Goal: Use online tool/utility: Use online tool/utility

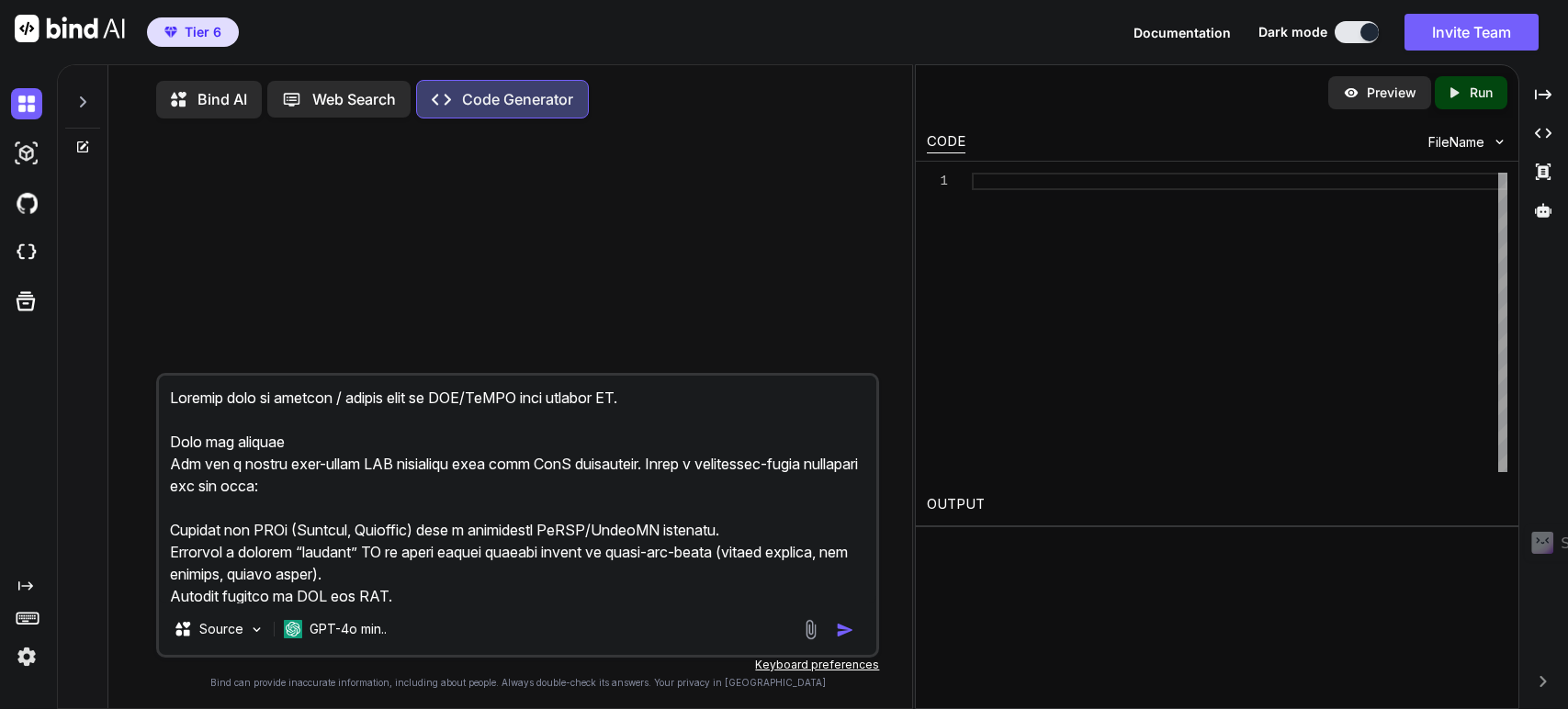
click at [402, 512] on textarea at bounding box center [518, 490] width 718 height 228
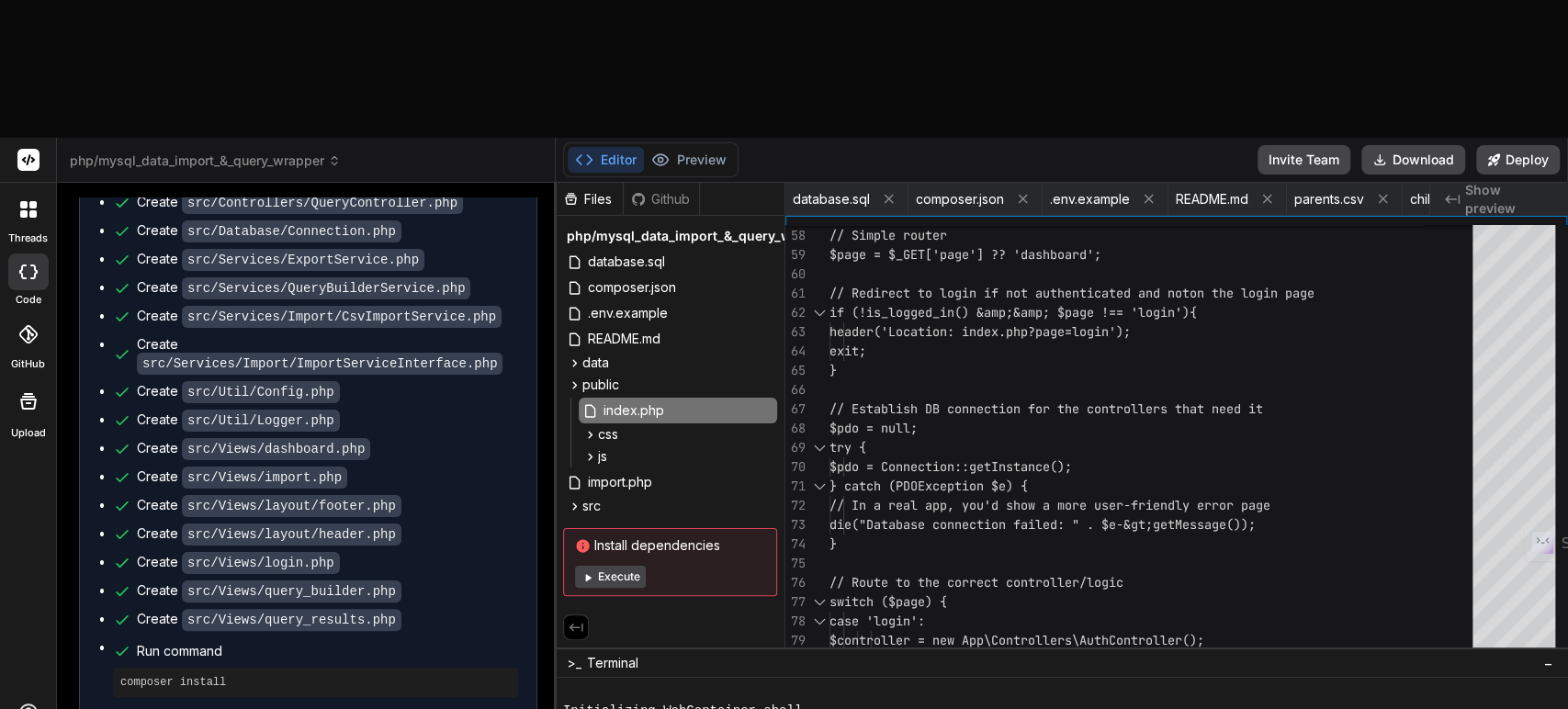
scroll to position [0, 205]
click at [1406, 145] on button "Download" at bounding box center [1413, 160] width 104 height 30
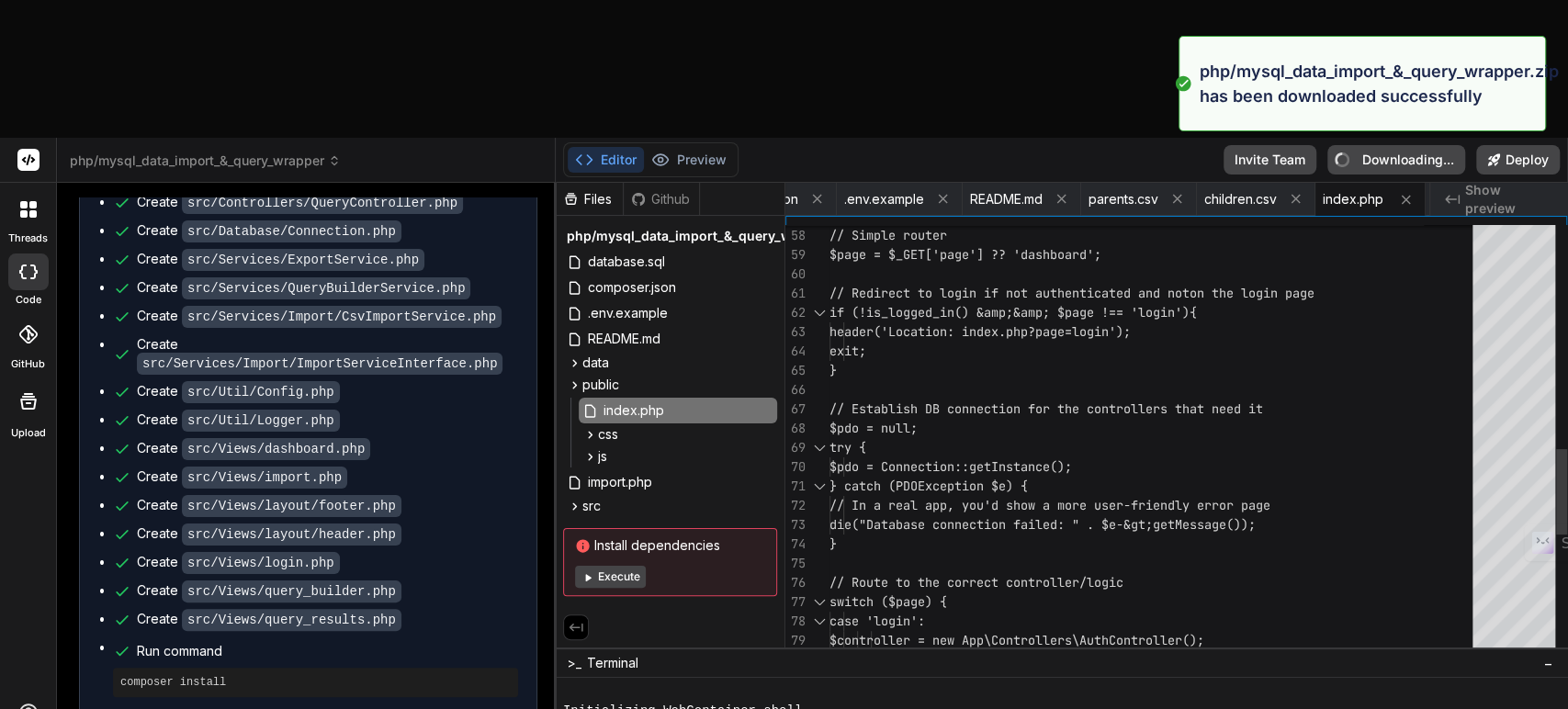
type textarea "x"
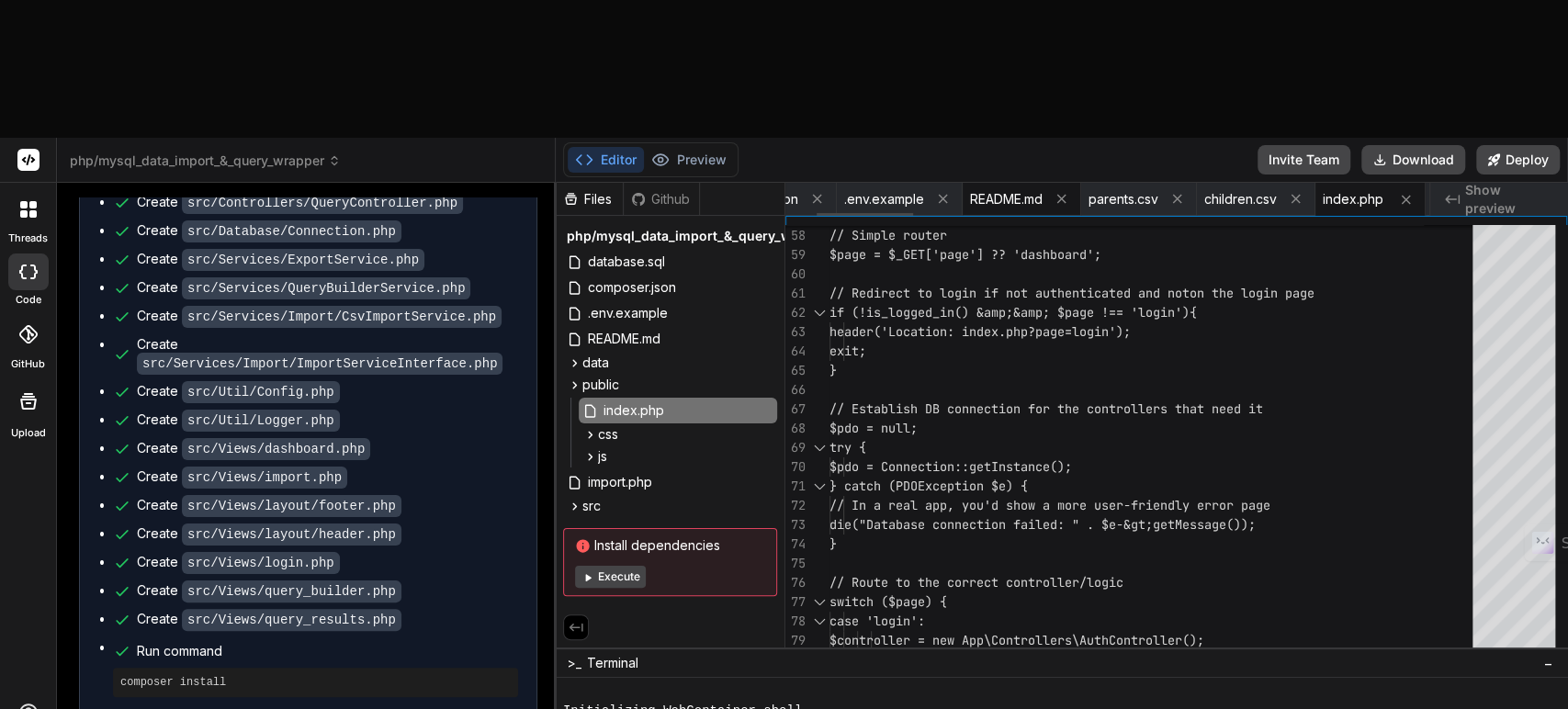
click at [987, 190] on span "README.md" at bounding box center [1006, 199] width 72 height 19
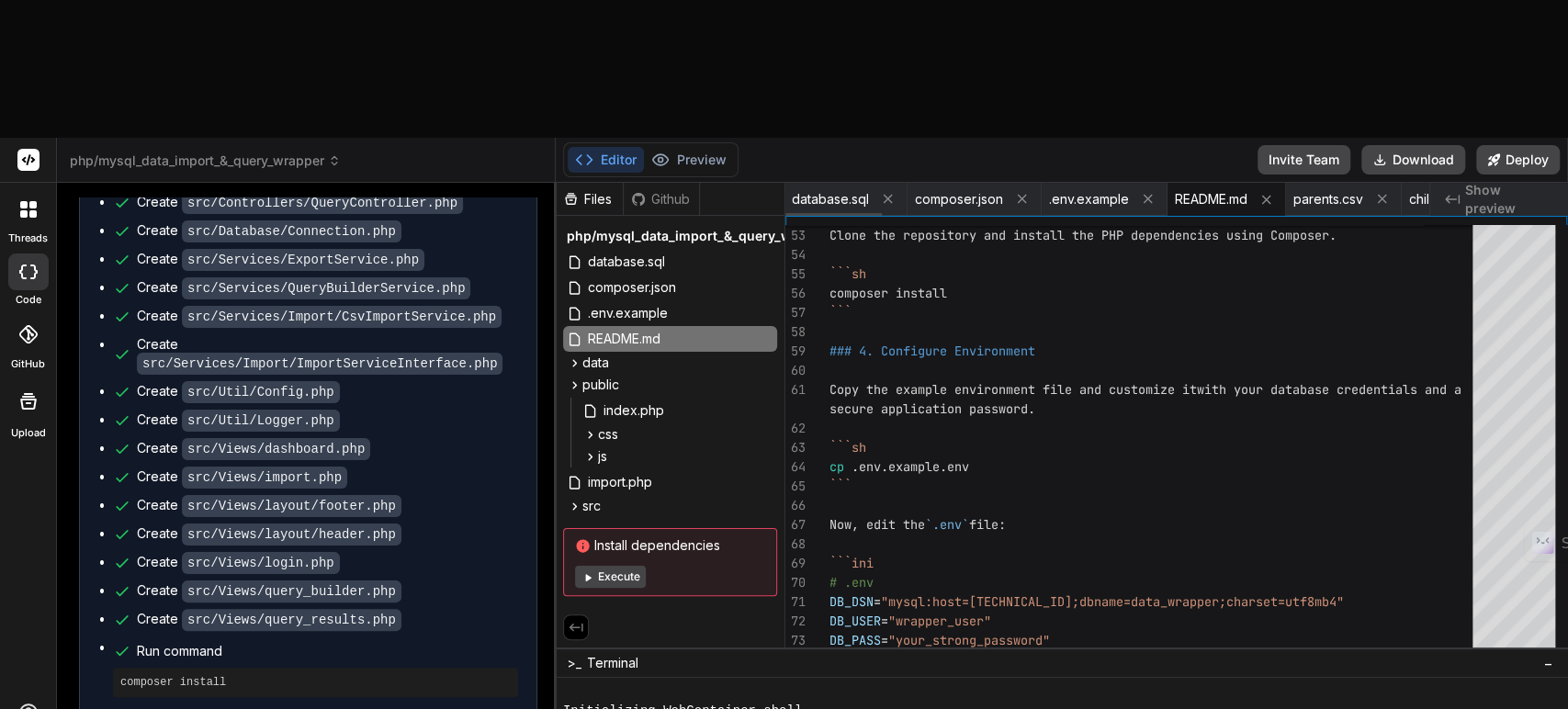
scroll to position [0, 0]
click at [827, 190] on span "database.sql" at bounding box center [830, 199] width 77 height 19
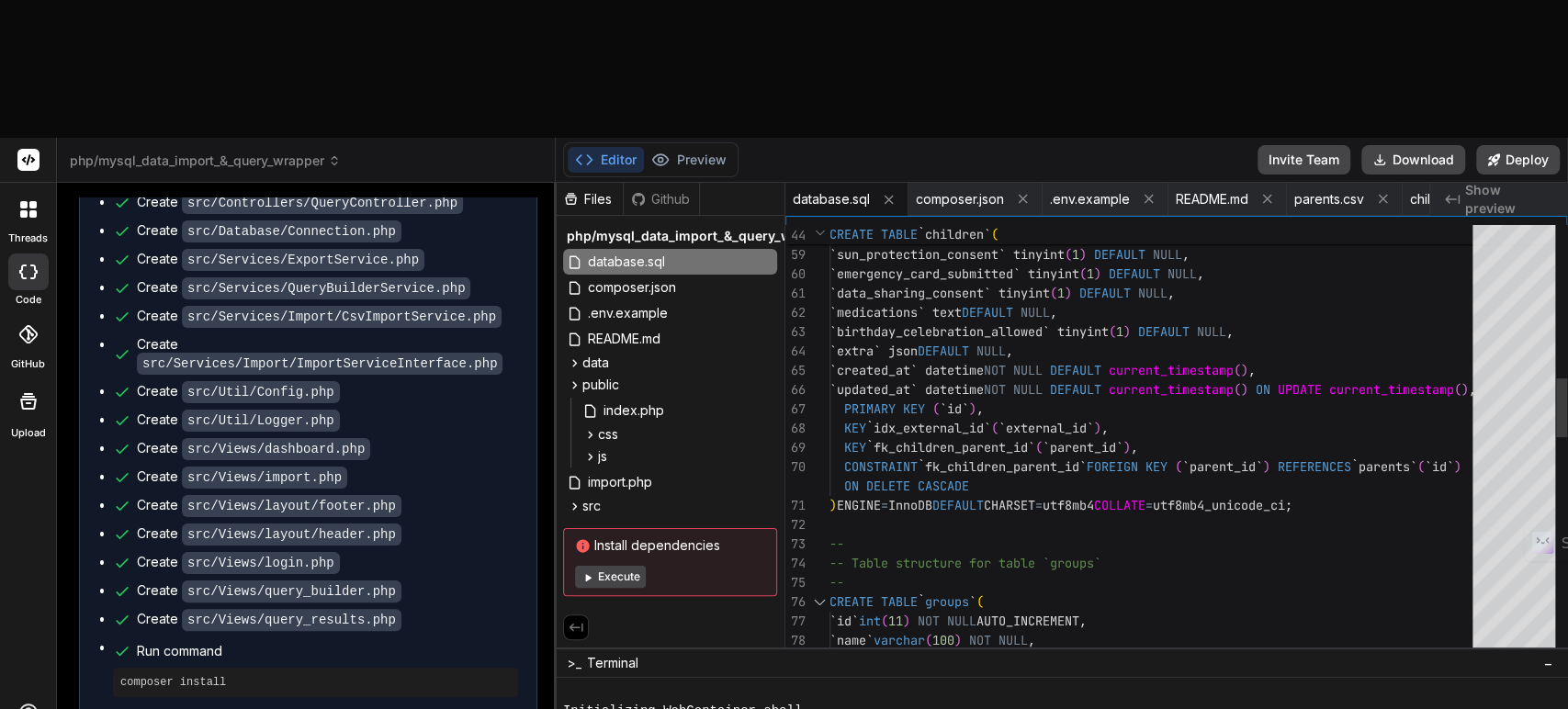
click at [969, 199] on div "`pickup_permissions` text DEFAULT NULL , `tick_removal_consent` tinyint ( 1 ) D…" at bounding box center [1156, 678] width 654 height 3144
type textarea "-- PHP/MySQL Data Import &amp; Query Wrapper -- SQL DDL (Data Definition Langua…"
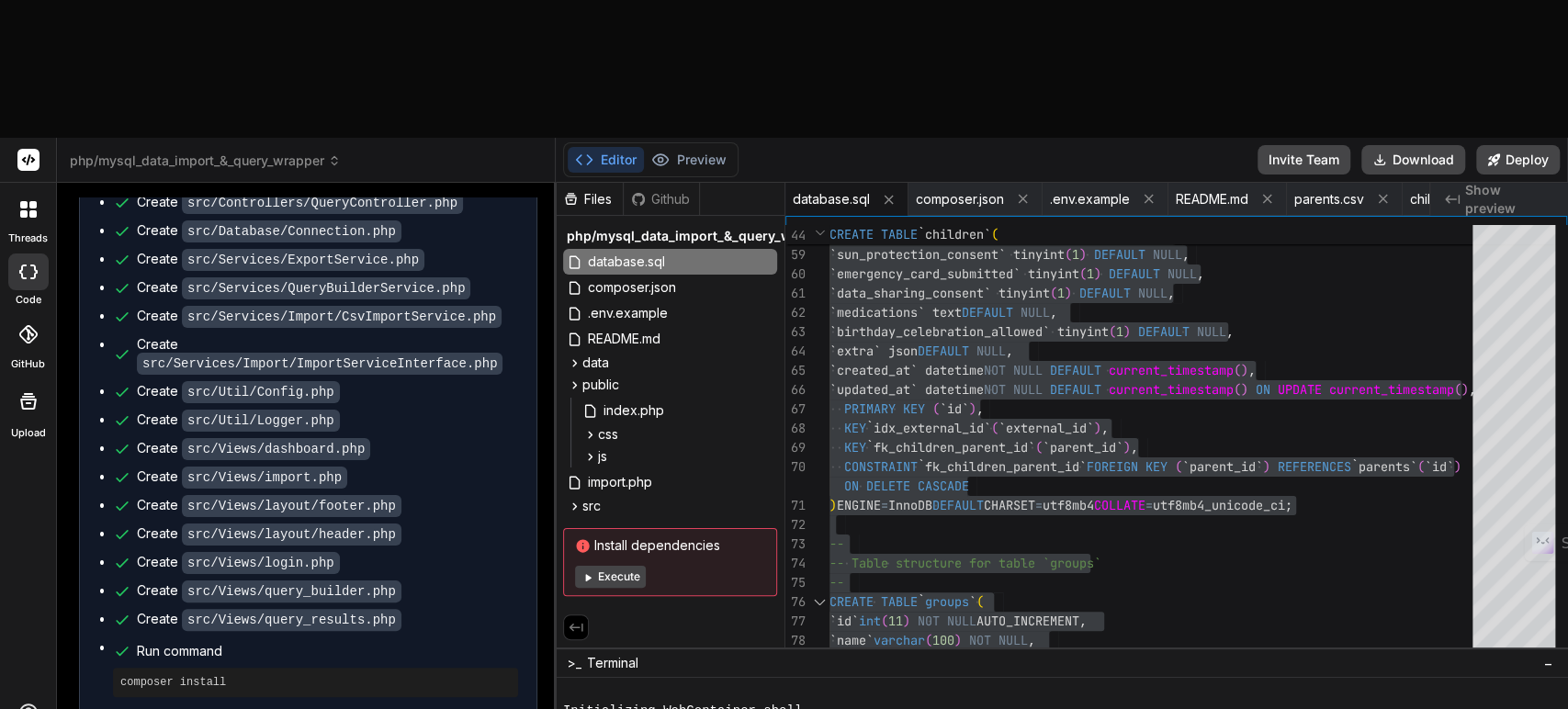
type textarea "I"
type textarea "x"
type textarea "I"
type textarea "x"
type textarea "I g"
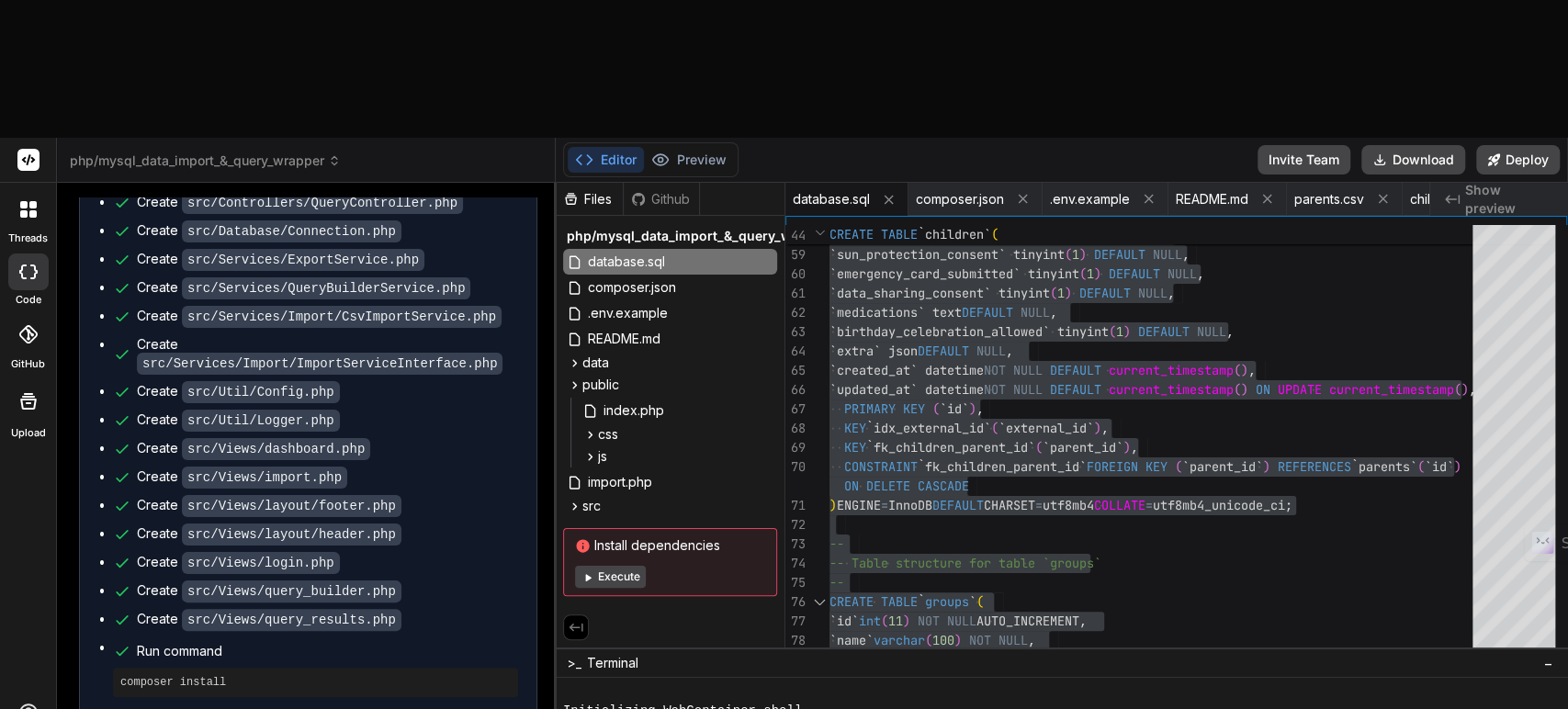
type textarea "x"
type textarea "I go"
type textarea "x"
type textarea "I got"
type textarea "x"
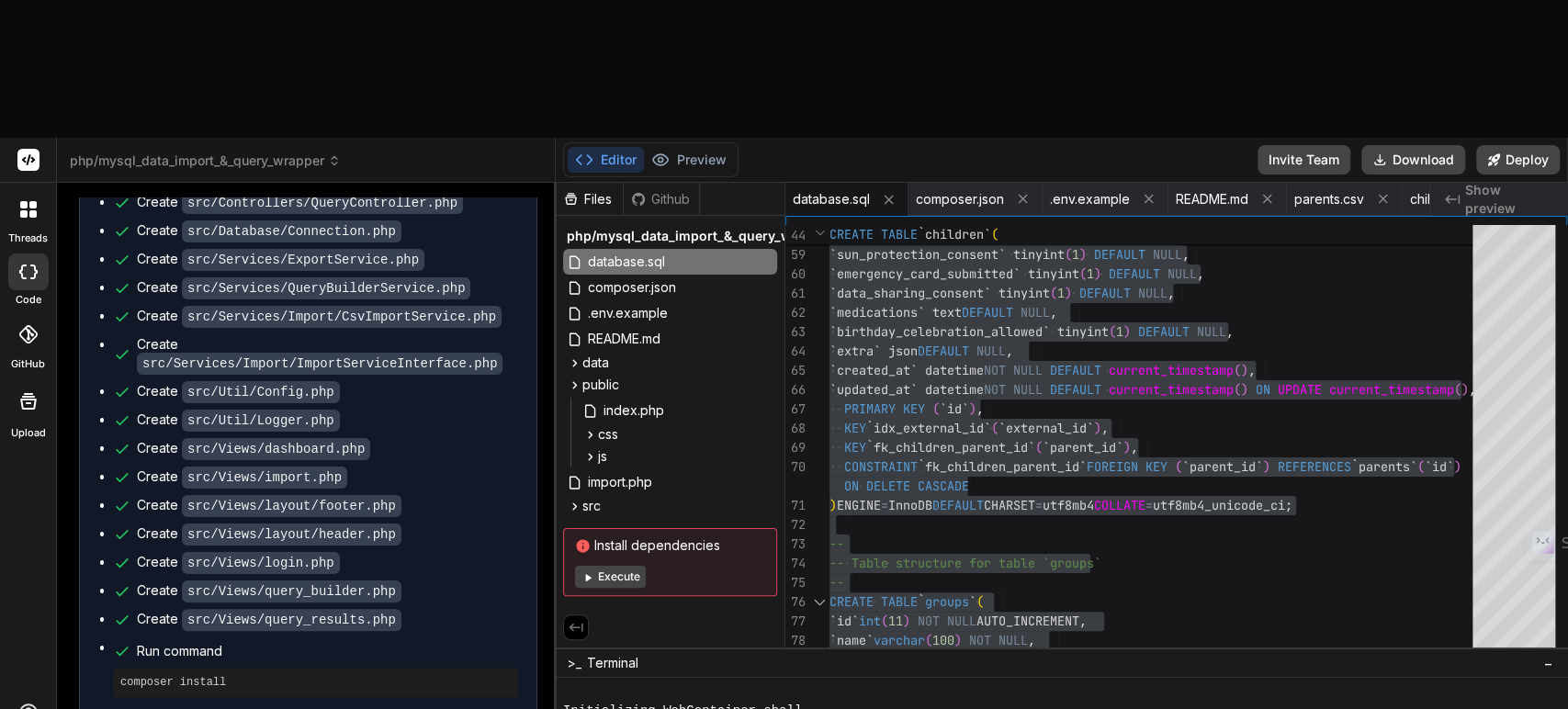
type textarea "I got"
type textarea "x"
type textarea "I got t"
type textarea "x"
type textarea "I got th"
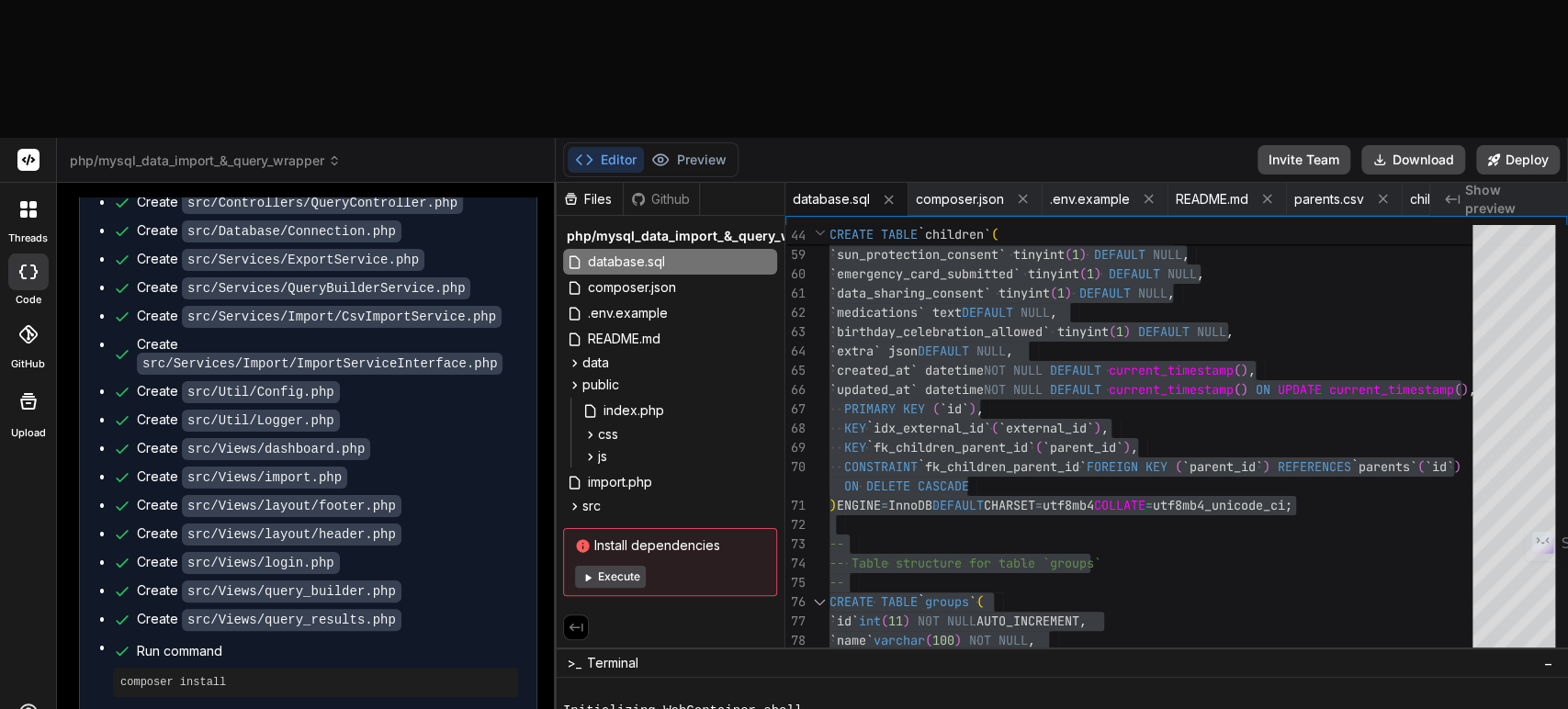
type textarea "x"
type textarea "I got thi"
type textarea "x"
type textarea "I got this"
type textarea "x"
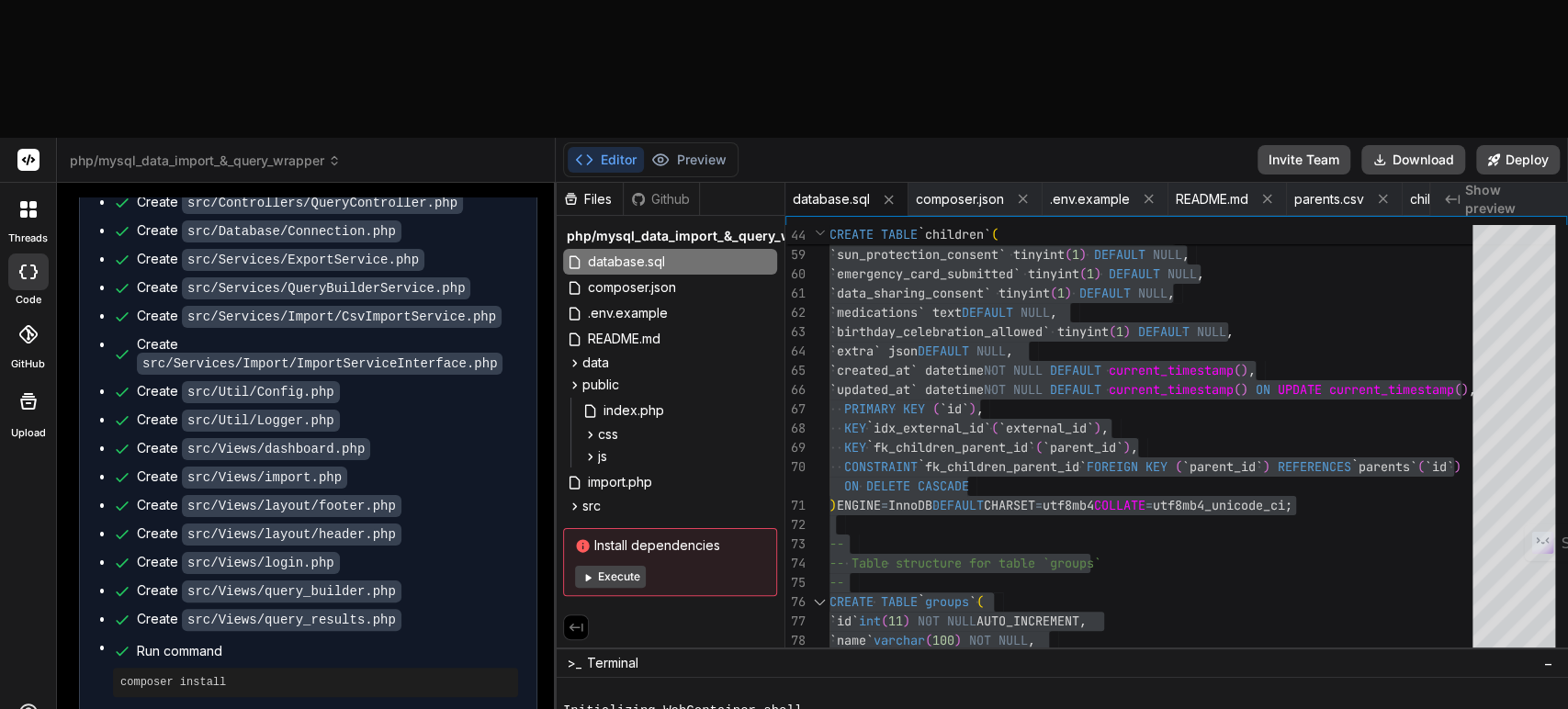
type textarea "I got this"
type textarea "x"
type textarea "I got this e"
type textarea "x"
type textarea "I got this er"
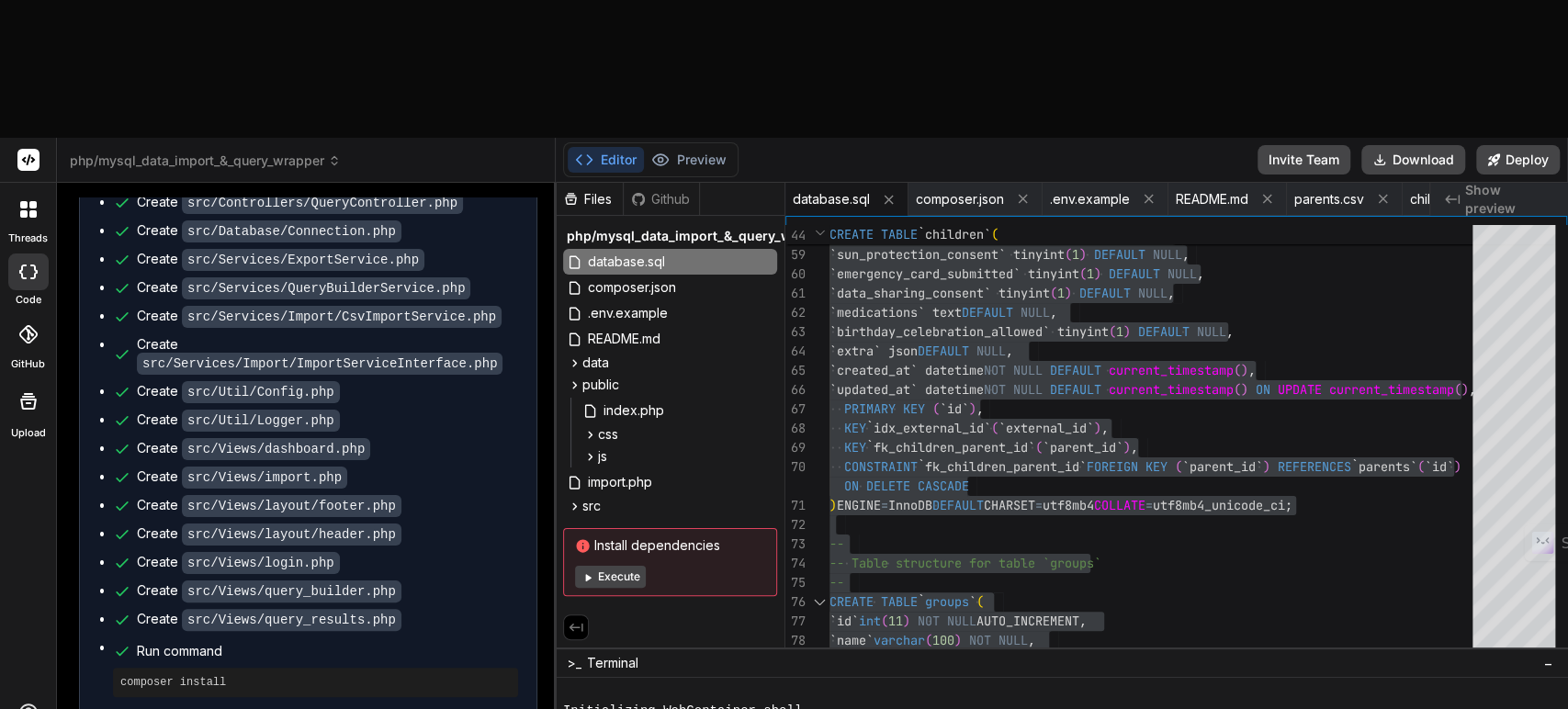
type textarea "x"
type textarea "I got this err"
type textarea "x"
type textarea "I got this erro"
type textarea "x"
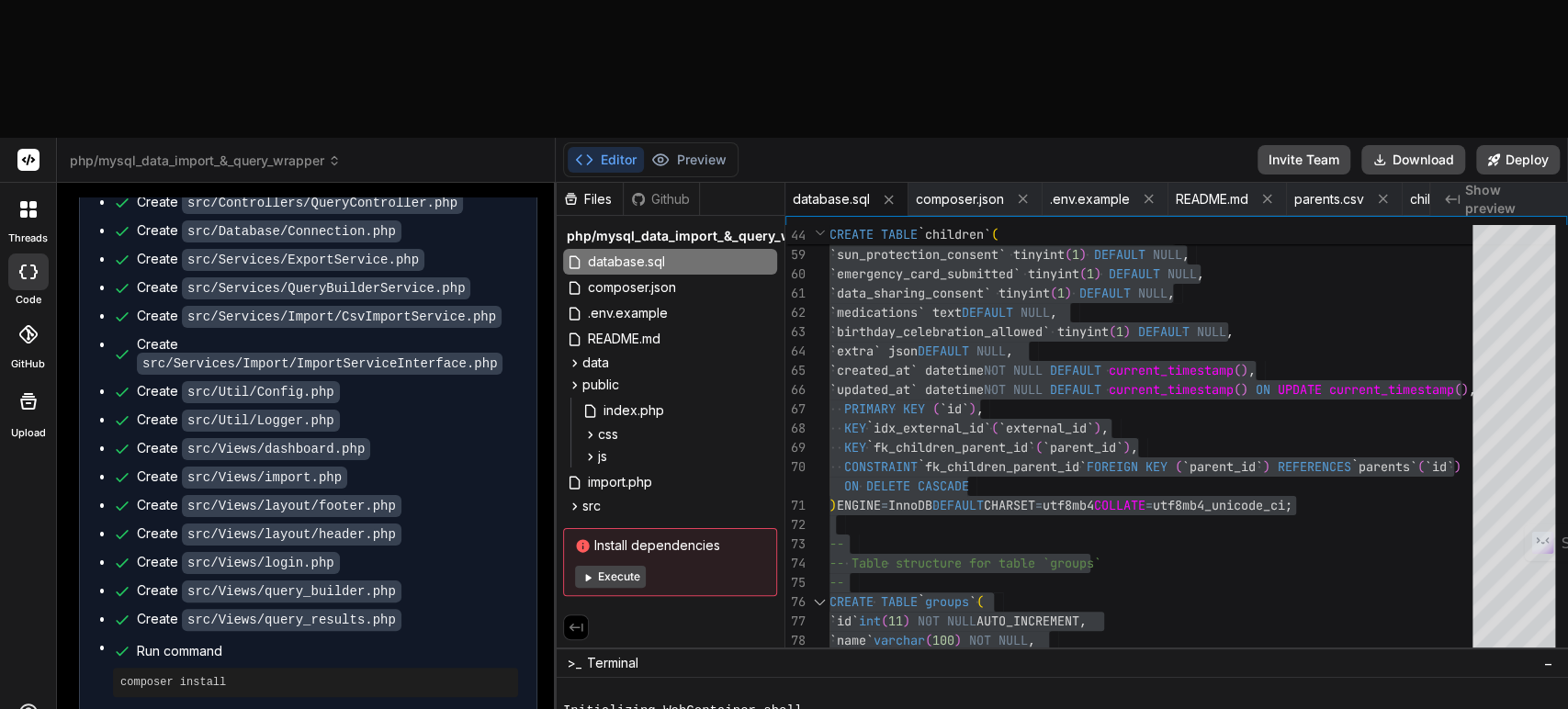
type textarea "I got this error"
type textarea "x"
type textarea "I got this error"
type textarea "x"
type textarea "I got this error m"
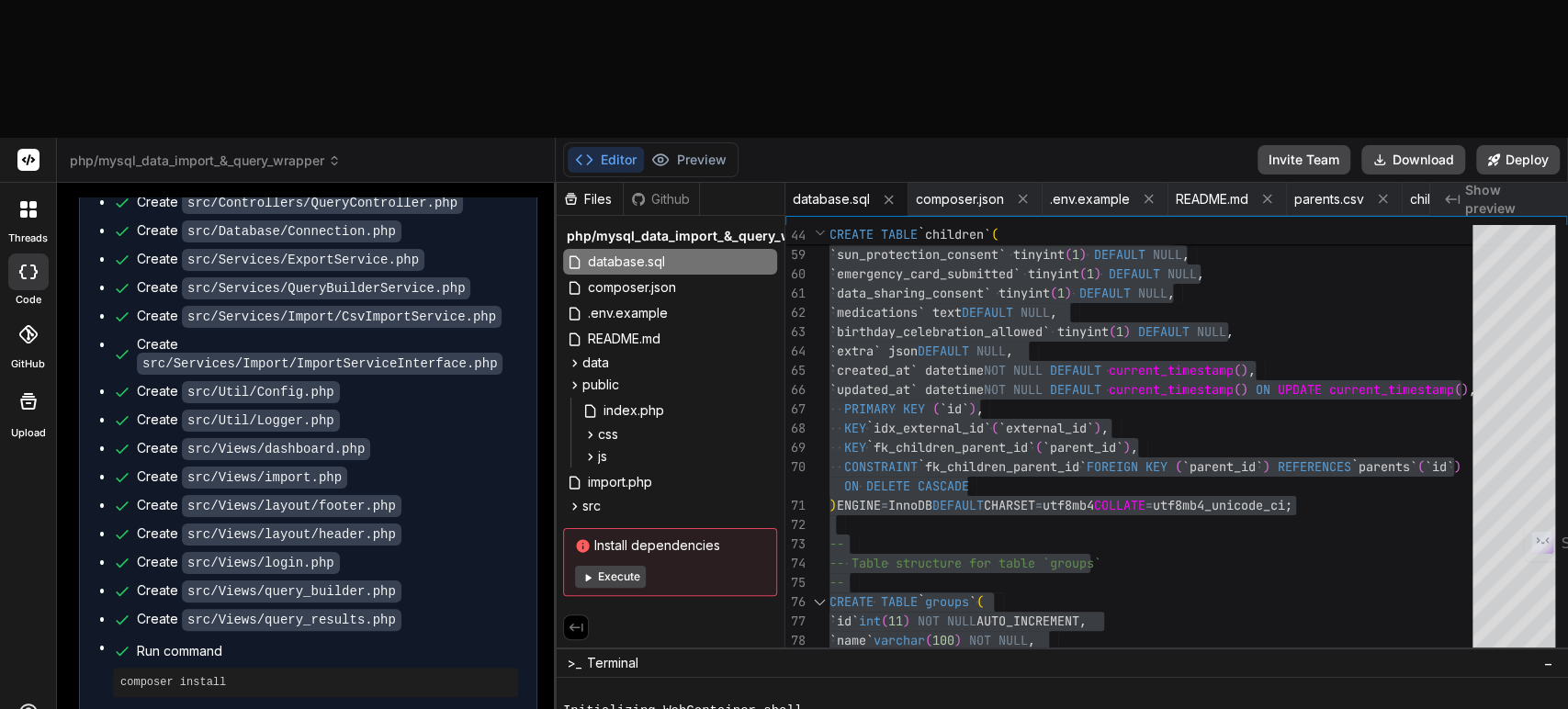
type textarea "x"
type textarea "I got this error me"
type textarea "x"
type textarea "I got this error mes"
type textarea "x"
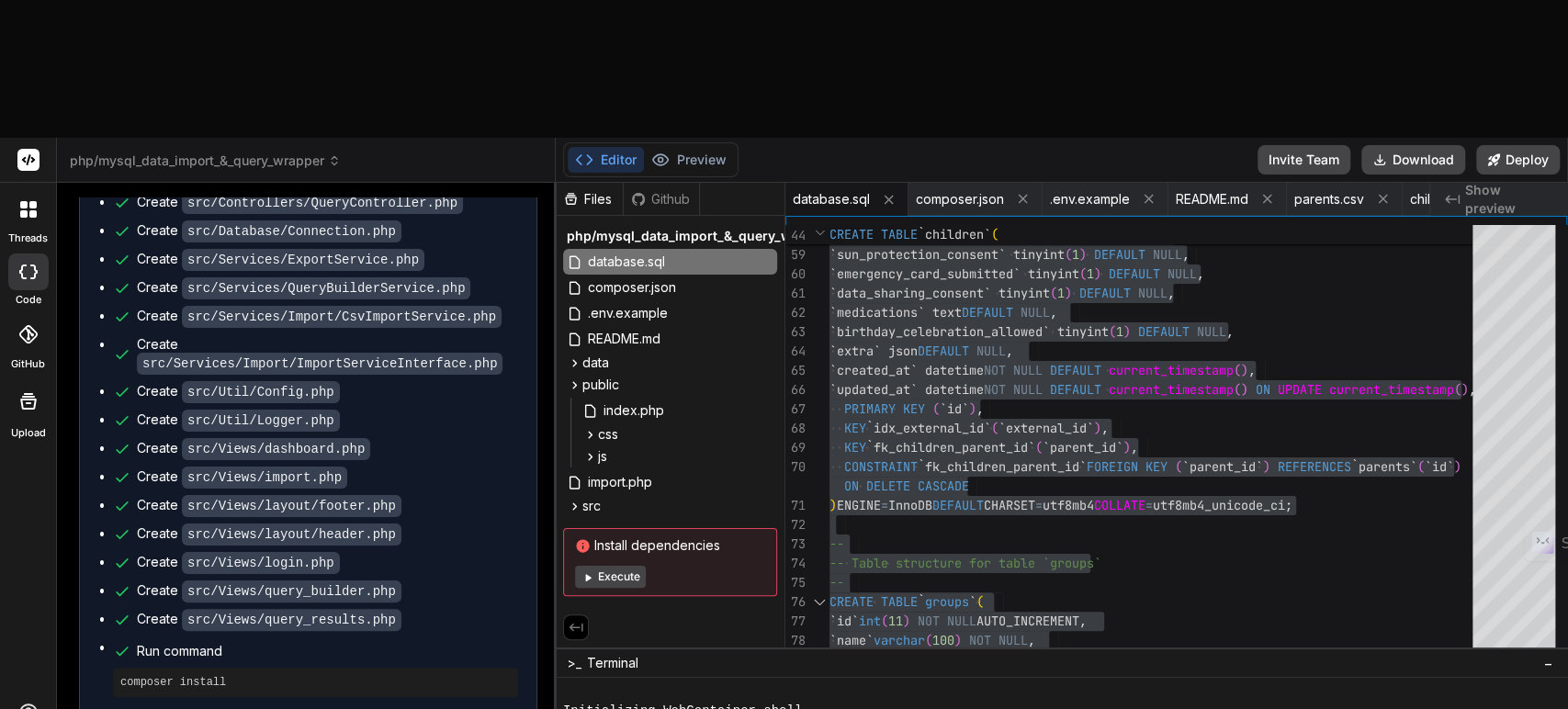
type textarea "I got this error mess"
type textarea "x"
type textarea "I got this error messa"
type textarea "x"
type textarea "I got this error messag"
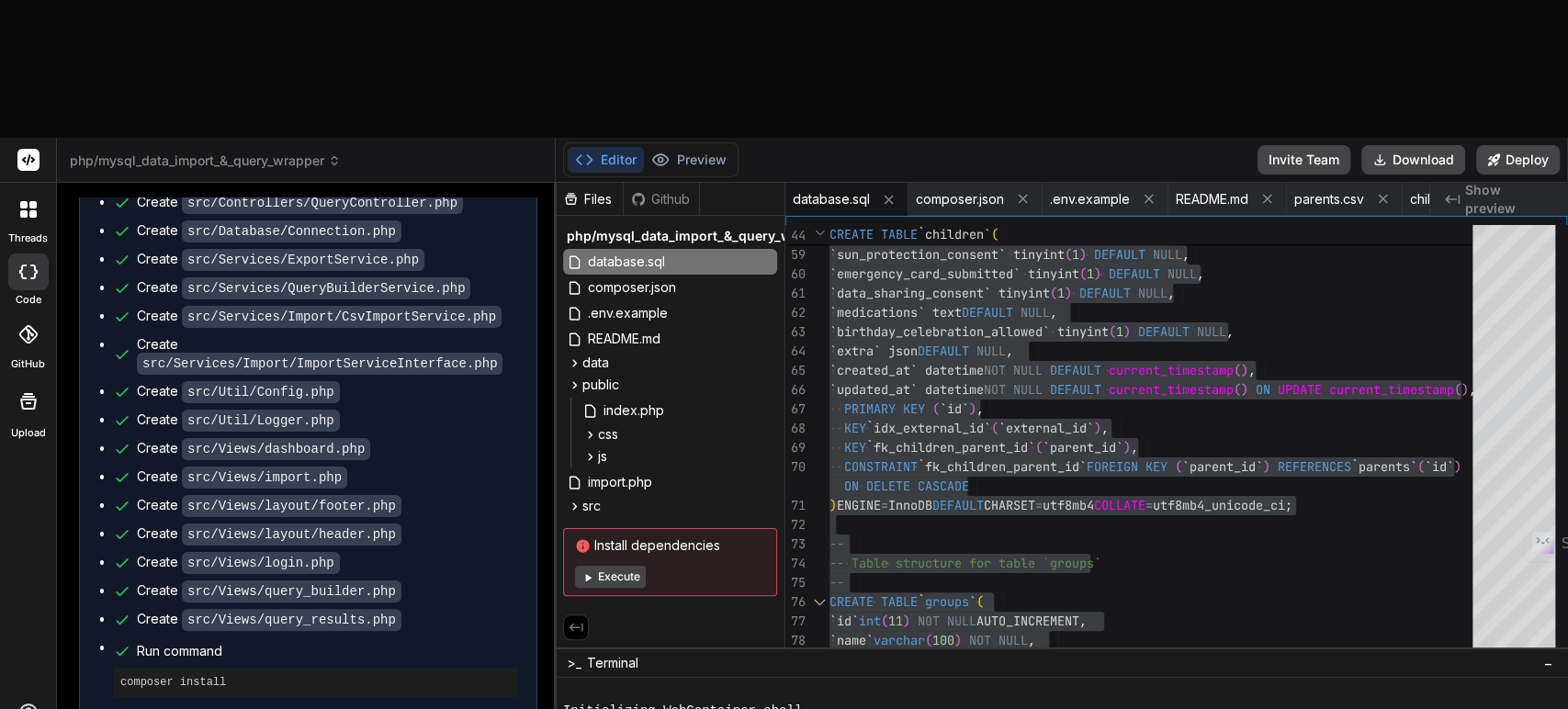
type textarea "x"
type textarea "I got this error message"
type textarea "x"
type textarea "I got this error message"
type textarea "x"
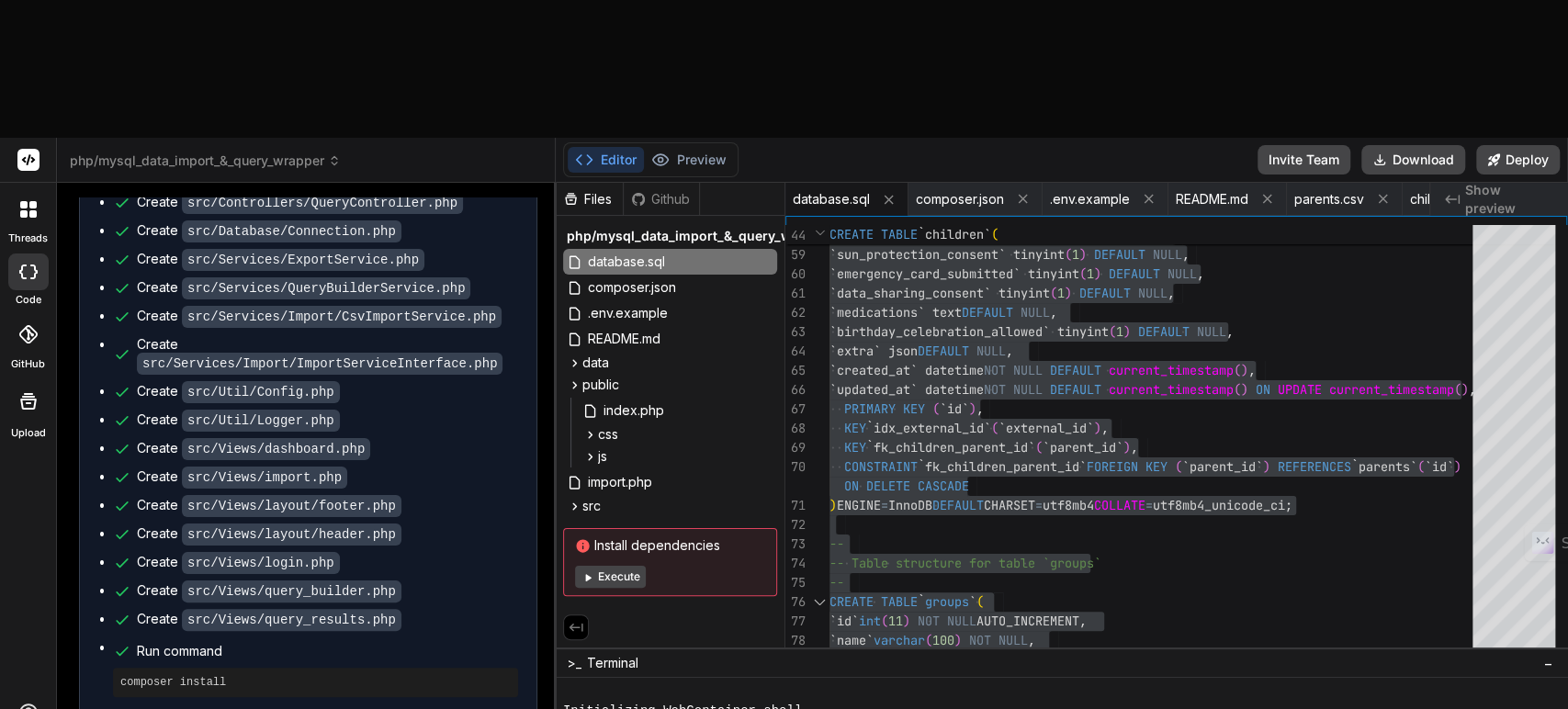
type textarea "I got this error message w"
type textarea "x"
type textarea "I got this error message wh"
type textarea "x"
type textarea "I got this error message whe"
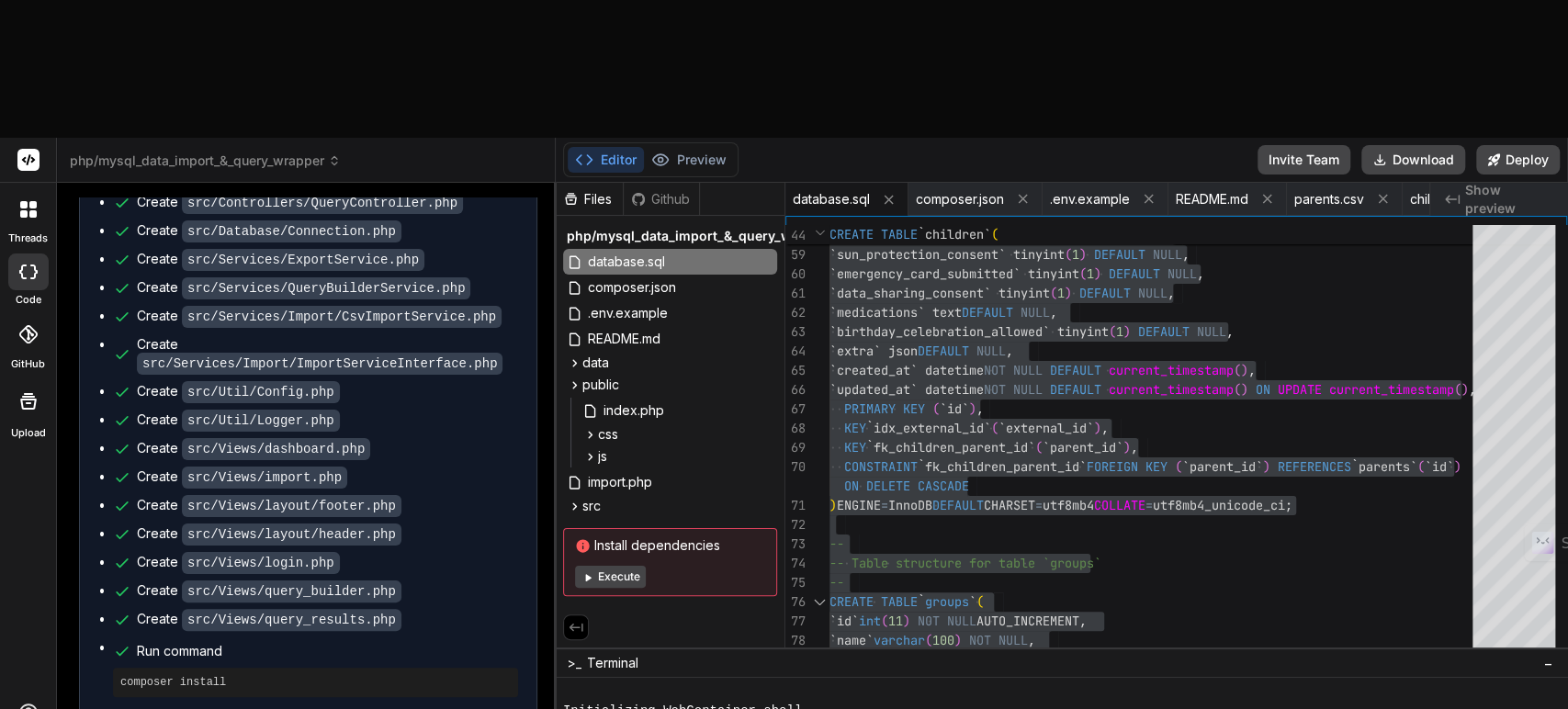
type textarea "x"
type textarea "I got this error message when"
type textarea "x"
type textarea "I got this error message when"
type textarea "x"
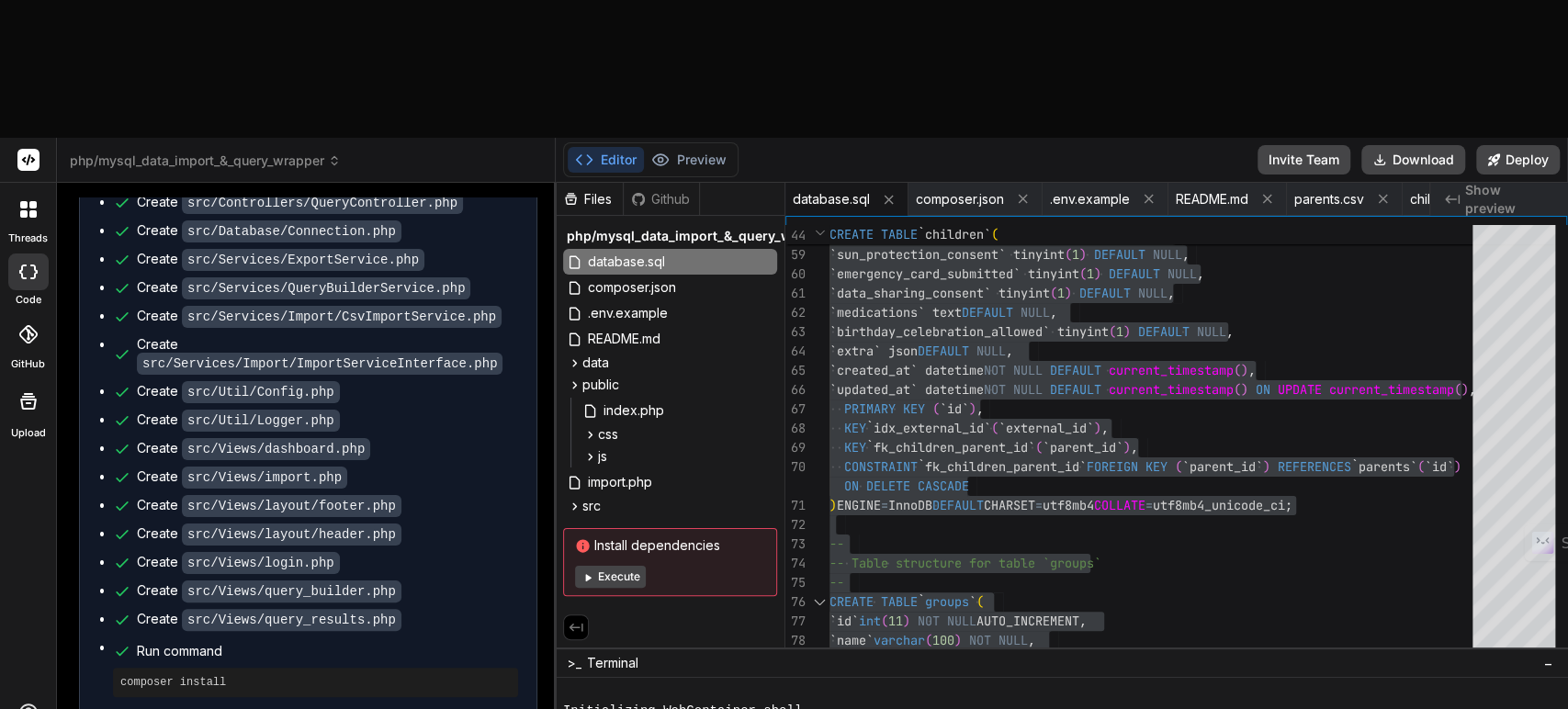
type textarea "I got this error message when s"
type textarea "x"
type textarea "I got this error message when st"
type textarea "x"
type textarea "I got this error message when sta"
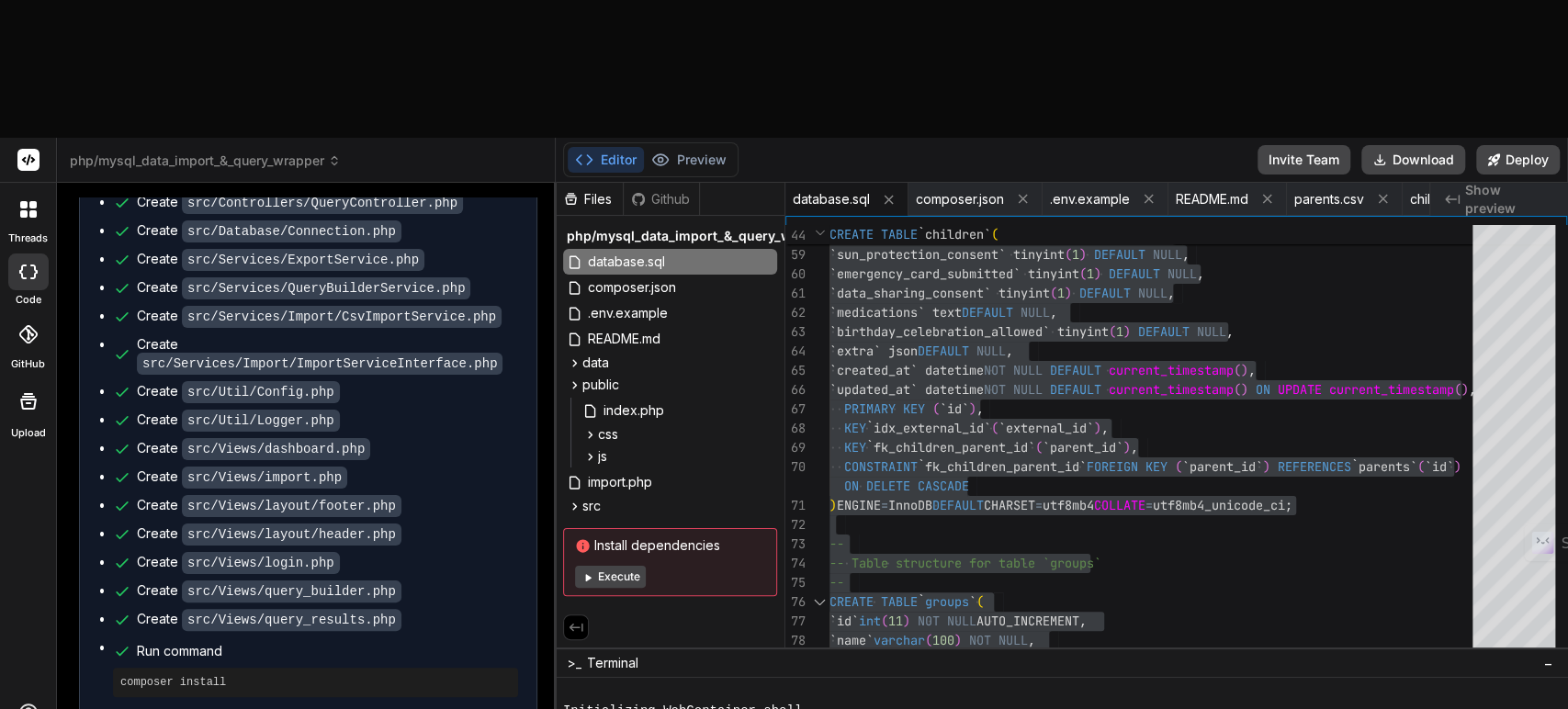
type textarea "x"
type textarea "I got this error message when star"
type textarea "x"
type textarea "I got this error message when start"
type textarea "x"
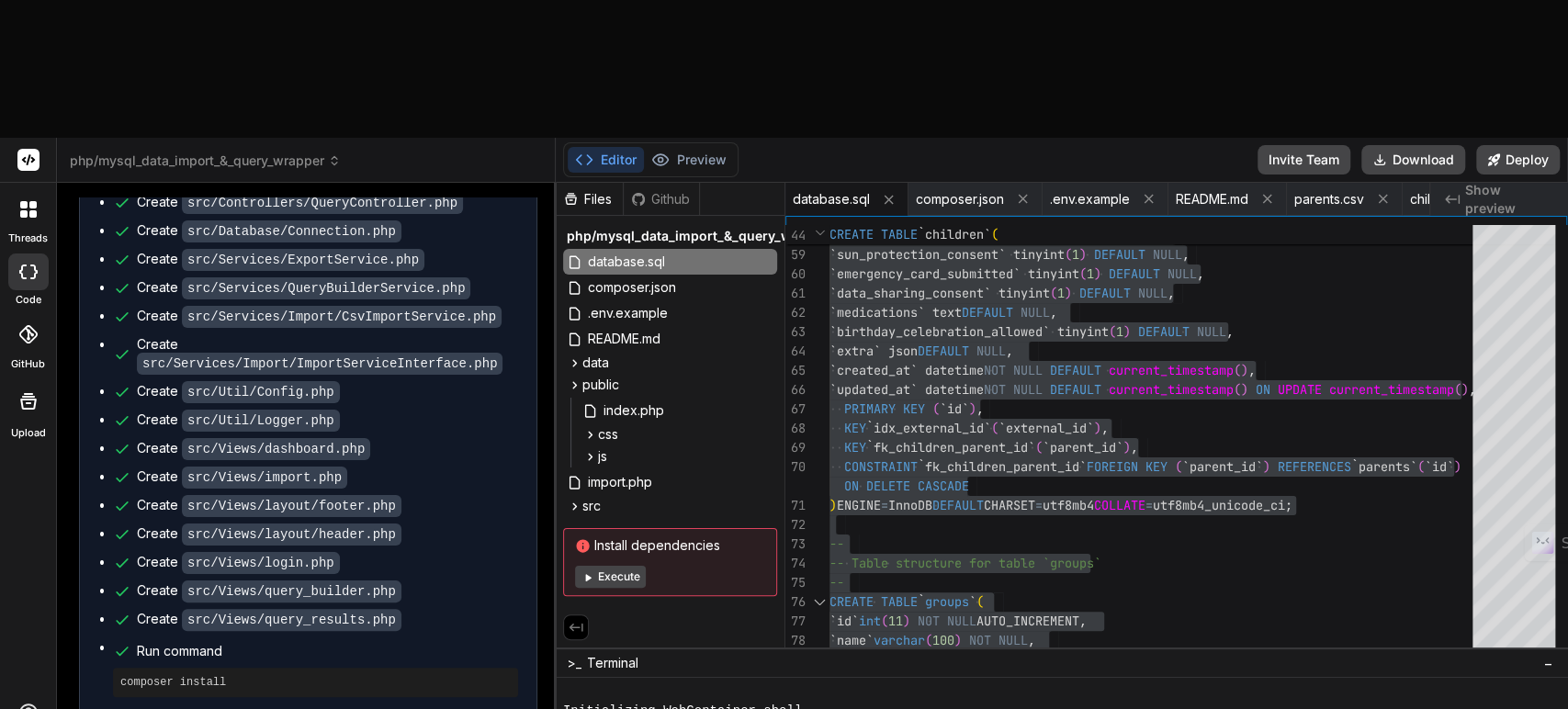
type textarea "I got this error message when starti"
type textarea "x"
type textarea "I got this error message when startin"
type textarea "x"
type textarea "I got this error message when starting"
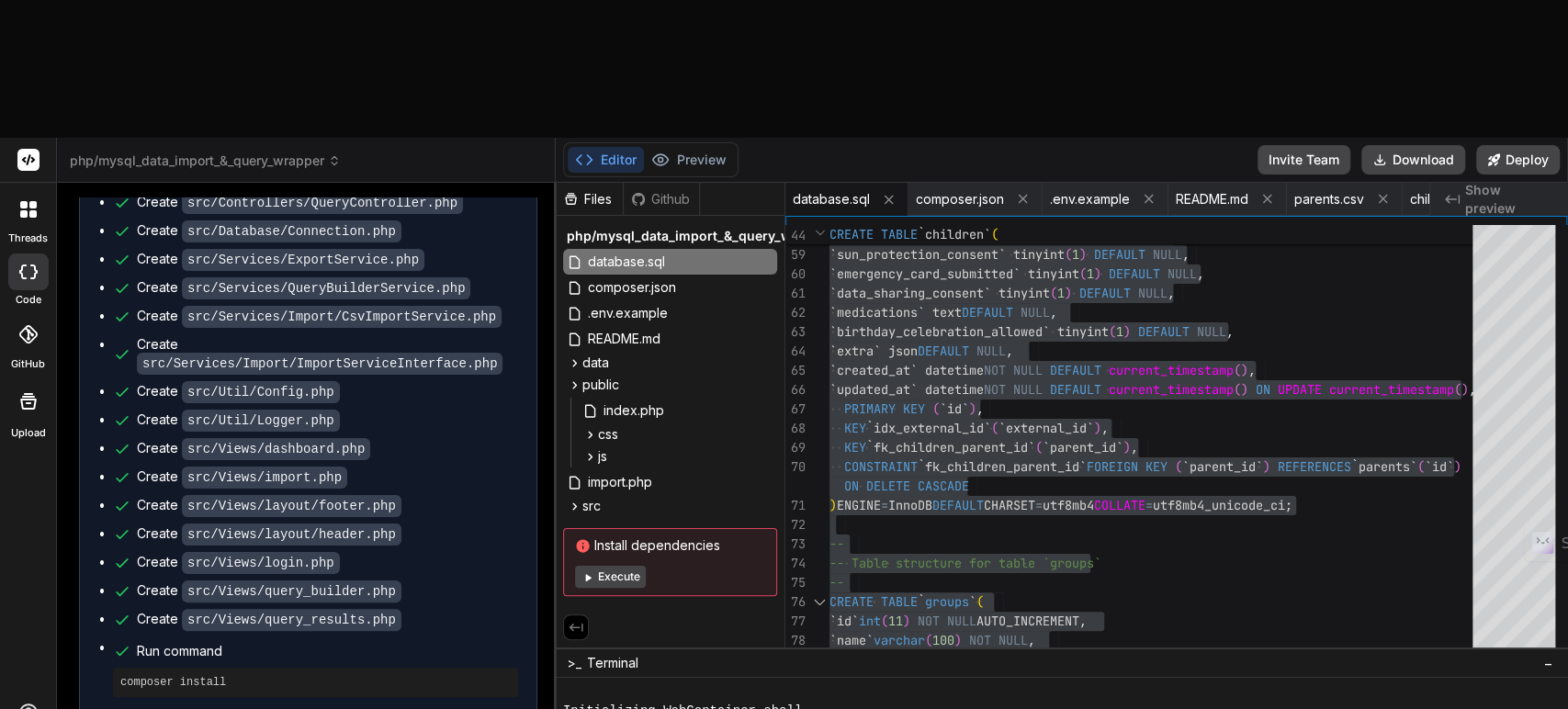
type textarea "x"
type textarea "I got this error message when starting"
type textarea "x"
type textarea "I got this error message when starting t"
type textarea "x"
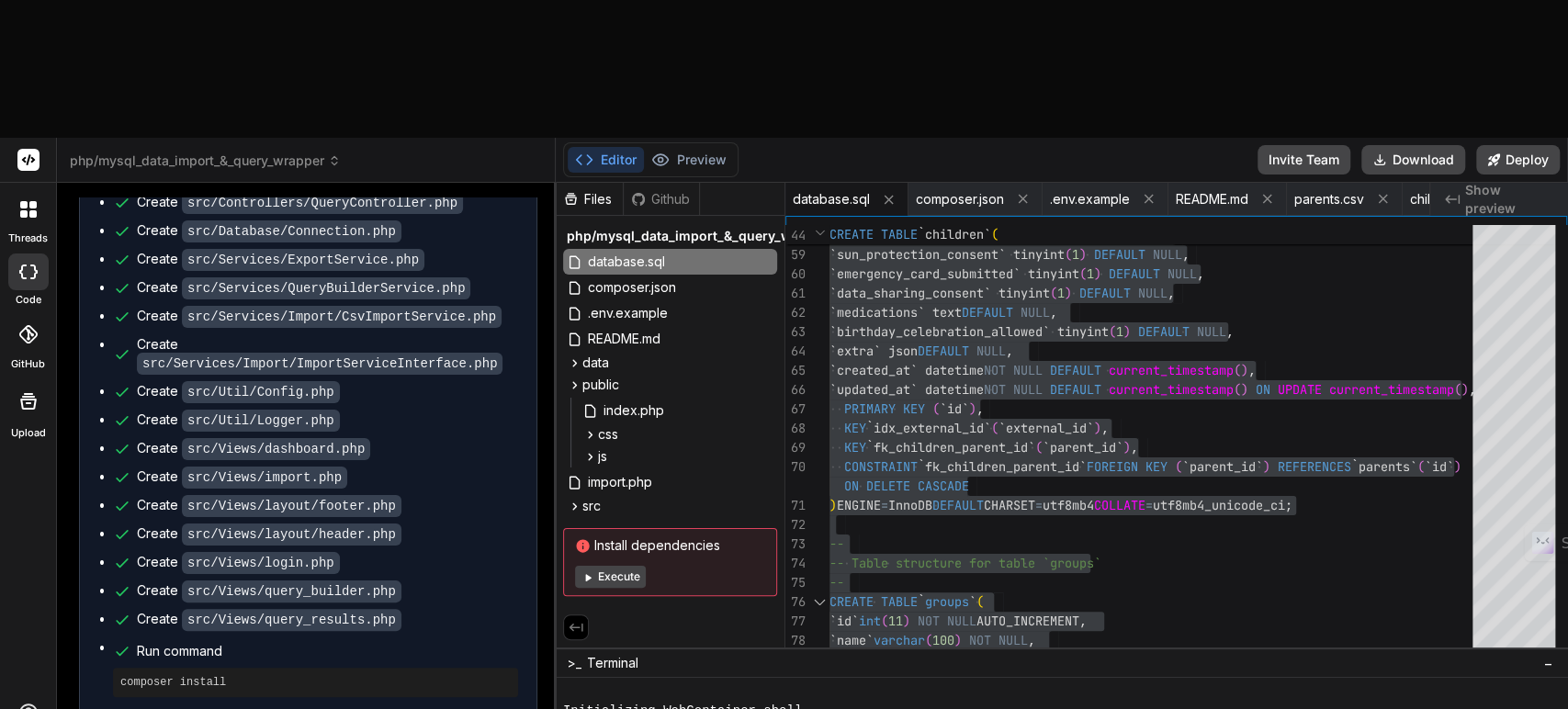
type textarea "I got this error message when starting th"
type textarea "x"
type textarea "I got this error message when starting the"
type textarea "x"
type textarea "I got this error message when starting the"
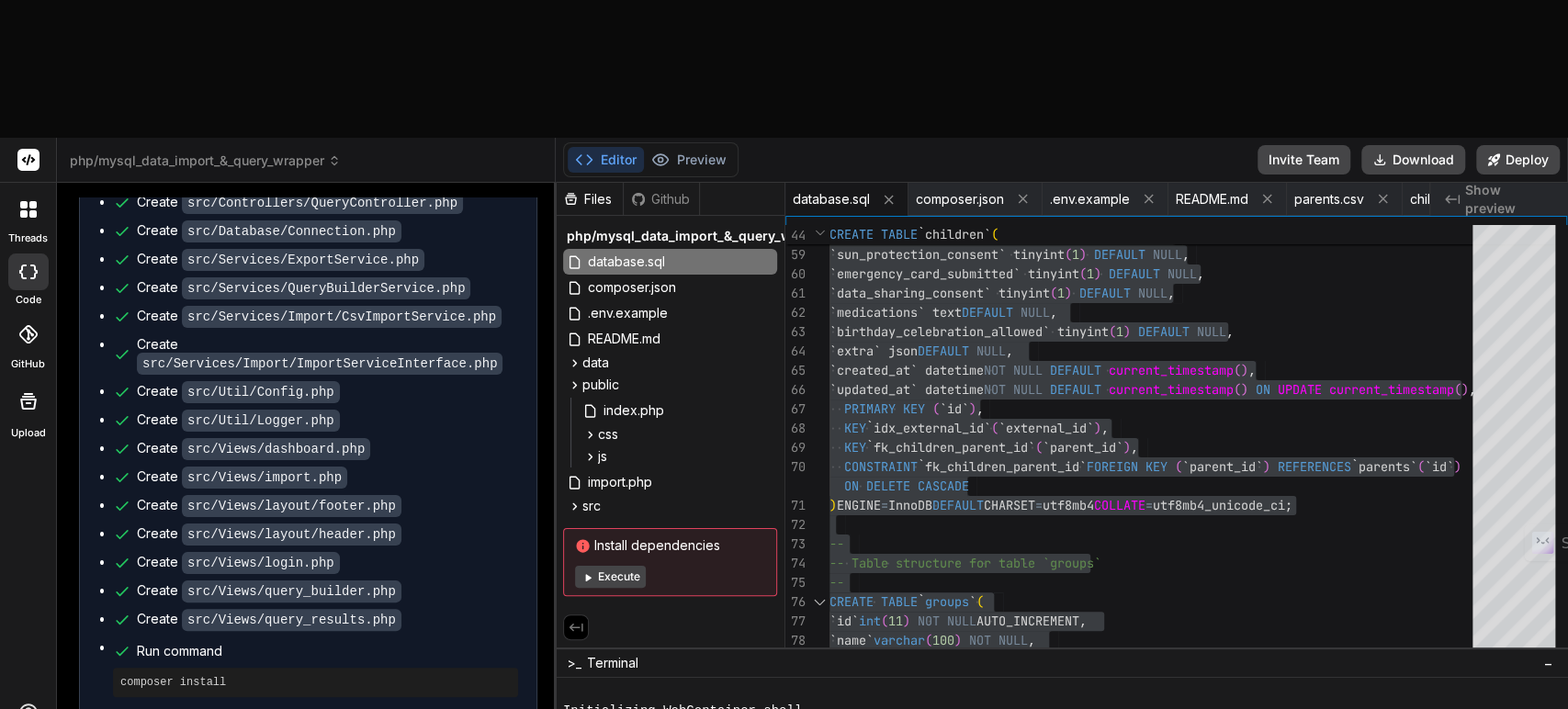
type textarea "x"
type textarea "I got this error message when starting the p"
type textarea "x"
type textarea "I got this error message when starting the pu"
type textarea "x"
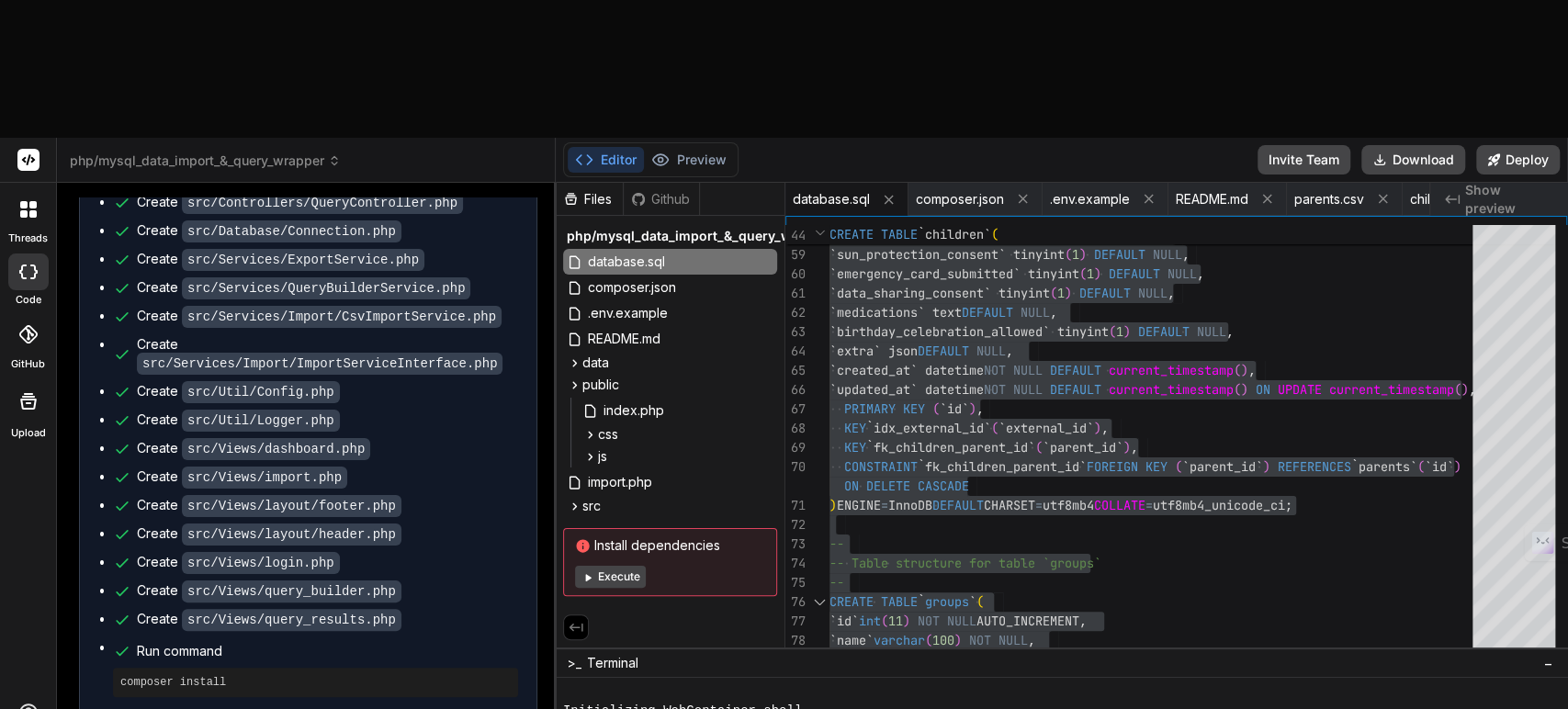
type textarea "I got this error message when starting the pub"
type textarea "x"
type textarea "I got this error message when starting the publ"
type textarea "x"
type textarea "I got this error message when starting the publi"
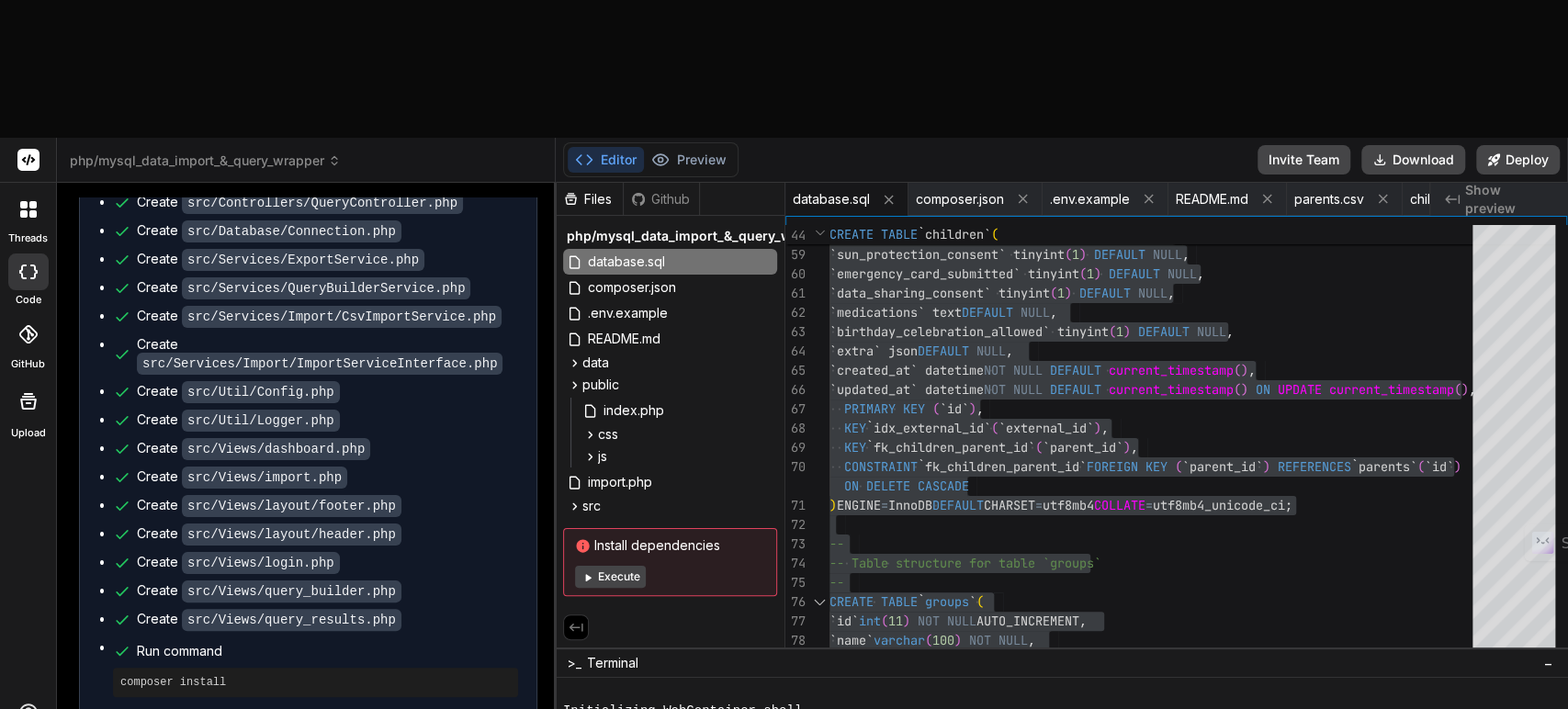
type textarea "x"
type textarea "I got this error message when starting the public"
type textarea "x"
type textarea "I got this error message when starting the public/"
type textarea "x"
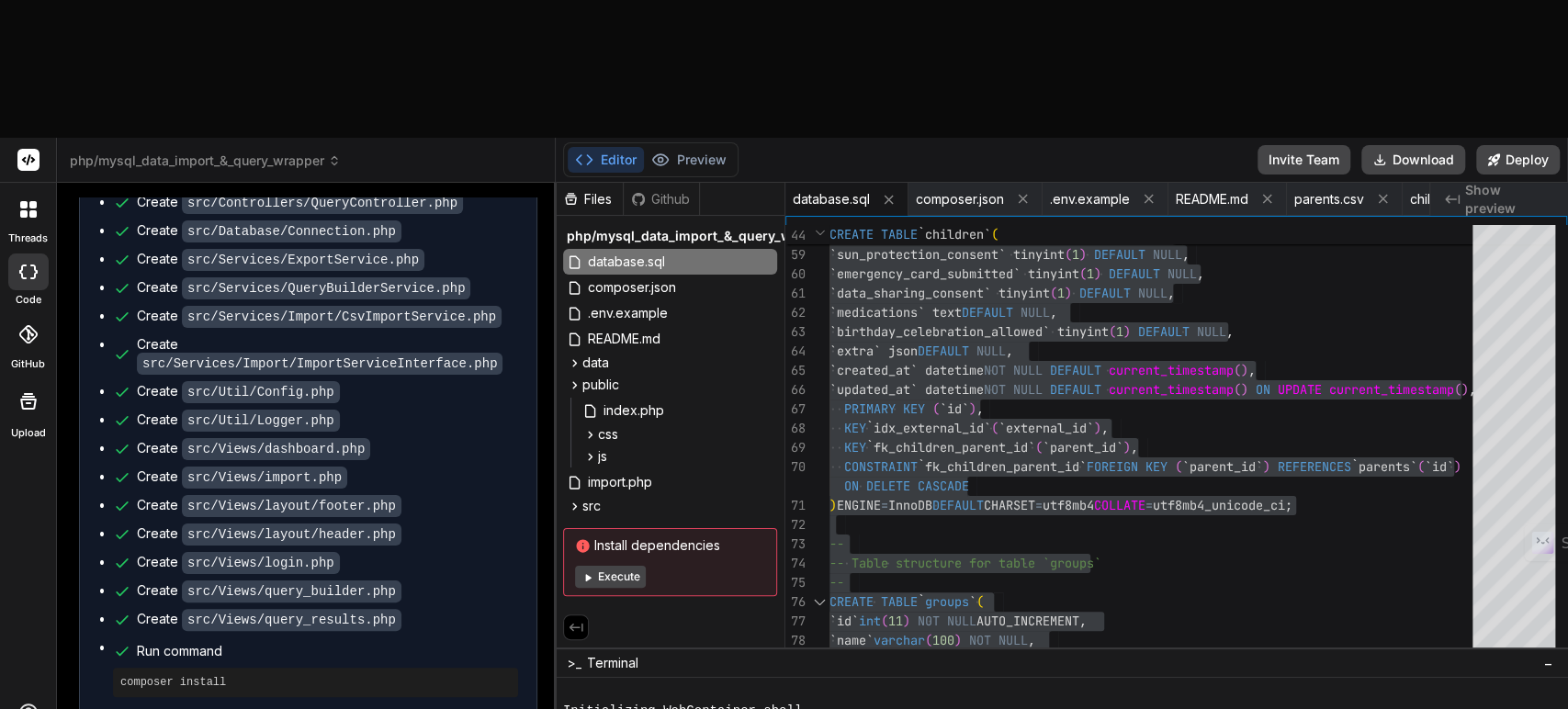
type textarea "I got this error message when starting the public/i"
type textarea "x"
type textarea "I got this error message when starting the public/in"
type textarea "x"
type textarea "I got this error message when starting the public/ind"
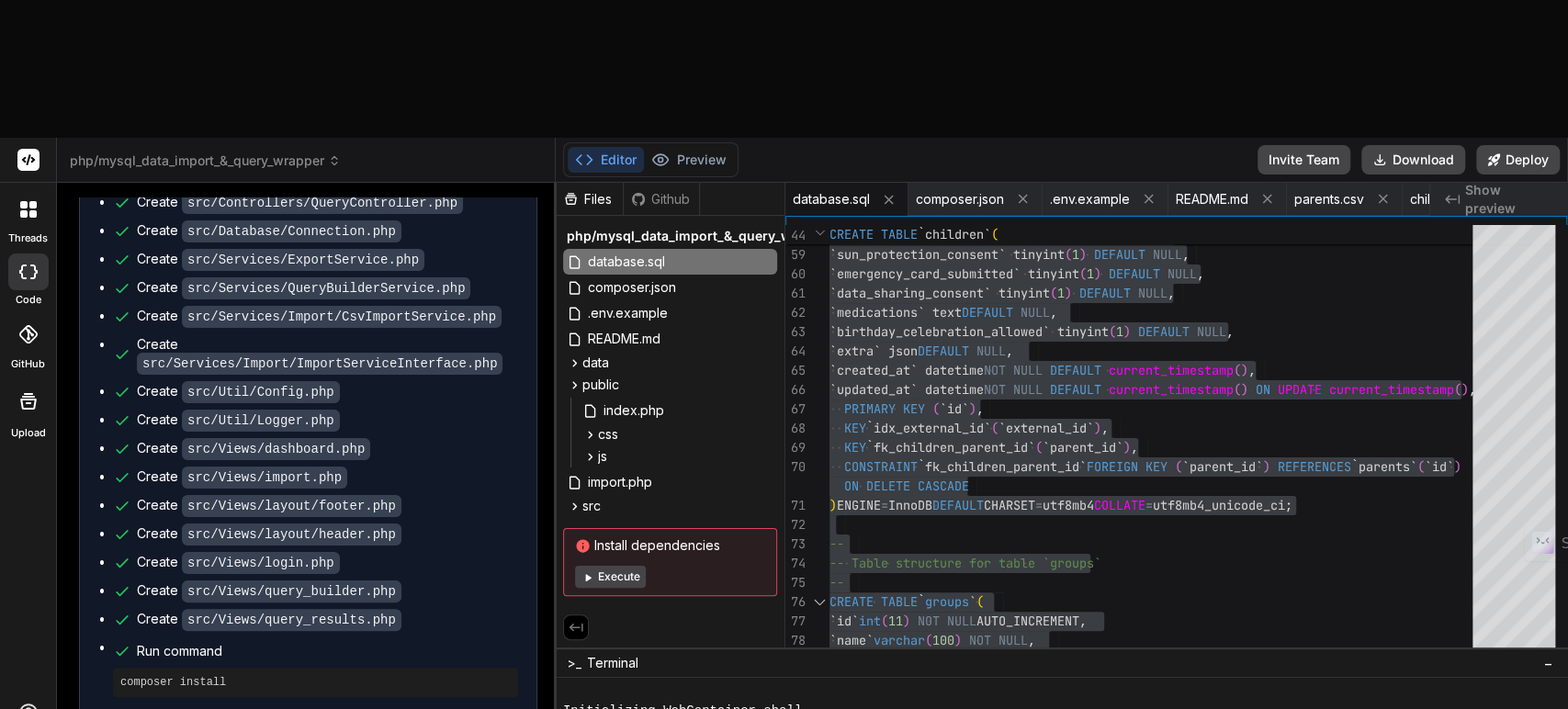
type textarea "x"
type textarea "I got this error message when starting the public/inde"
type textarea "x"
type textarea "I got this error message when starting the public/index"
type textarea "x"
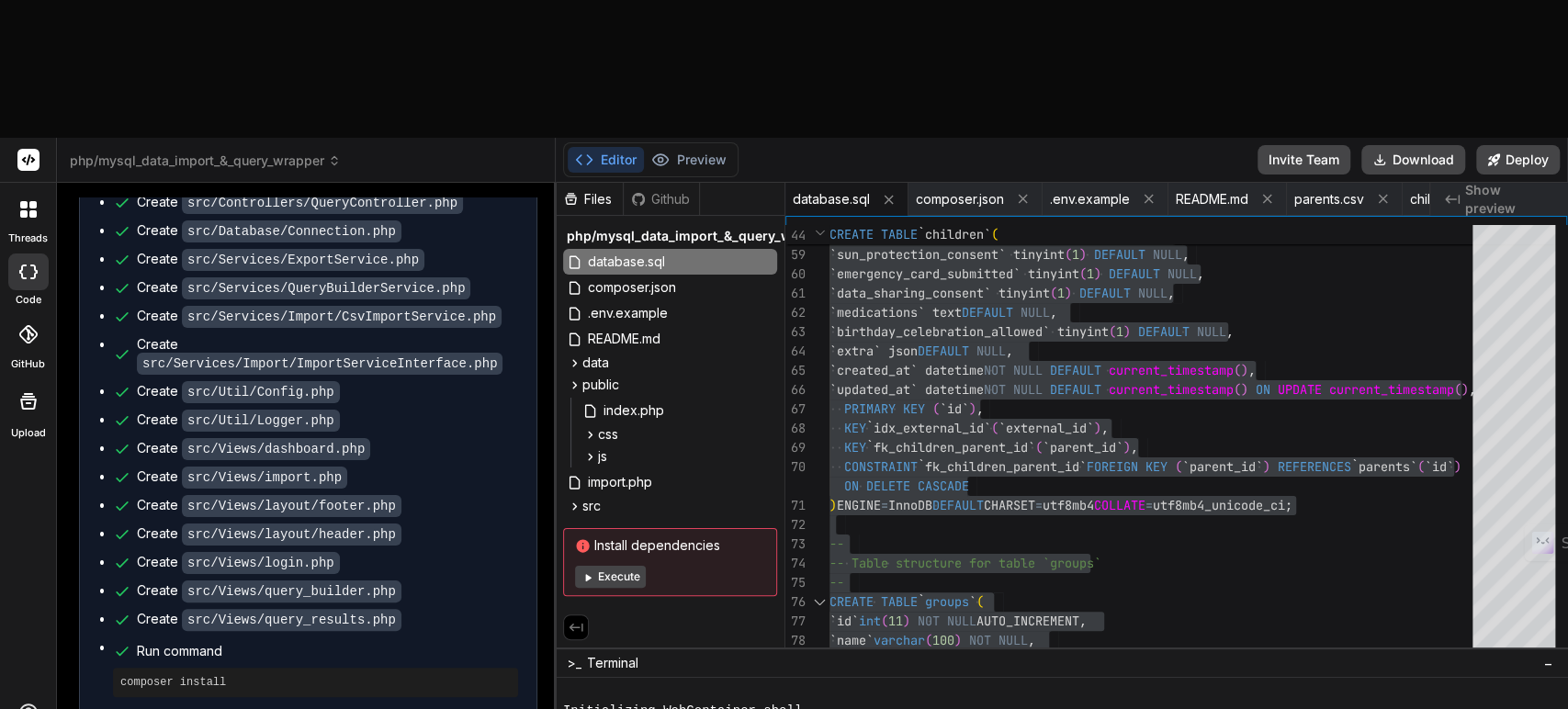
type textarea "I got this error message when starting the public/index."
type textarea "x"
type textarea "I got this error message when starting the public/index.p"
type textarea "x"
type textarea "I got this error message when starting the public/index.ph"
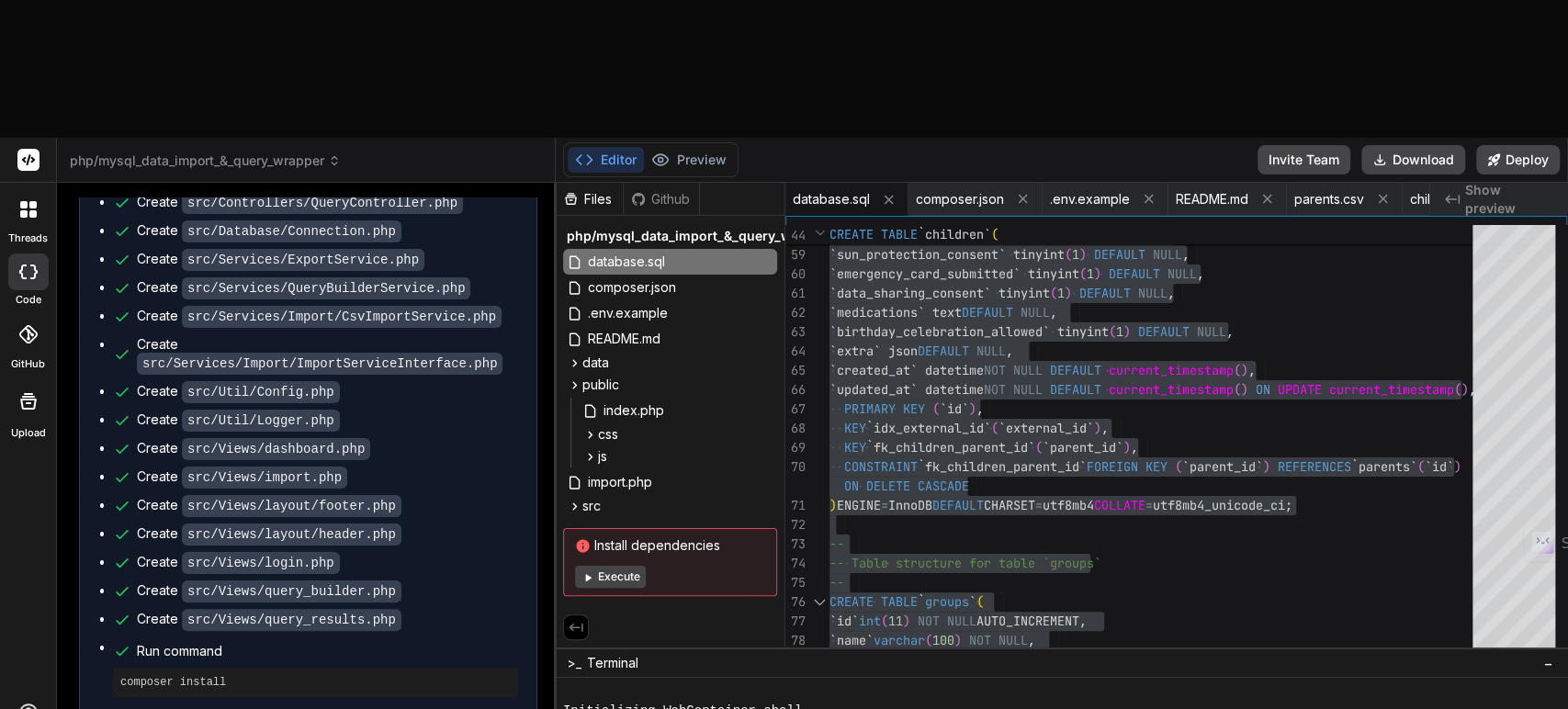
type textarea "x"
type textarea "I got this error message when starting the public/index.php"
type textarea "x"
type textarea "I got this error message when starting the public/index.php"
type textarea "x"
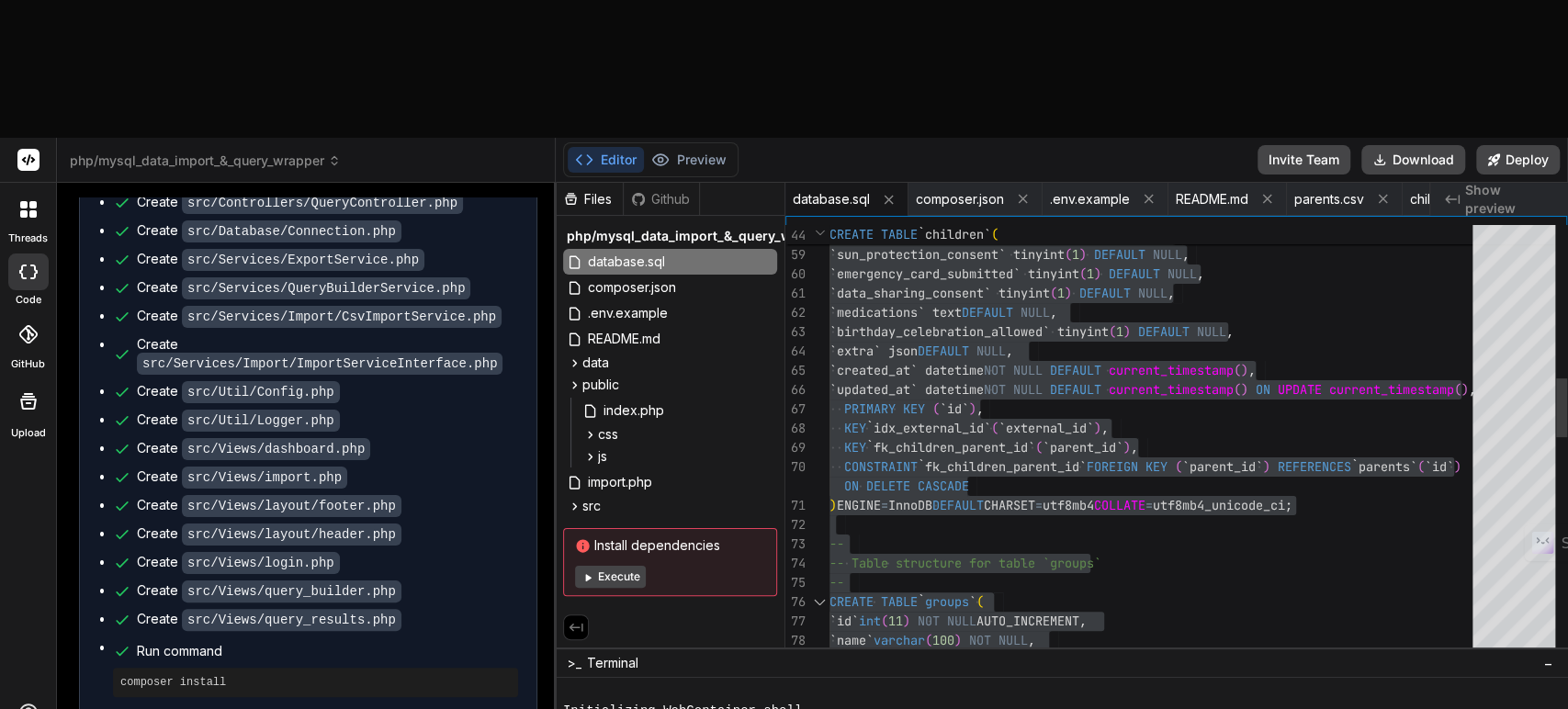
type textarea "I got this error message when starting the public/index.php i"
type textarea "x"
type textarea "I got this error message when starting the public/index.php in"
type textarea "x"
type textarea "I got this error message when starting the public/index.php in"
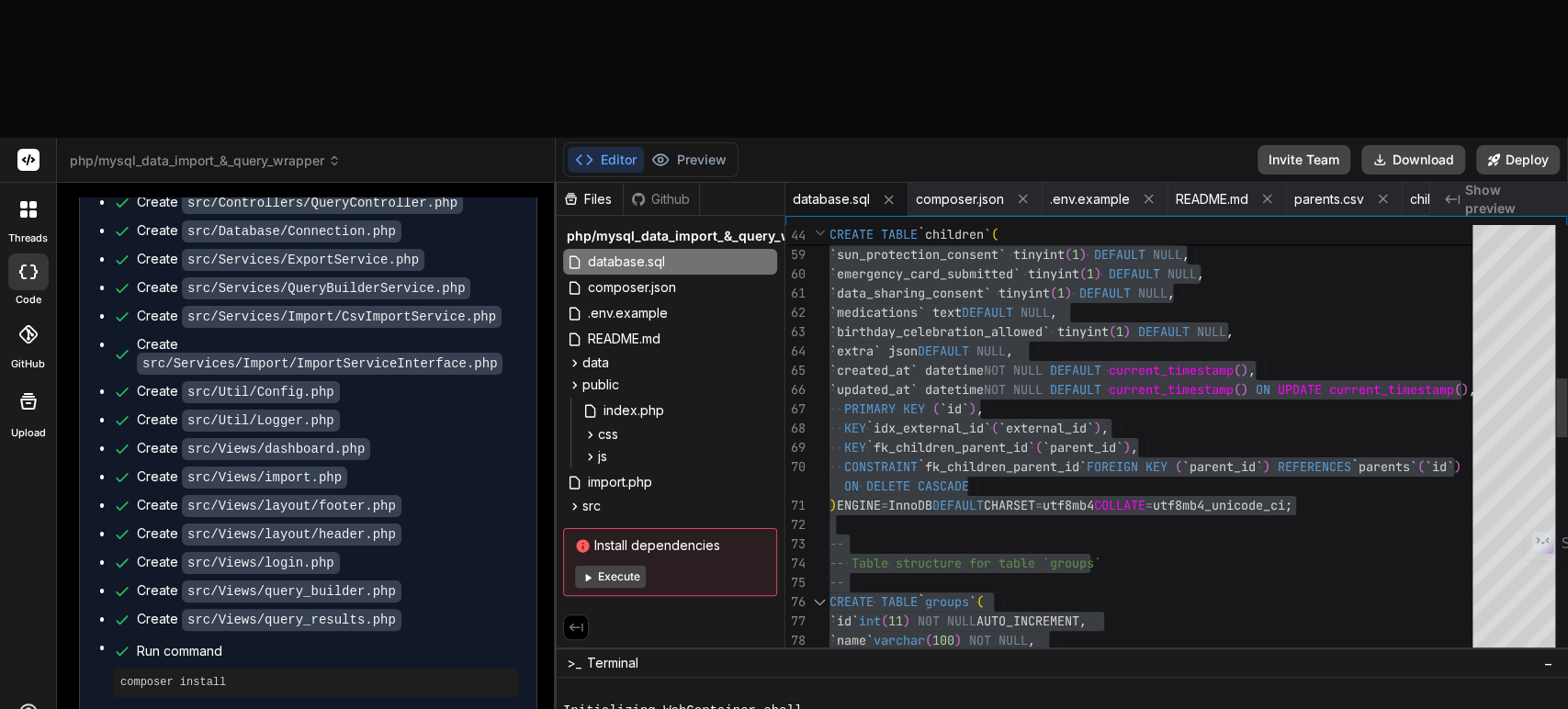
type textarea "x"
type textarea "I got this error message when starting the public/index.php in t"
type textarea "x"
type textarea "I got this error message when starting the public/index.php in th"
type textarea "x"
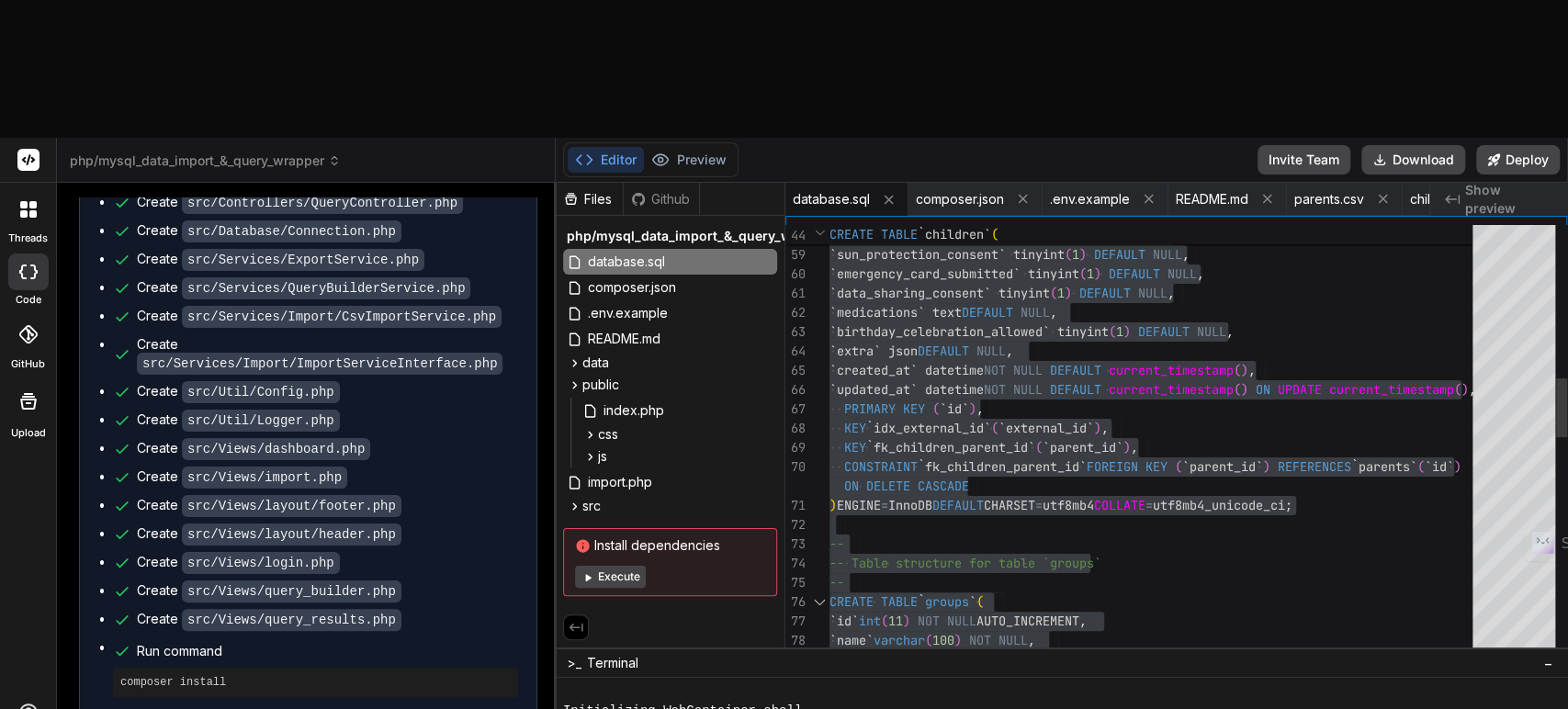
type textarea "I got this error message when starting the public/index.php in the"
type textarea "x"
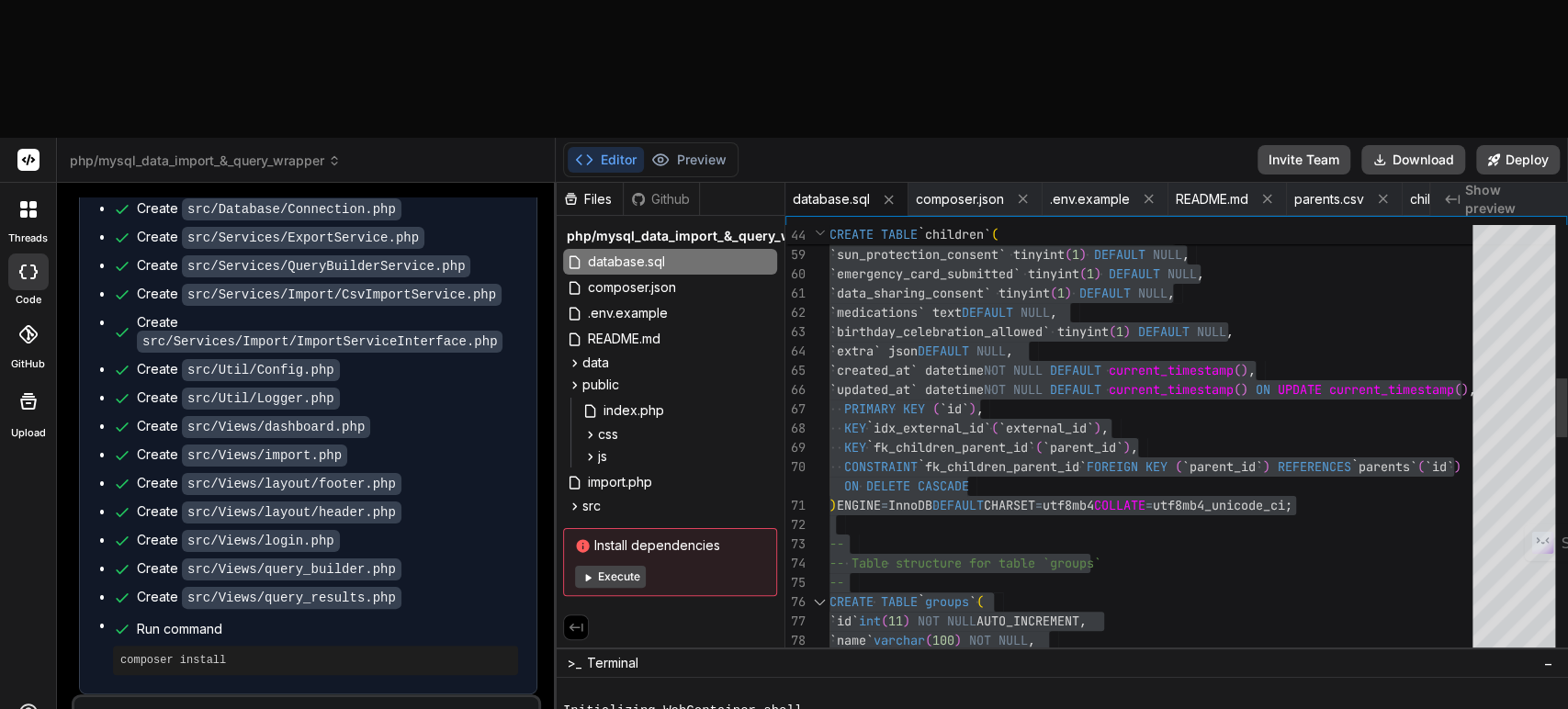
type textarea "I got this error message when starting the public/index.php in the"
type textarea "x"
type textarea "I got this error message when starting the public/index.php in the b"
type textarea "x"
type textarea "I got this error message when starting the public/index.php in the br"
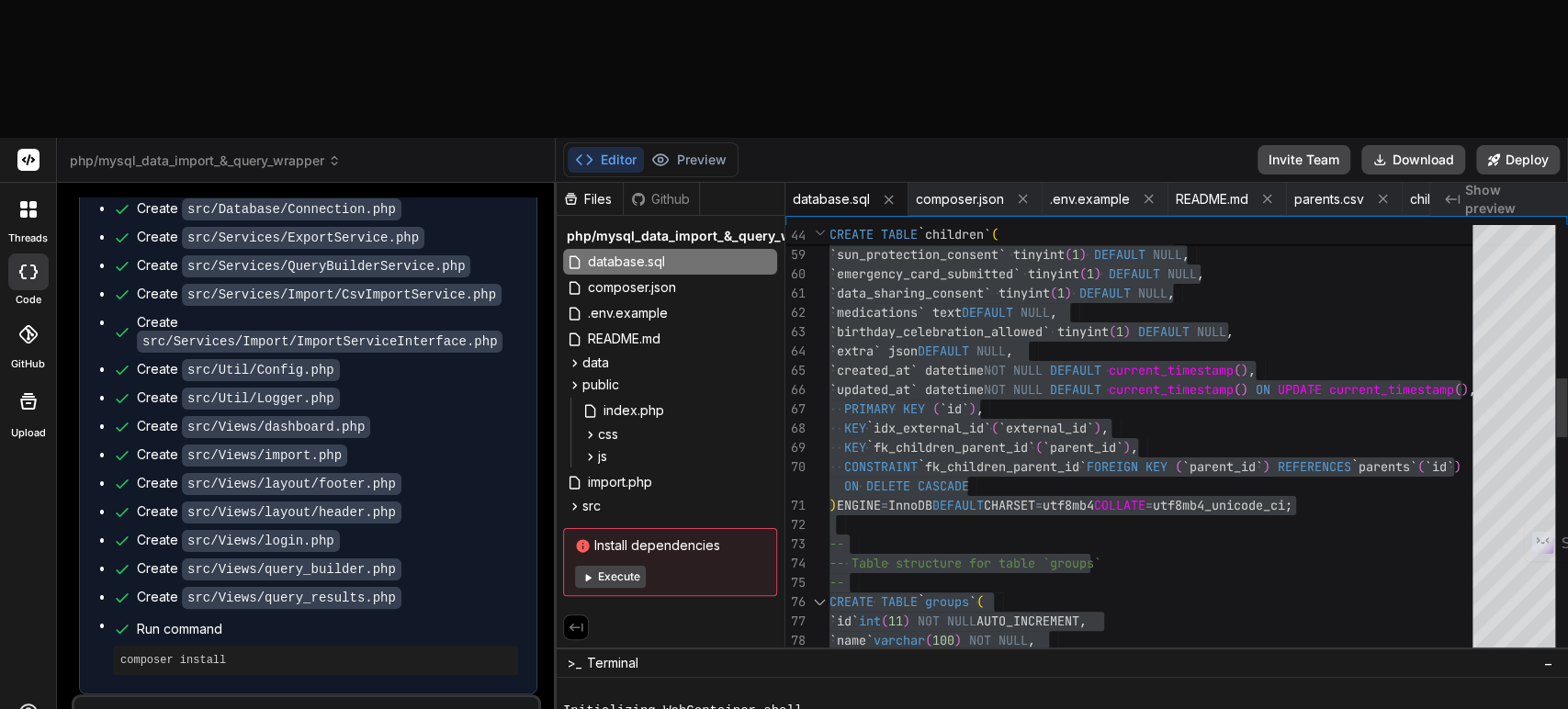
type textarea "x"
type textarea "I got this error message when starting the public/index.php in the bro"
type textarea "x"
type textarea "I got this error message when starting the public/index.php in the brow"
type textarea "x"
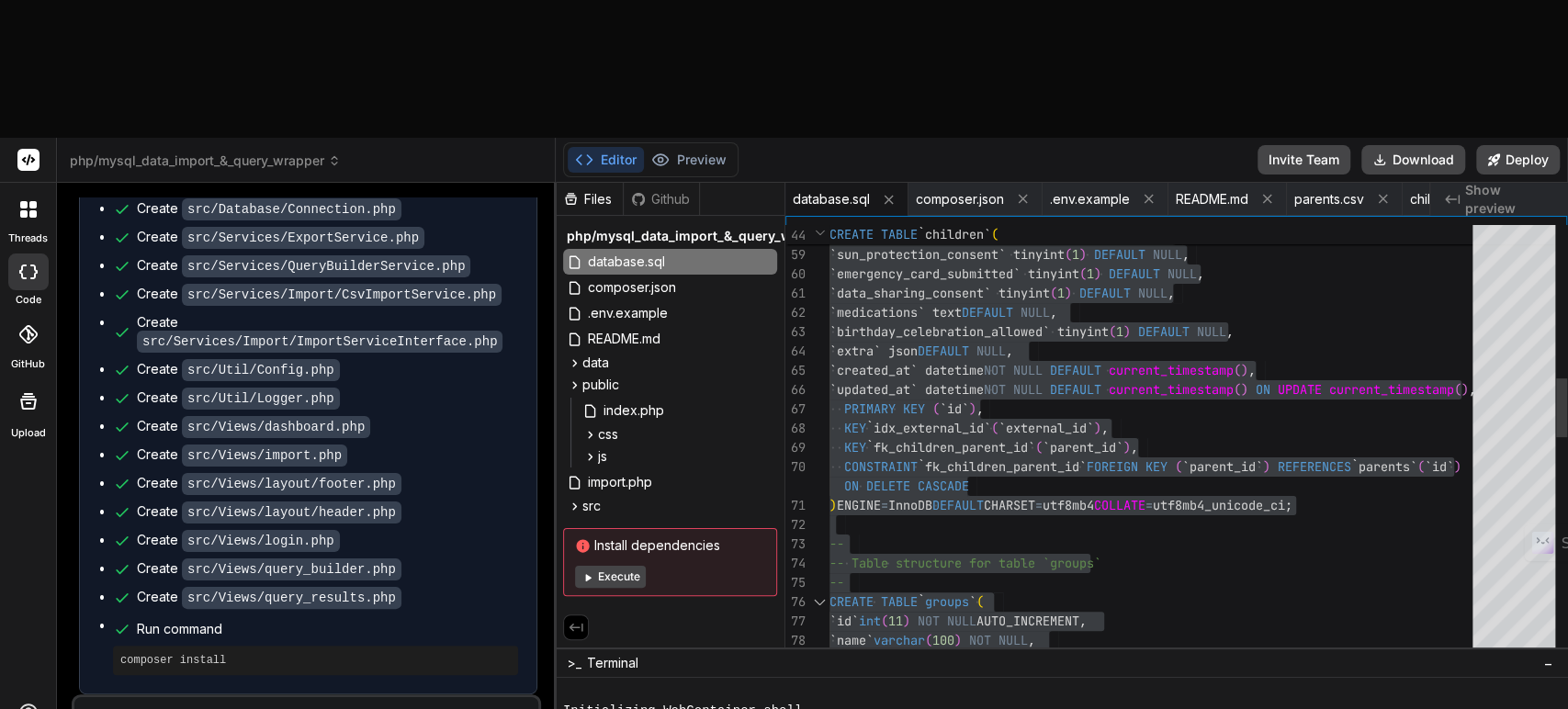
type textarea "I got this error message when starting the public/index.php in the brows"
type textarea "x"
type textarea "I got this error message when starting the public/index.php in the browse"
type textarea "x"
type textarea "I got this error message when starting the public/index.php in the browser"
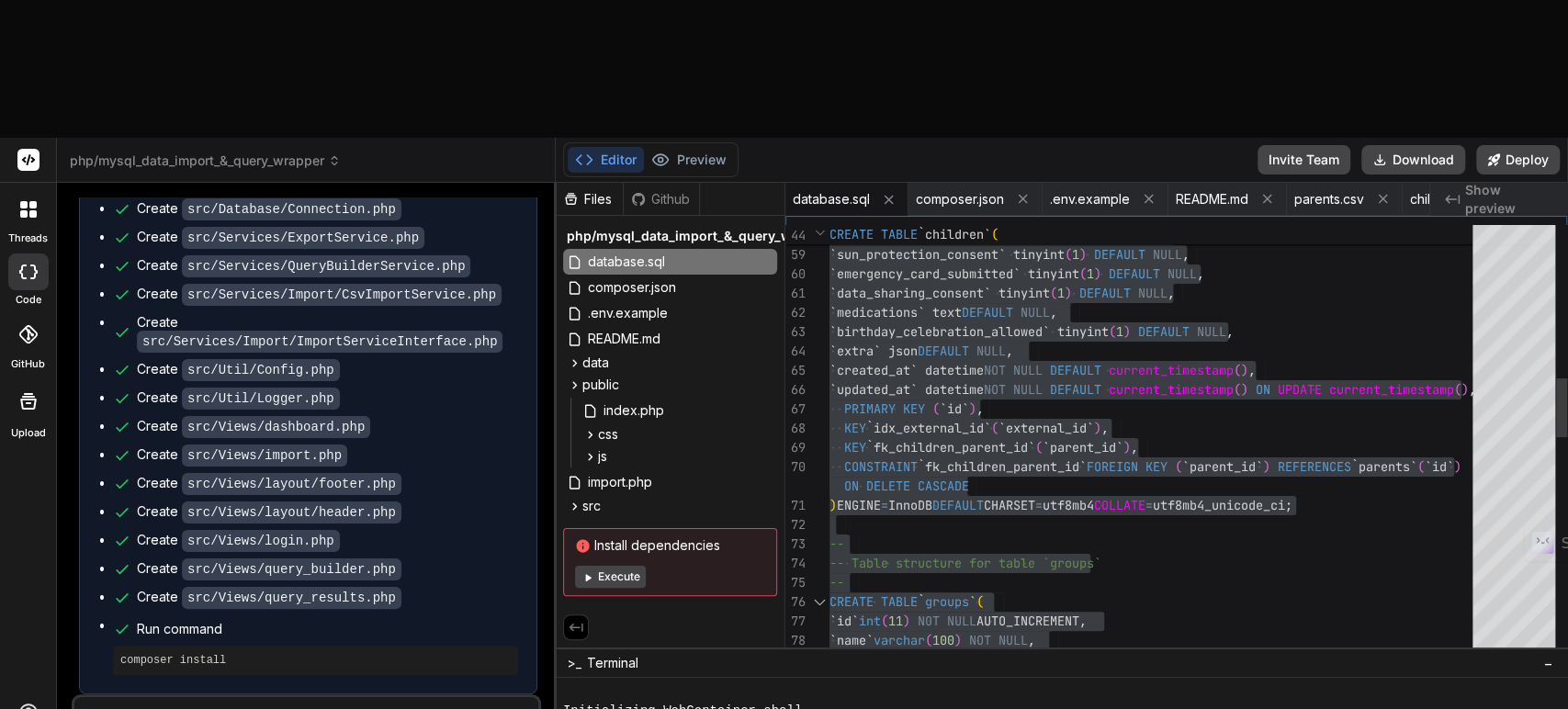
type textarea "x"
type textarea "I got this error message when starting the public/index.php in the browser:"
type textarea "x"
type textarea "I got this error message when starting the public/index.php in the browser:"
type textarea "x"
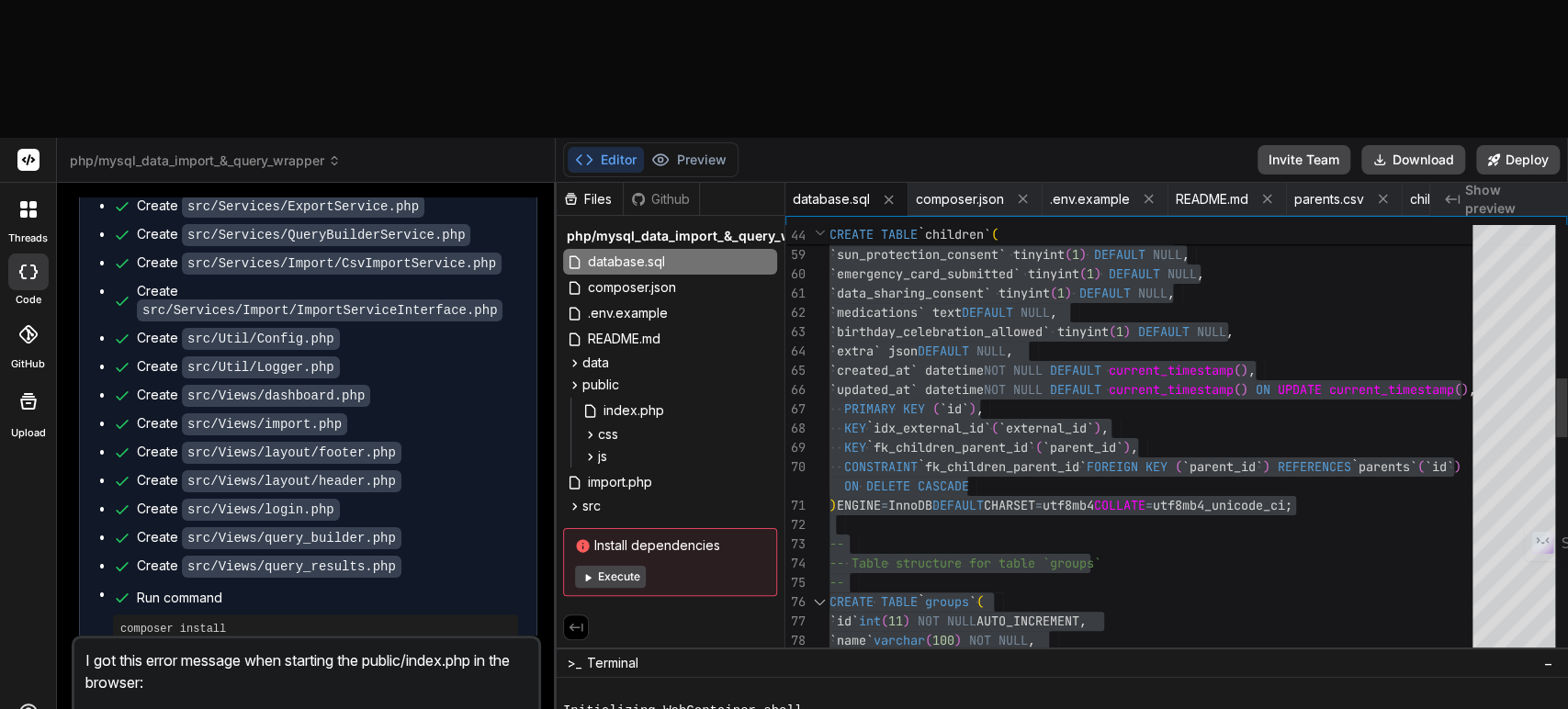
paste textarea "<?php declare(strict_types=1); // Basic session management and security headers…"
type textarea "I got this error message when starting the public/index.php in the browser: <?p…"
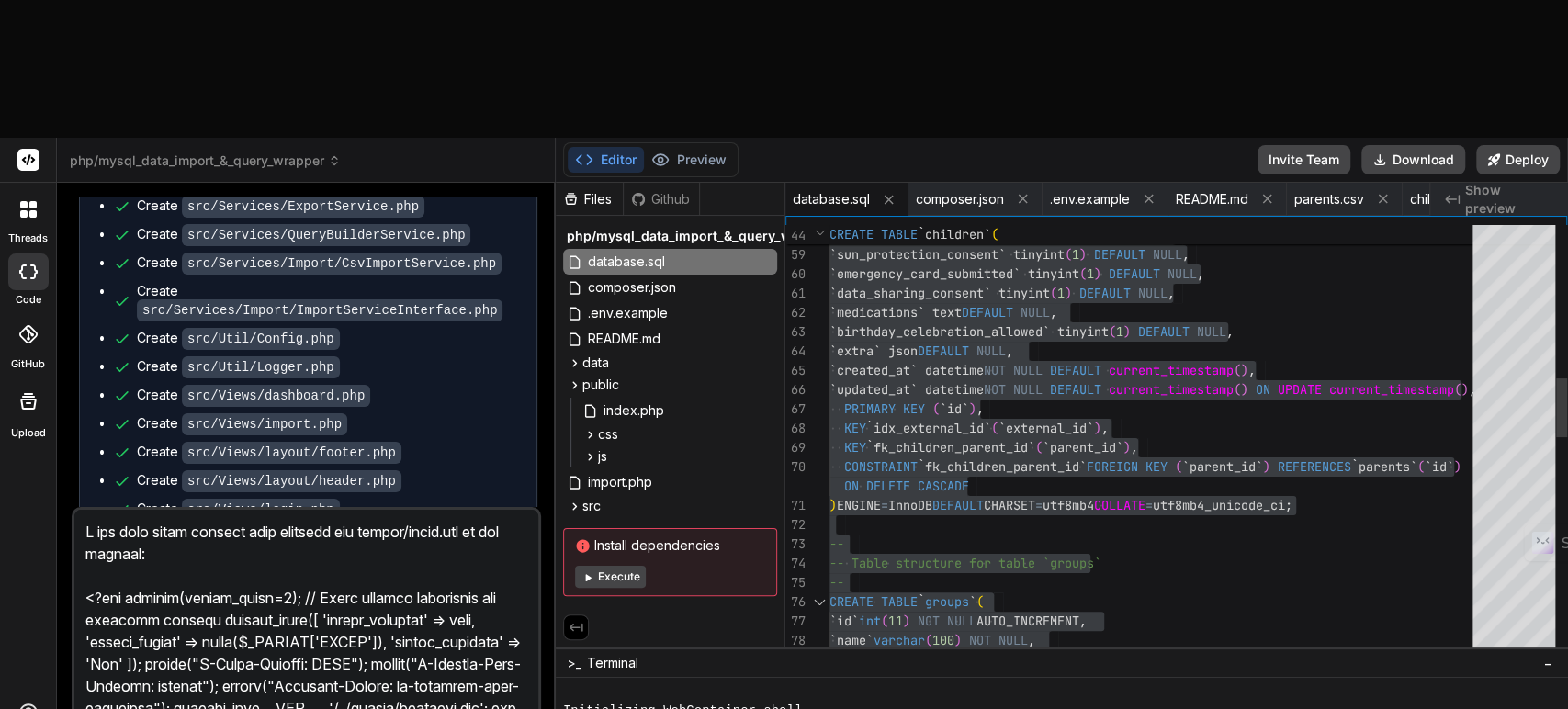
scroll to position [905, 0]
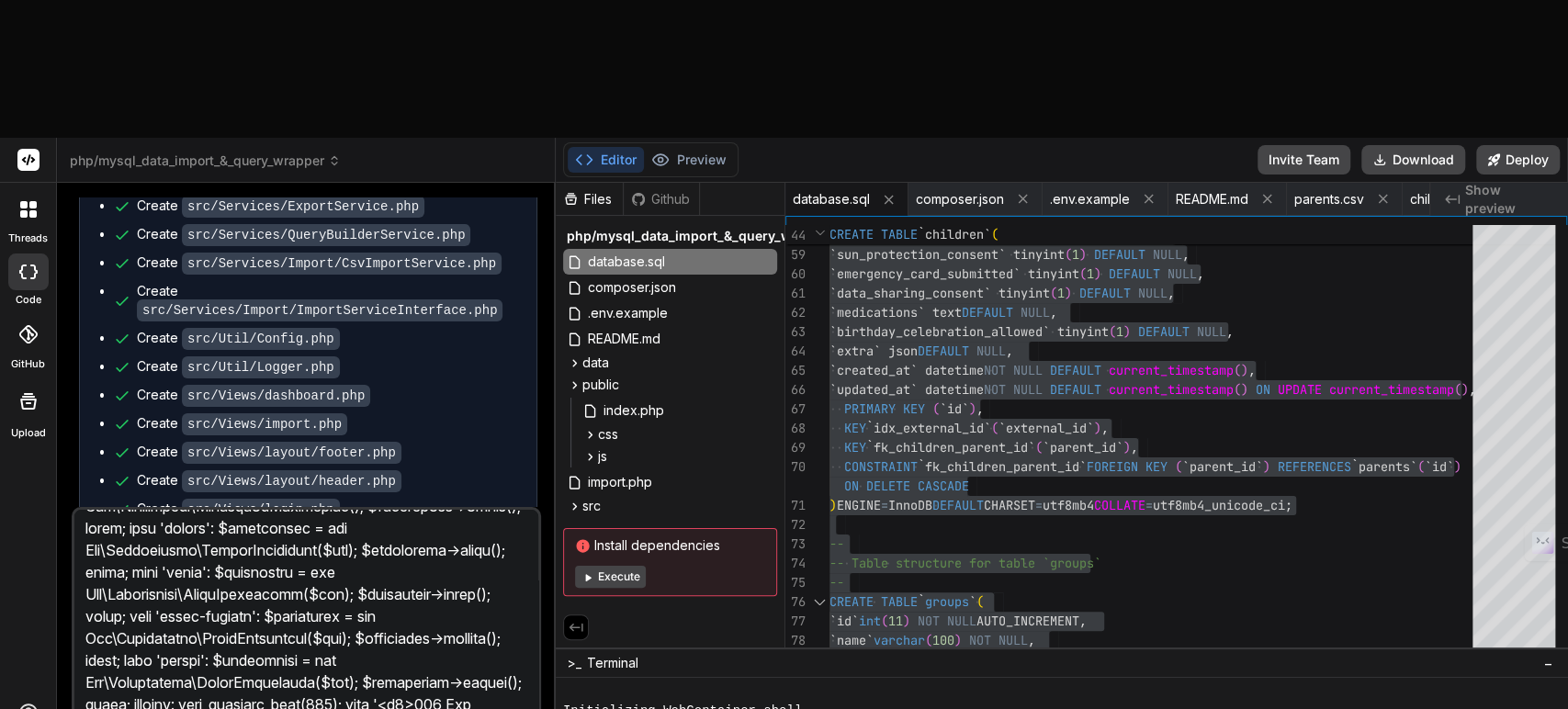
type textarea "x"
type textarea "I got this error message when starting the public/index.php in the browser: <?p…"
type textarea "x"
type textarea "I got this error message when starting the public/index.php in the browser: <?p…"
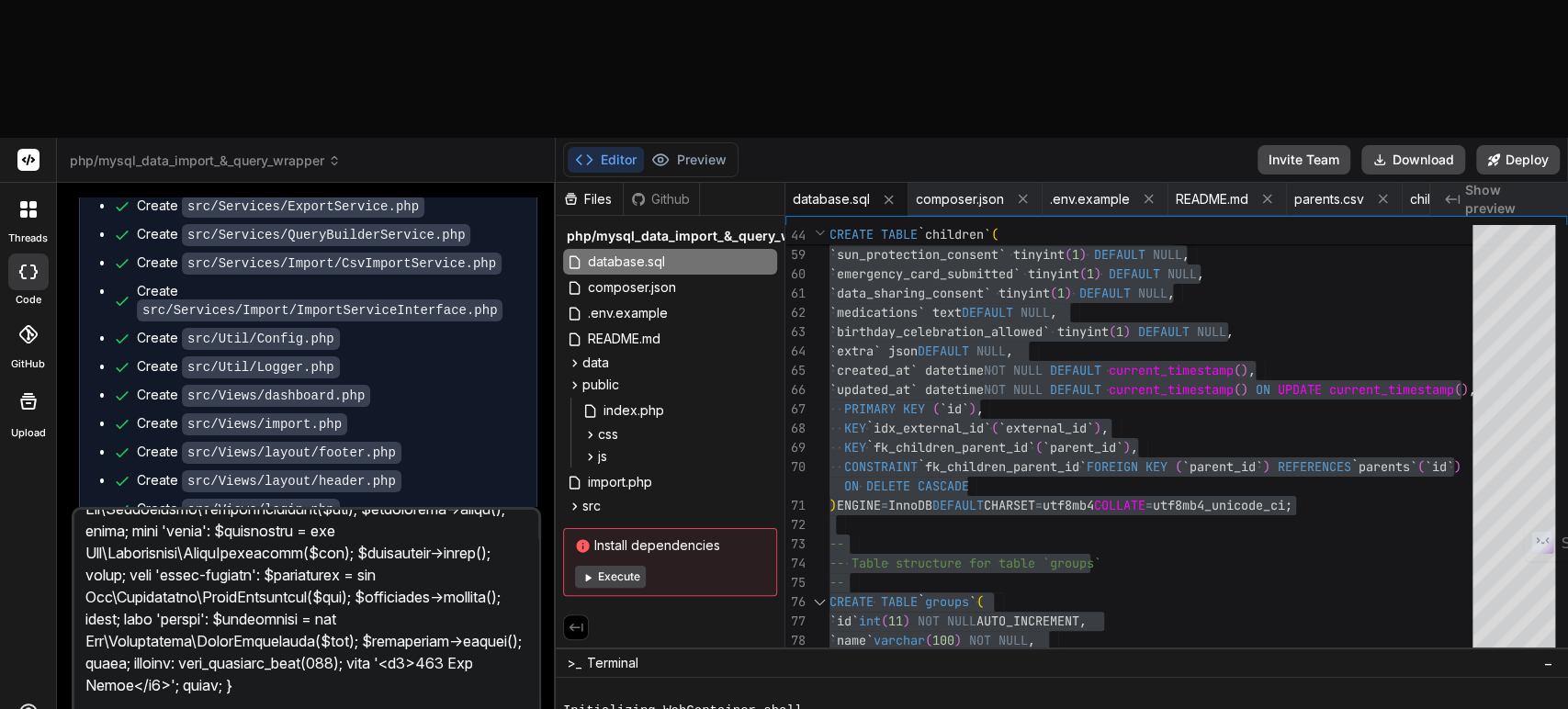
type textarea "x"
type textarea "I got this error message when starting the public/index.php in the browser: <?p…"
type textarea "x"
type textarea "I got this error message when starting the public/index.php in the browser: <?p…"
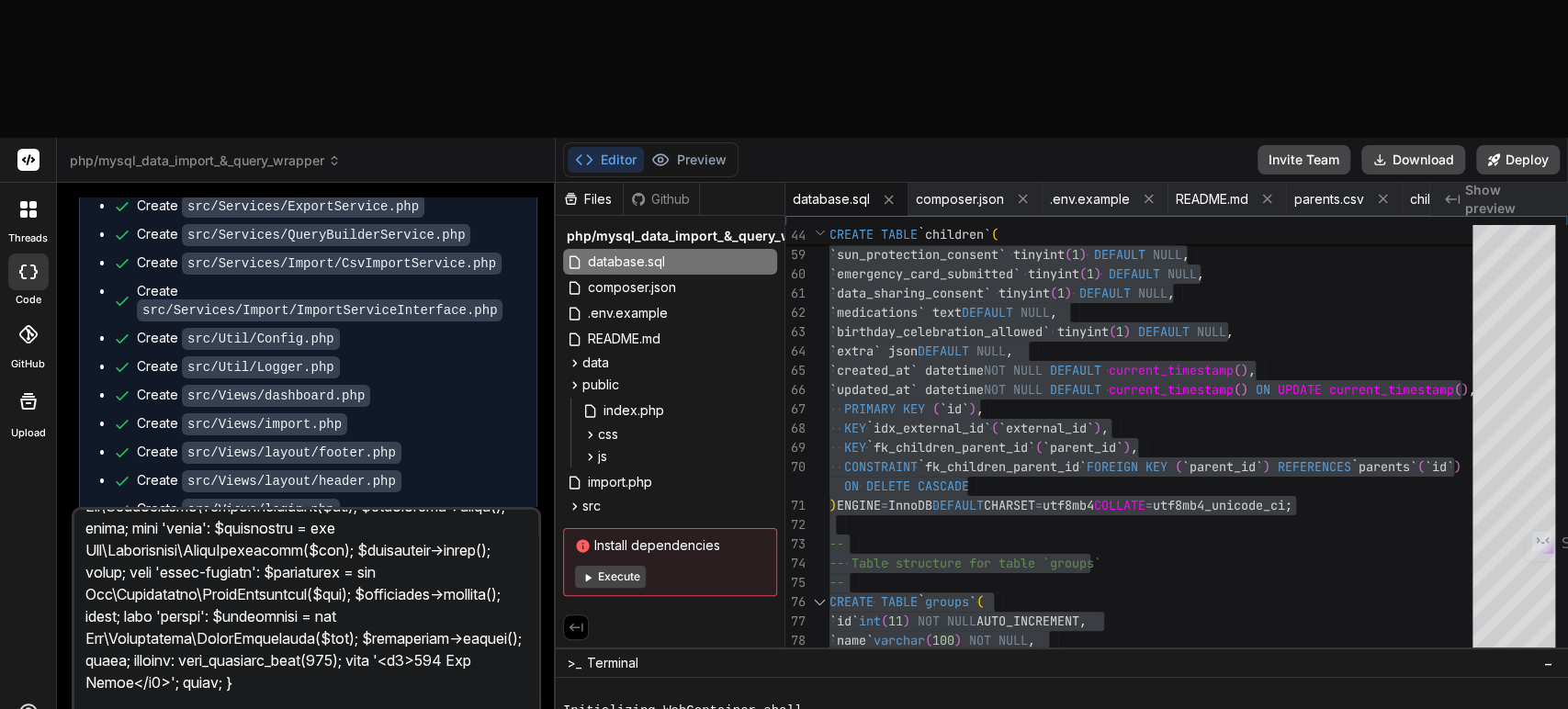
type textarea "x"
type textarea "I got this error message when starting the public/index.php in the browser: <?p…"
type textarea "x"
type textarea "I got this error message when starting the public/index.php in the browser: <?p…"
type textarea "x"
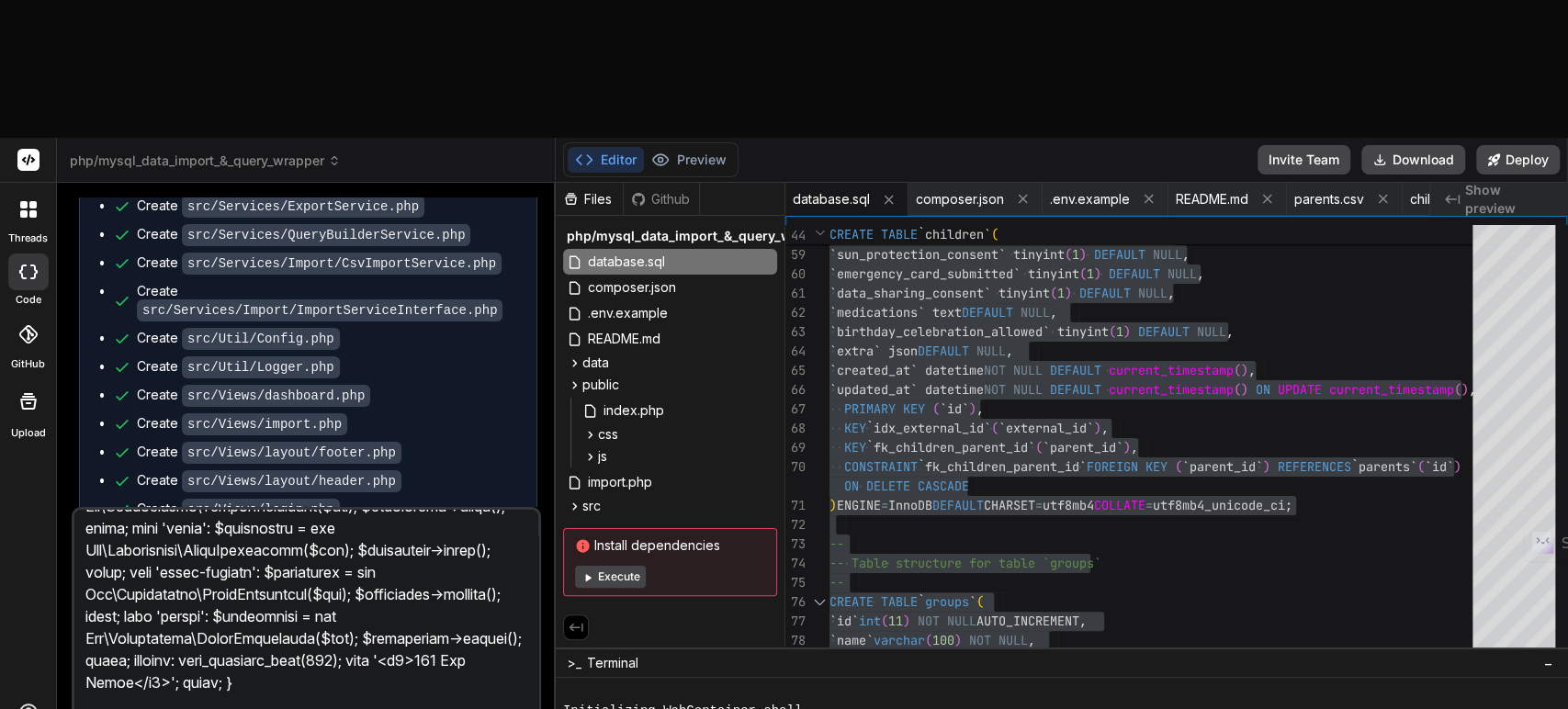
type textarea "I got this error message when starting the public/index.php in the browser: <?p…"
type textarea "x"
type textarea "I got this error message when starting the public/index.php in the browser: <?p…"
type textarea "x"
type textarea "I got this error message when starting the public/index.php in the browser: <?p…"
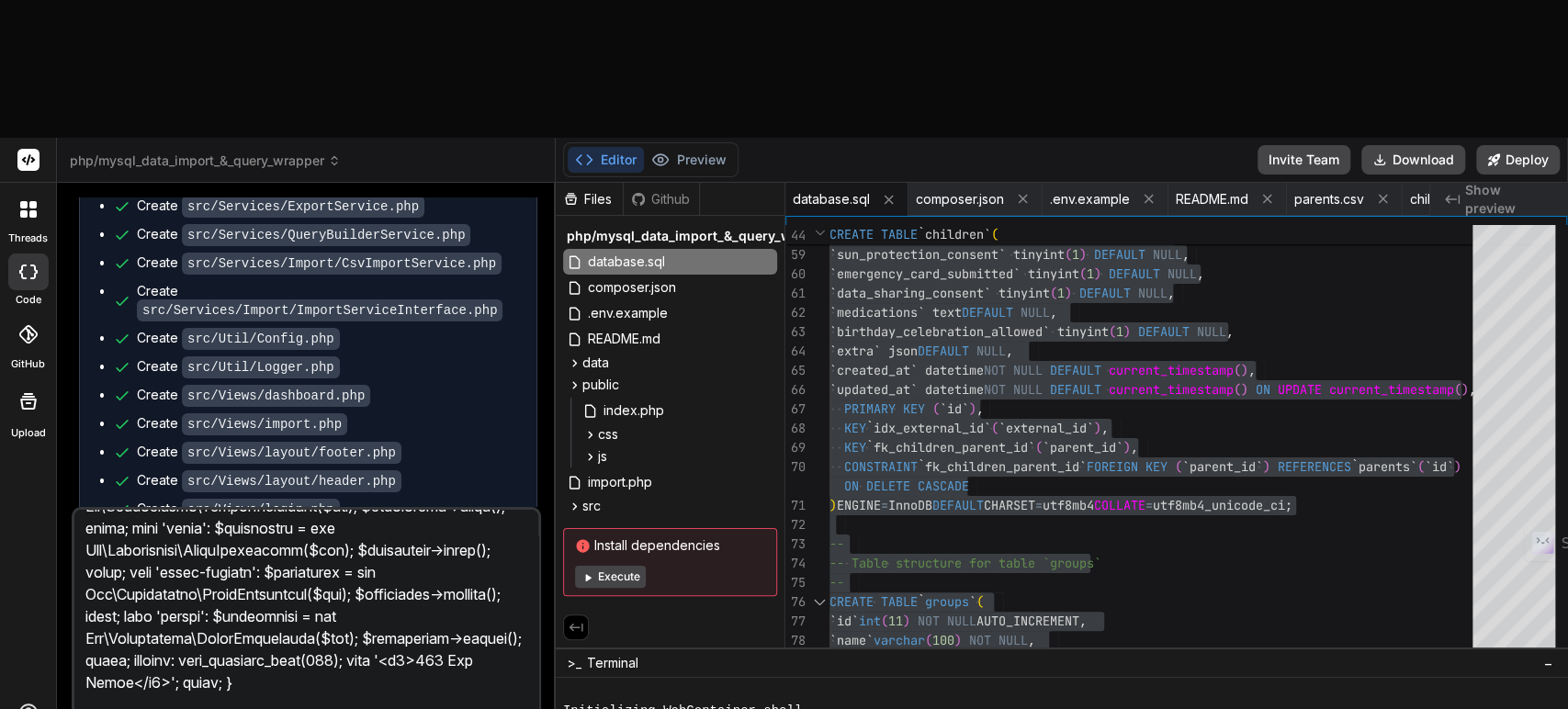
type textarea "x"
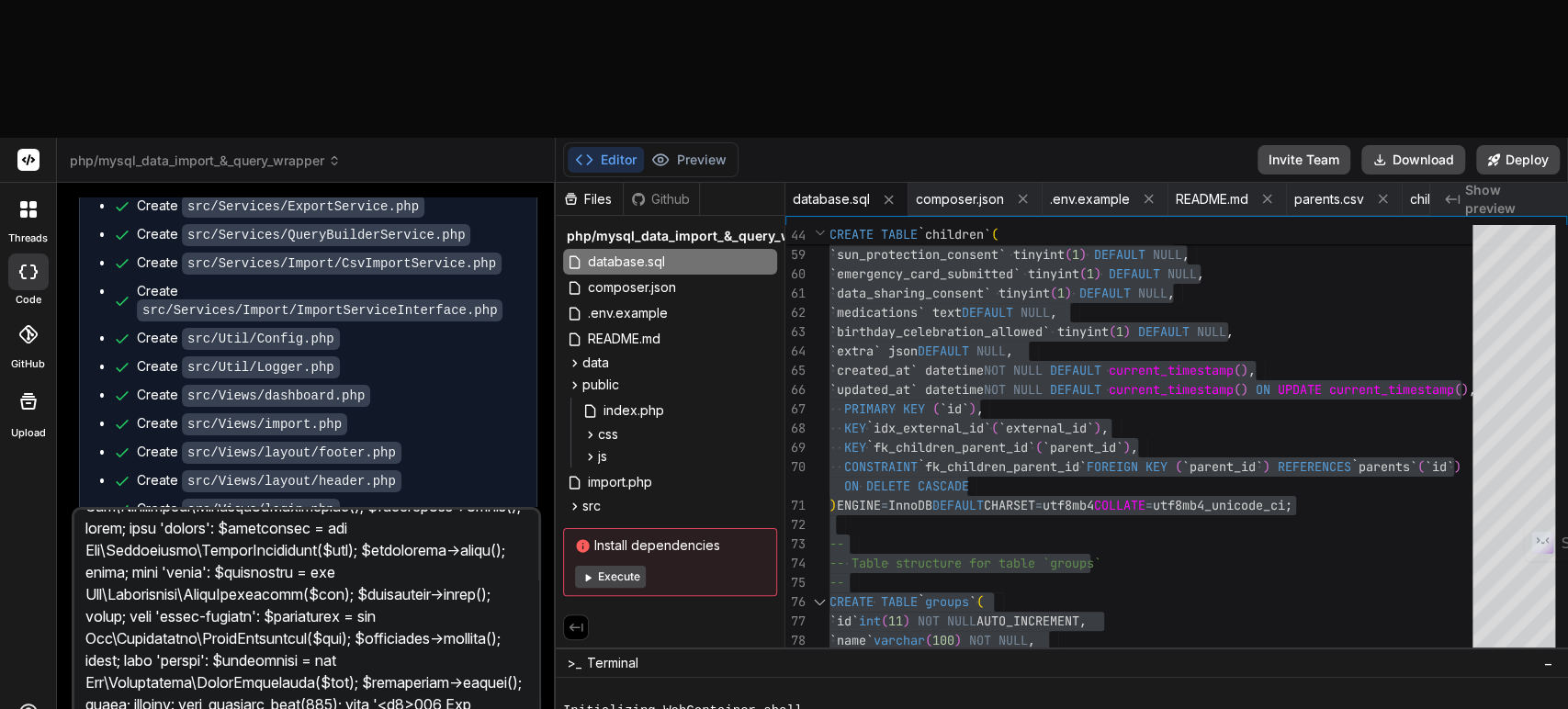
type textarea "I got this error message when starting the public/index.php in the browser: <?p…"
type textarea "x"
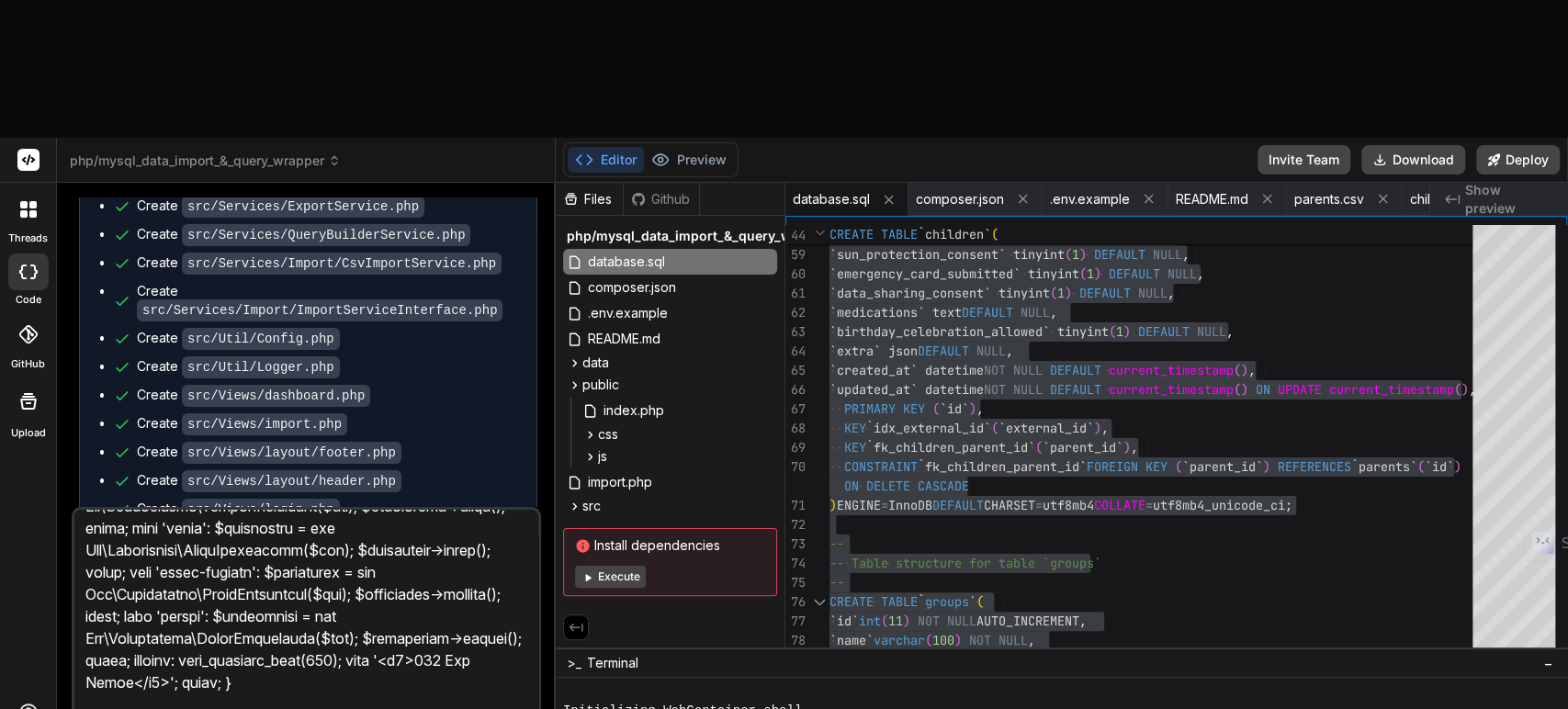
type textarea "I got this error message when starting the public/index.php in the browser: <?p…"
type textarea "x"
type textarea "I got this error message when starting the public/index.php in the browser: <?p…"
type textarea "x"
type textarea "I got this error message when starting the public/index.php in the browser: <?p…"
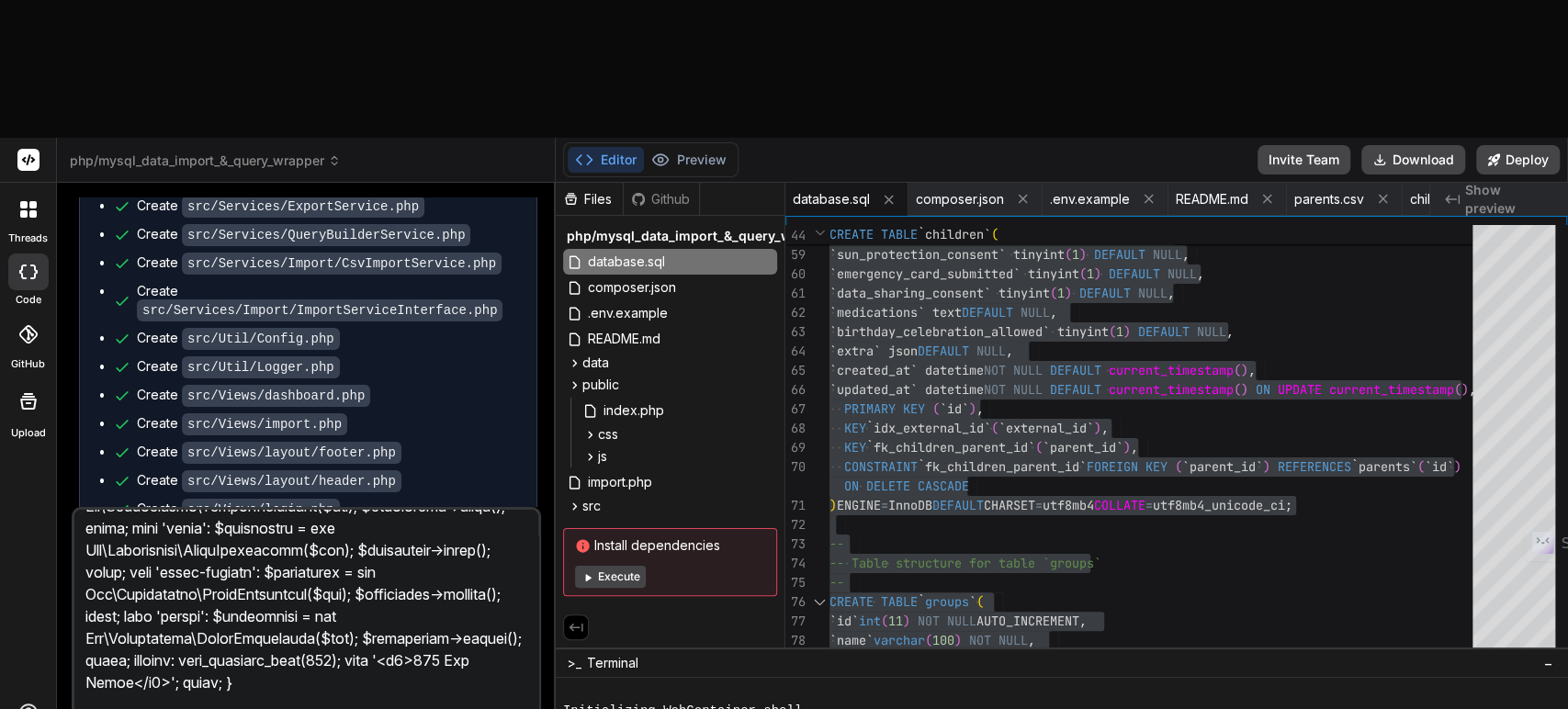
type textarea "x"
type textarea "I got this error message when starting the public/index.php in the browser: <?p…"
type textarea "x"
type textarea "I got this error message when starting the public/index.php in the browser: <?p…"
type textarea "x"
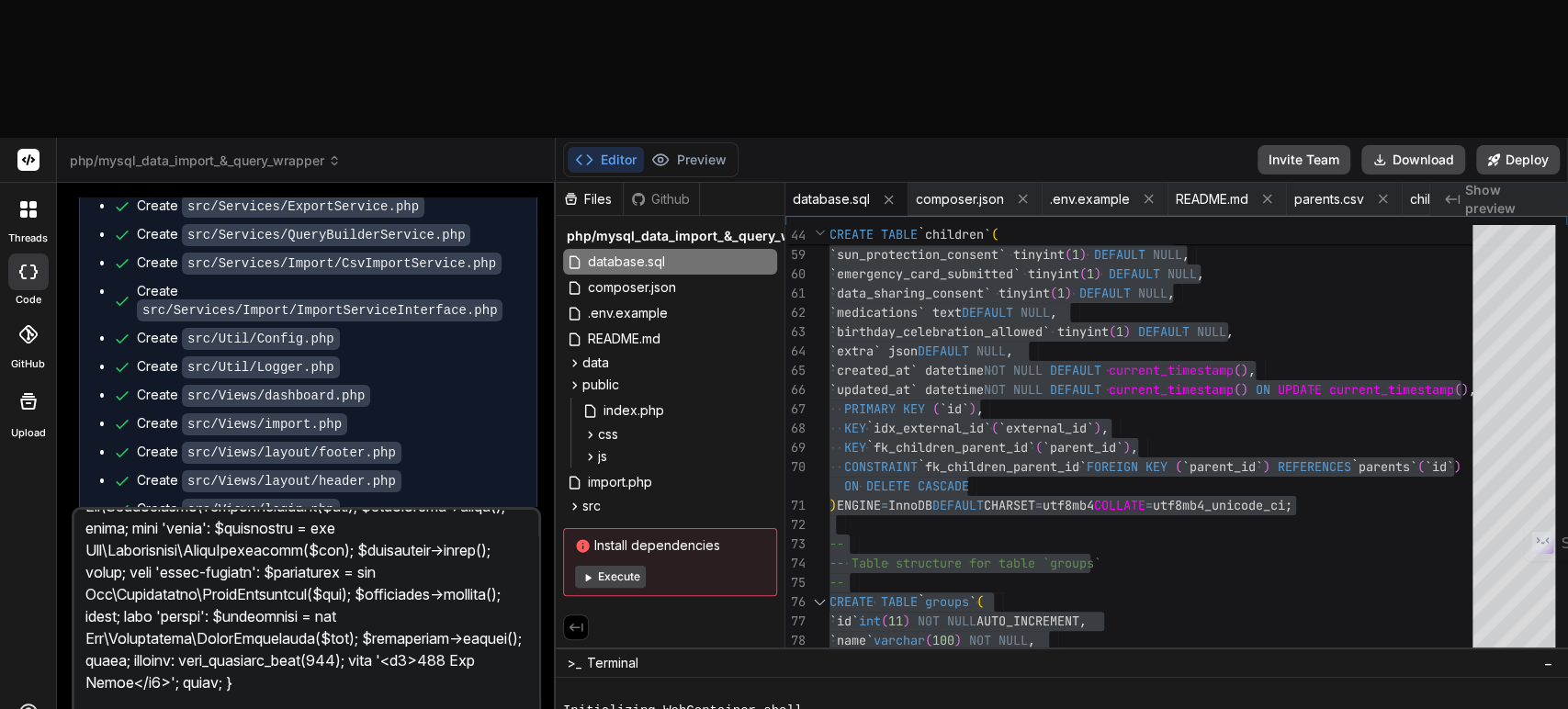
type textarea "I got this error message when starting the public/index.php in the browser: <?p…"
type textarea "x"
type textarea "I got this error message when starting the public/index.php in the browser: <?p…"
type textarea "x"
type textarea "I got this error message when starting the public/index.php in the browser: <?p…"
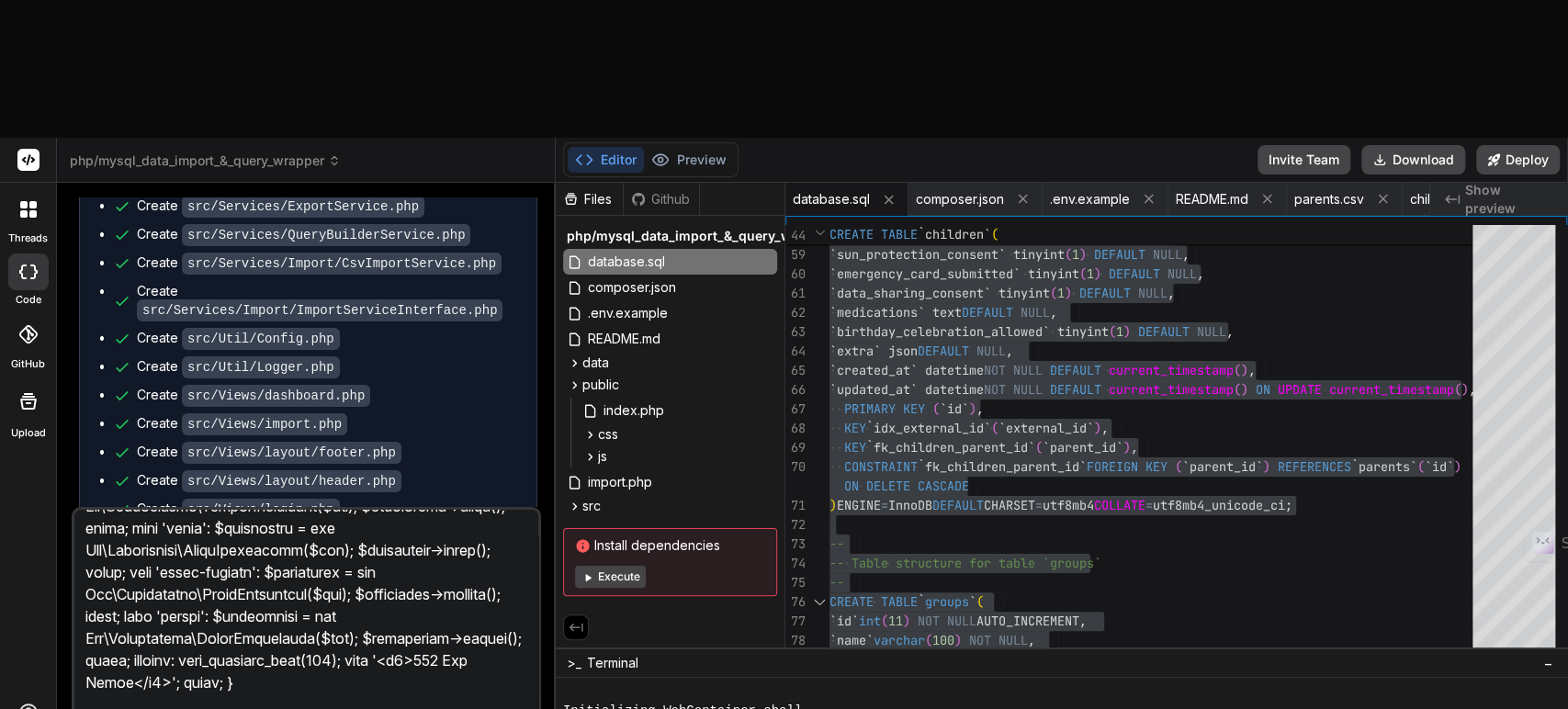
type textarea "x"
type textarea "I got this error message when starting the public/index.php in the browser: <?p…"
type textarea "x"
type textarea "I got this error message when starting the public/index.php in the browser: <?p…"
type textarea "x"
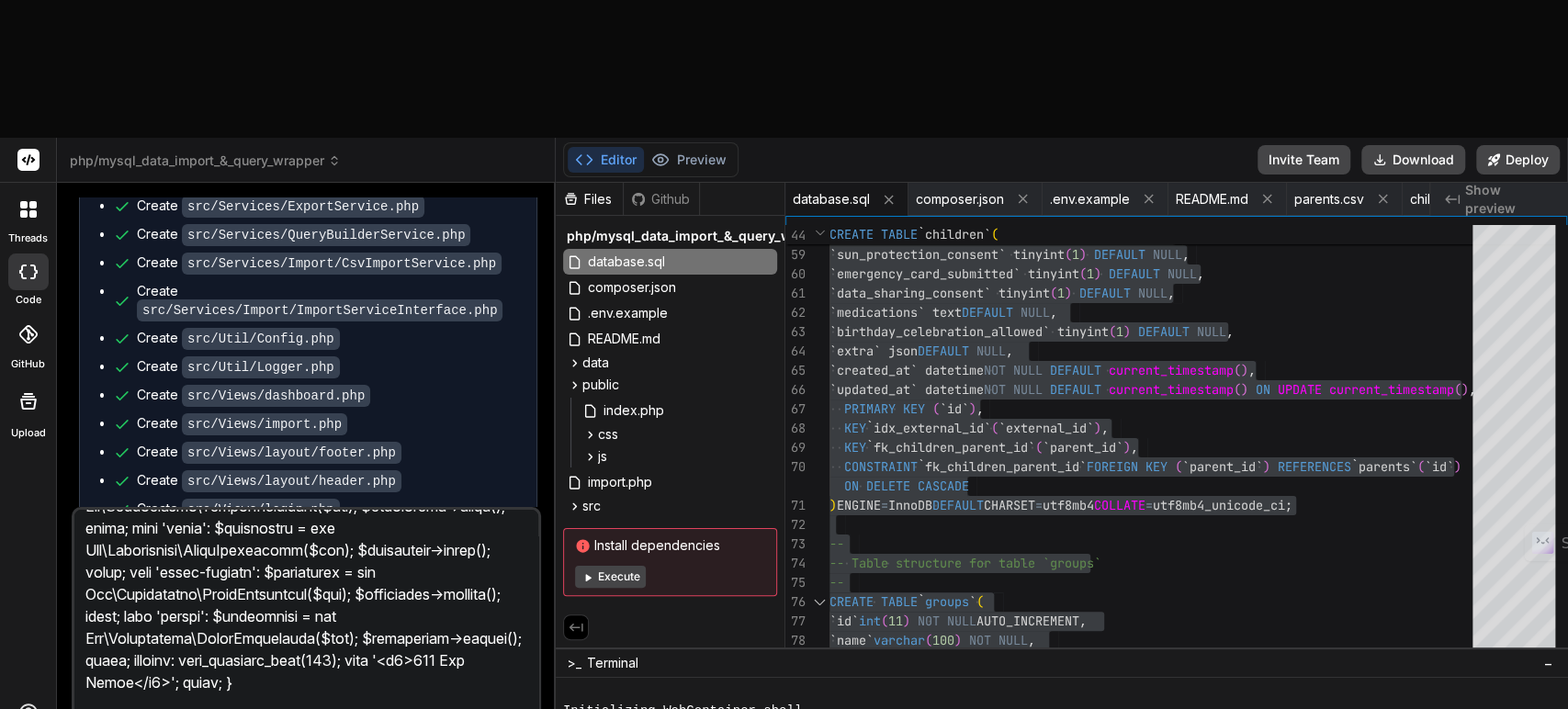
type textarea "I got this error message when starting the public/index.php in the browser: <?p…"
type textarea "x"
type textarea "I got this error message when starting the public/index.php in the browser: <?p…"
type textarea "x"
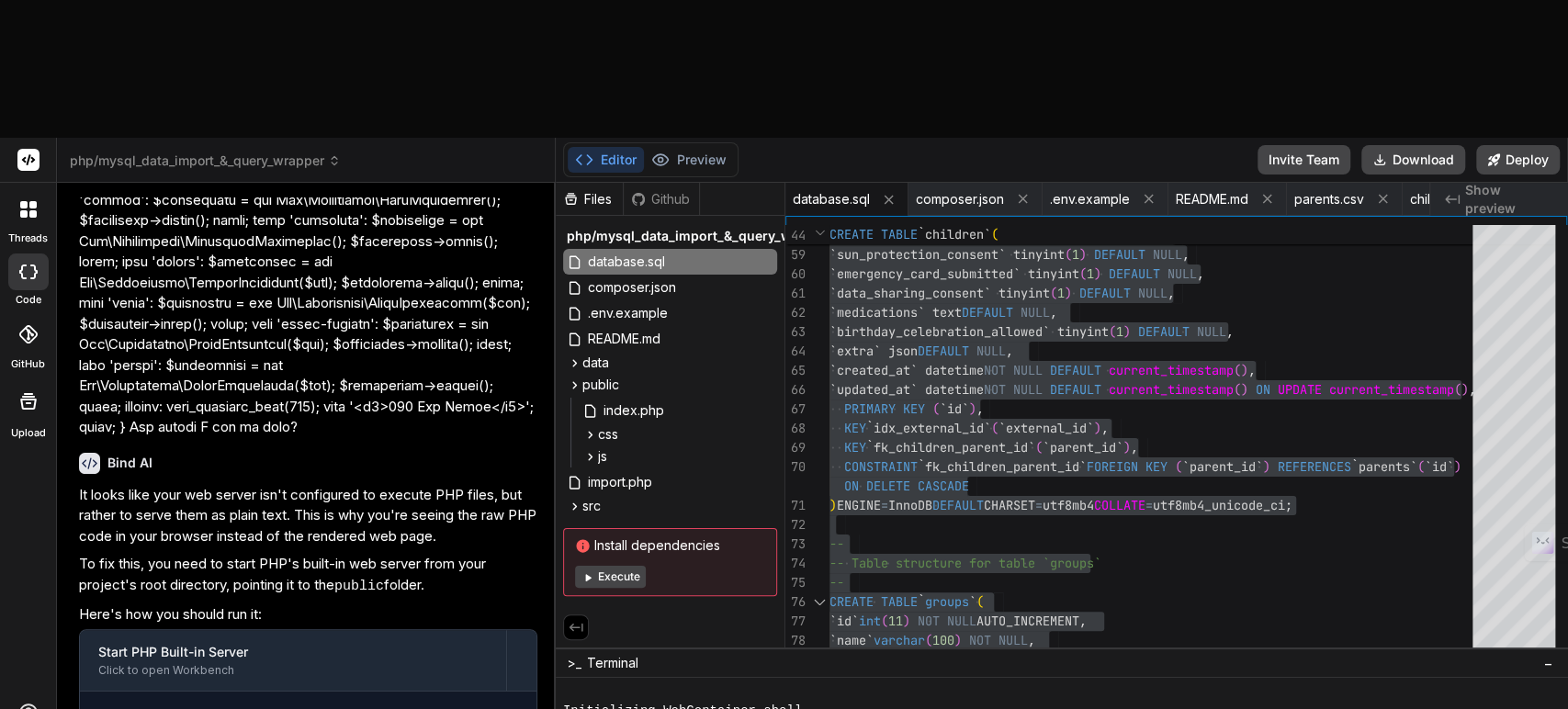
scroll to position [6712, 0]
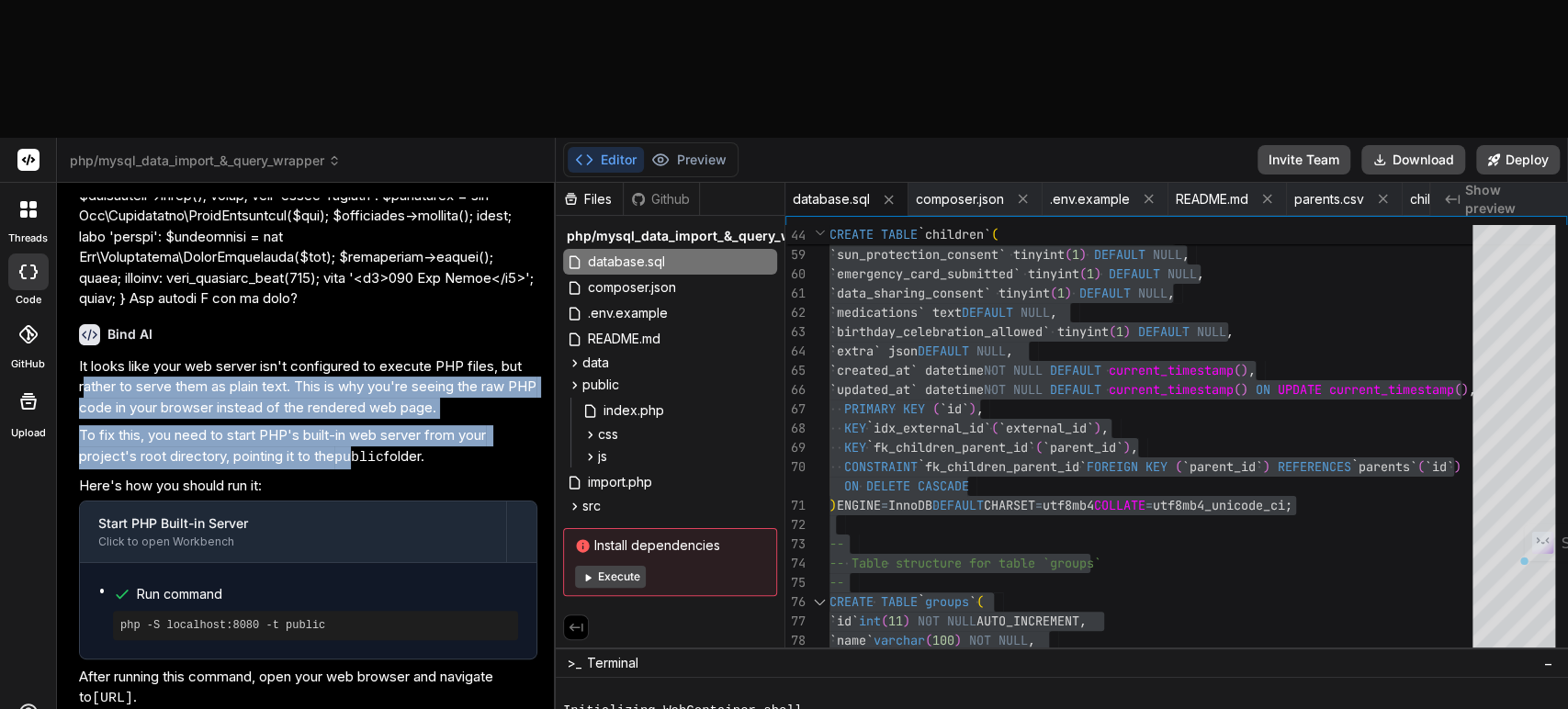
drag, startPoint x: 81, startPoint y: 324, endPoint x: 332, endPoint y: 358, distance: 253.3
click at [354, 403] on div "It looks like your web server isn't configured to execute PHP files, but rather…" at bounding box center [307, 651] width 458 height 590
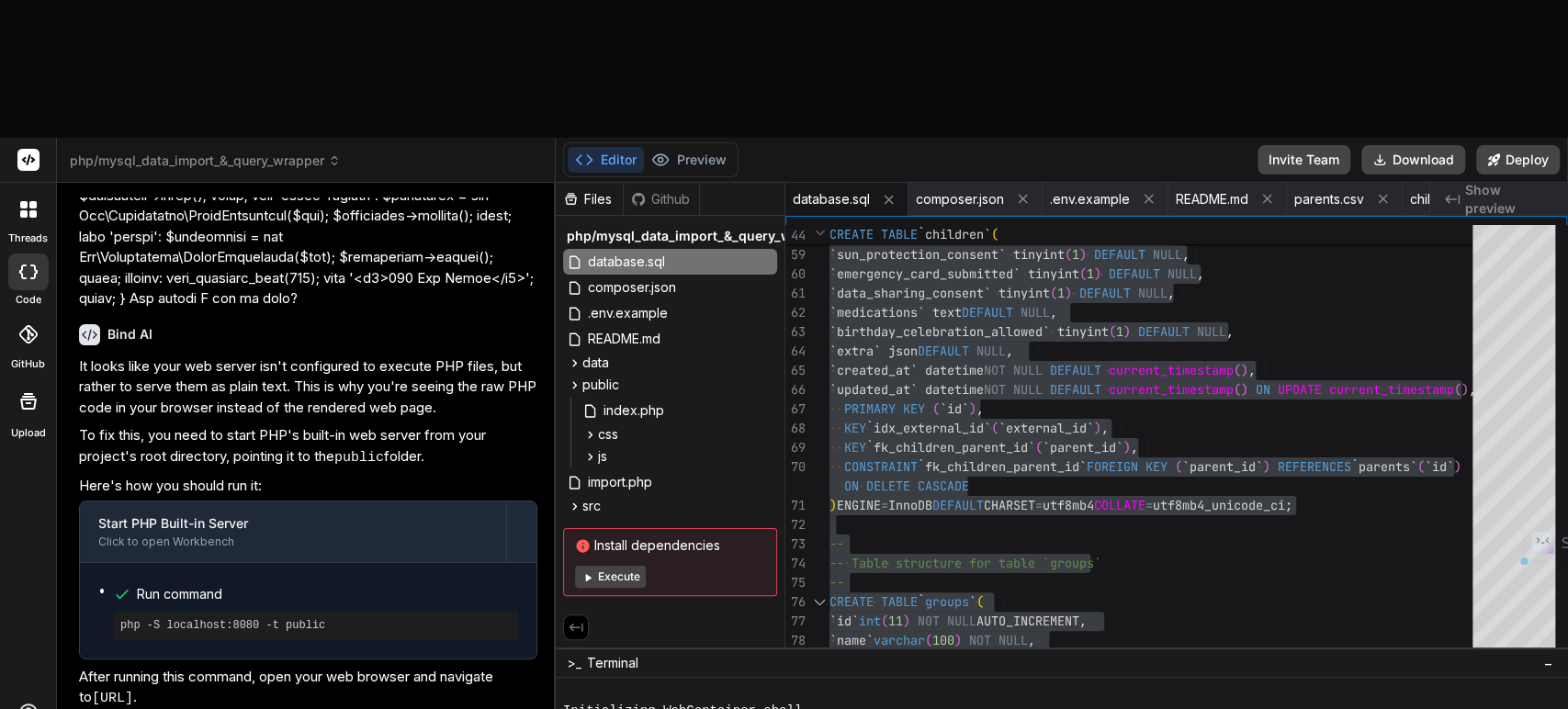
click at [247, 356] on p "It looks like your web server isn't configured to execute PHP files, but rather…" at bounding box center [307, 387] width 458 height 62
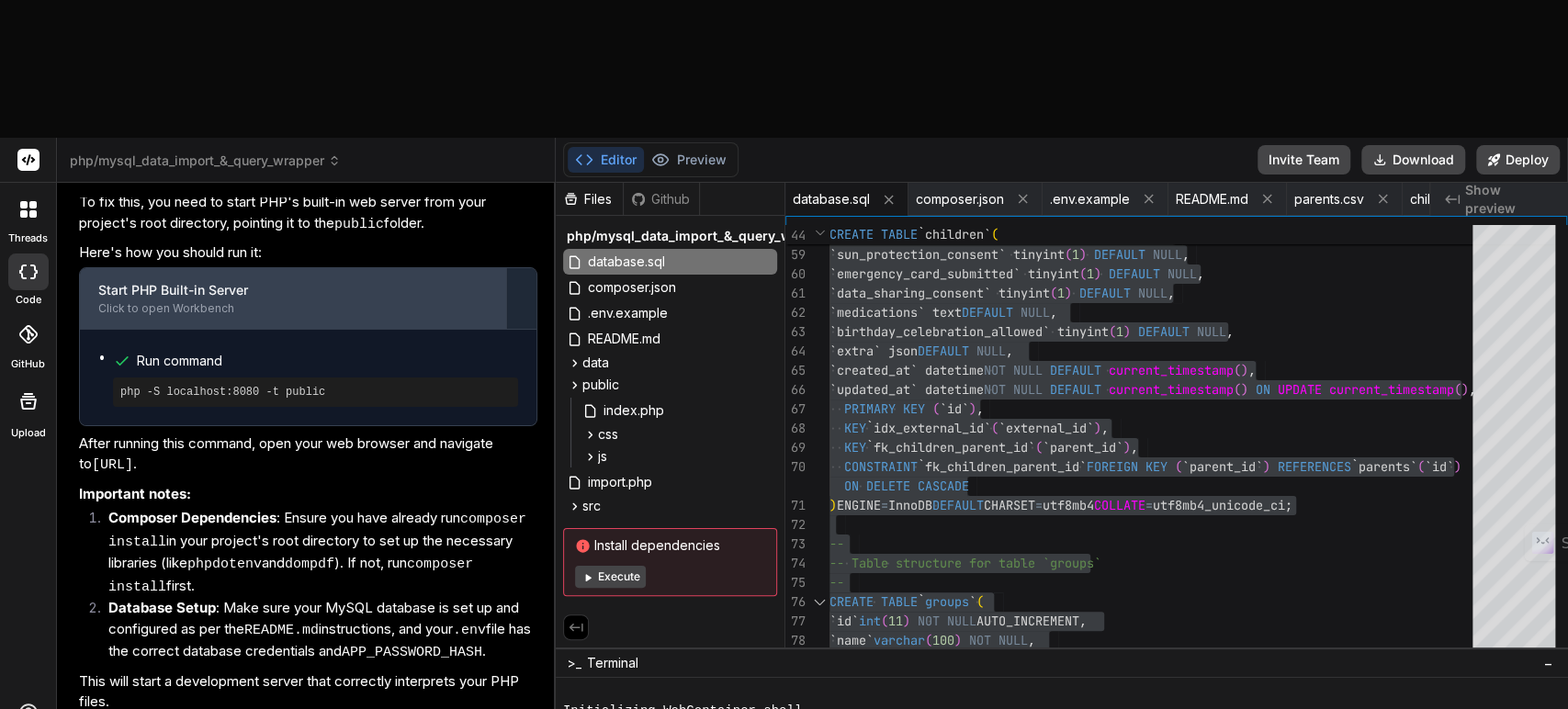
scroll to position [7004, 0]
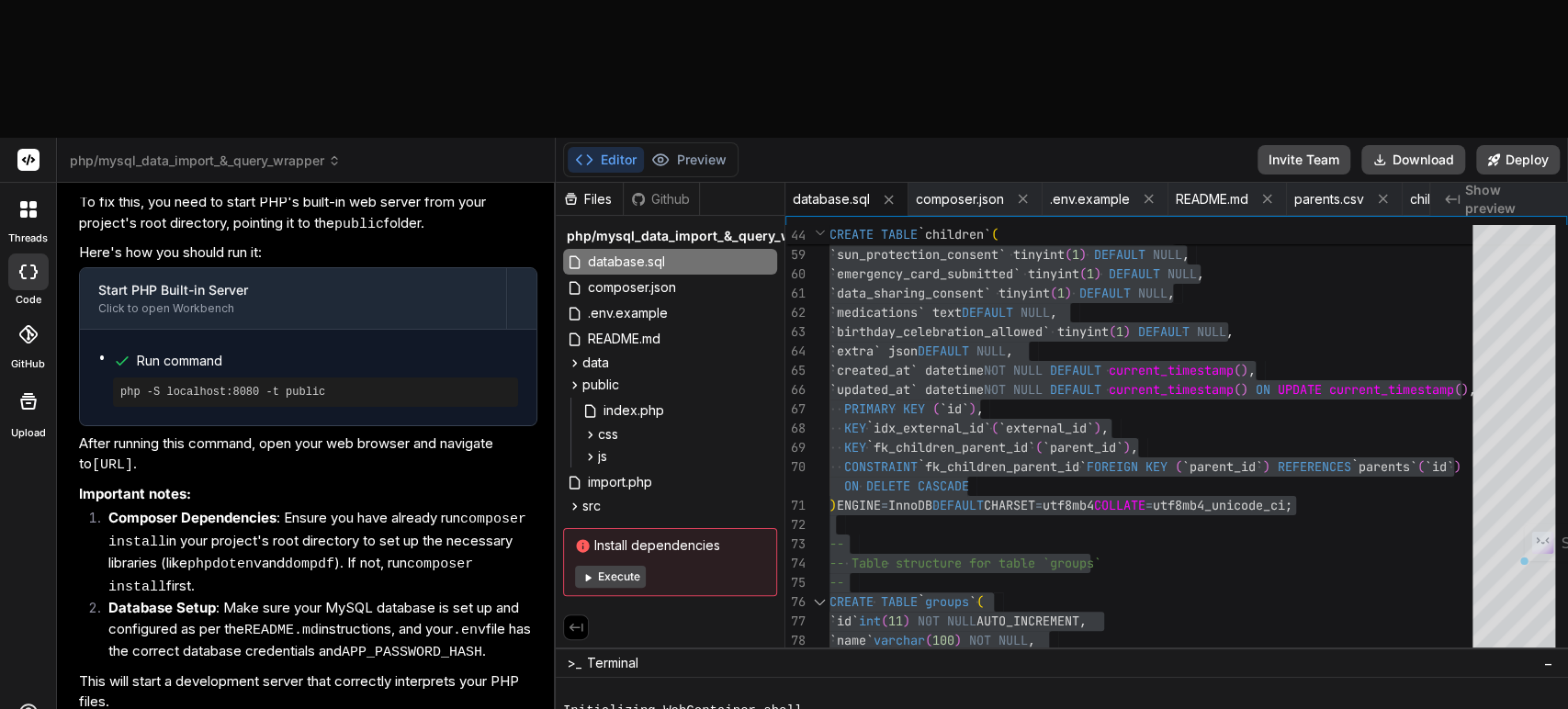
drag, startPoint x: 81, startPoint y: 343, endPoint x: 234, endPoint y: 341, distance: 153.0
click at [133, 457] on code "http://localhost:8080" at bounding box center [112, 465] width 42 height 16
copy code "http://localhost:8080"
click at [1198, 190] on span "README.md" at bounding box center [1212, 199] width 72 height 19
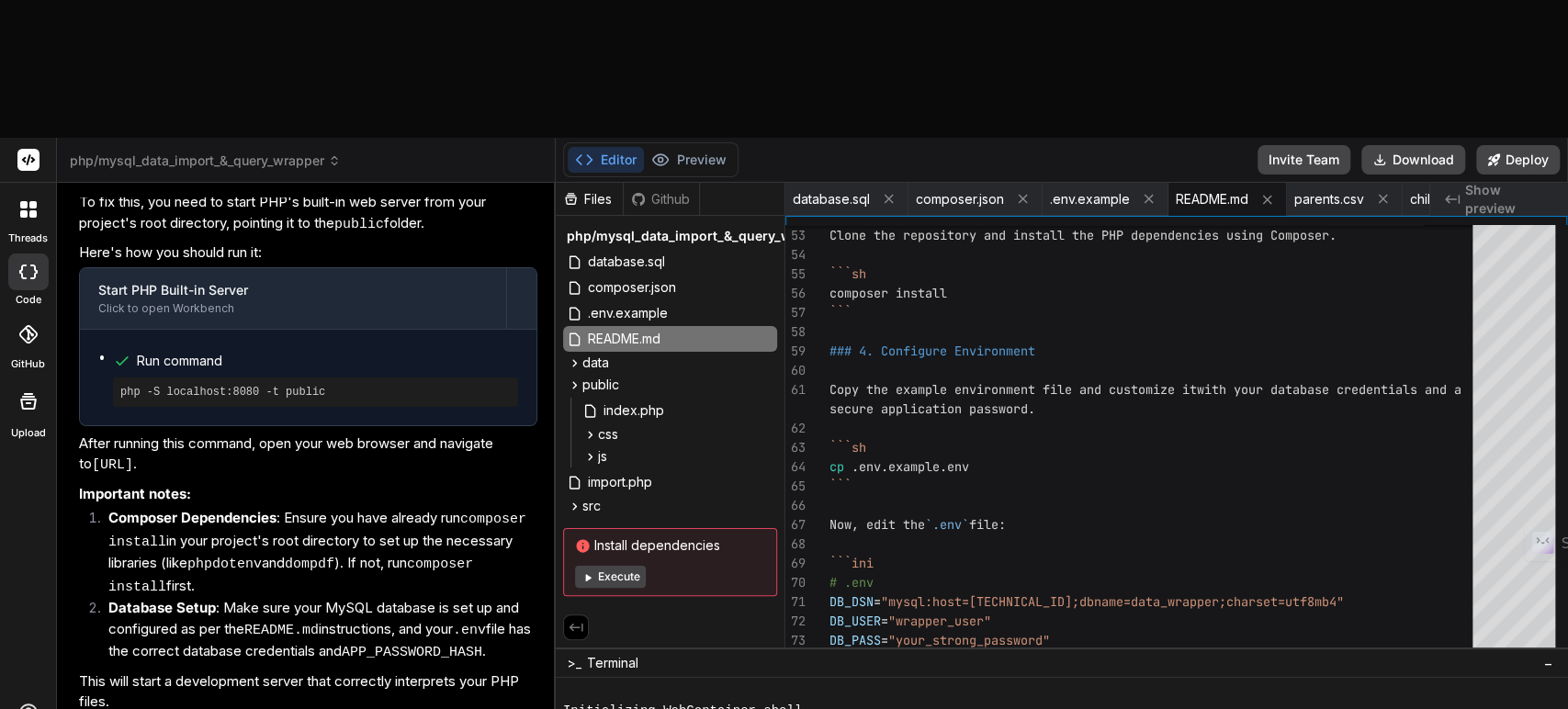
click at [552, 182] on div "Bind AI Web Search Created with Pixso. Code Generator You Bind AI 🔹 Project : P…" at bounding box center [306, 514] width 499 height 664
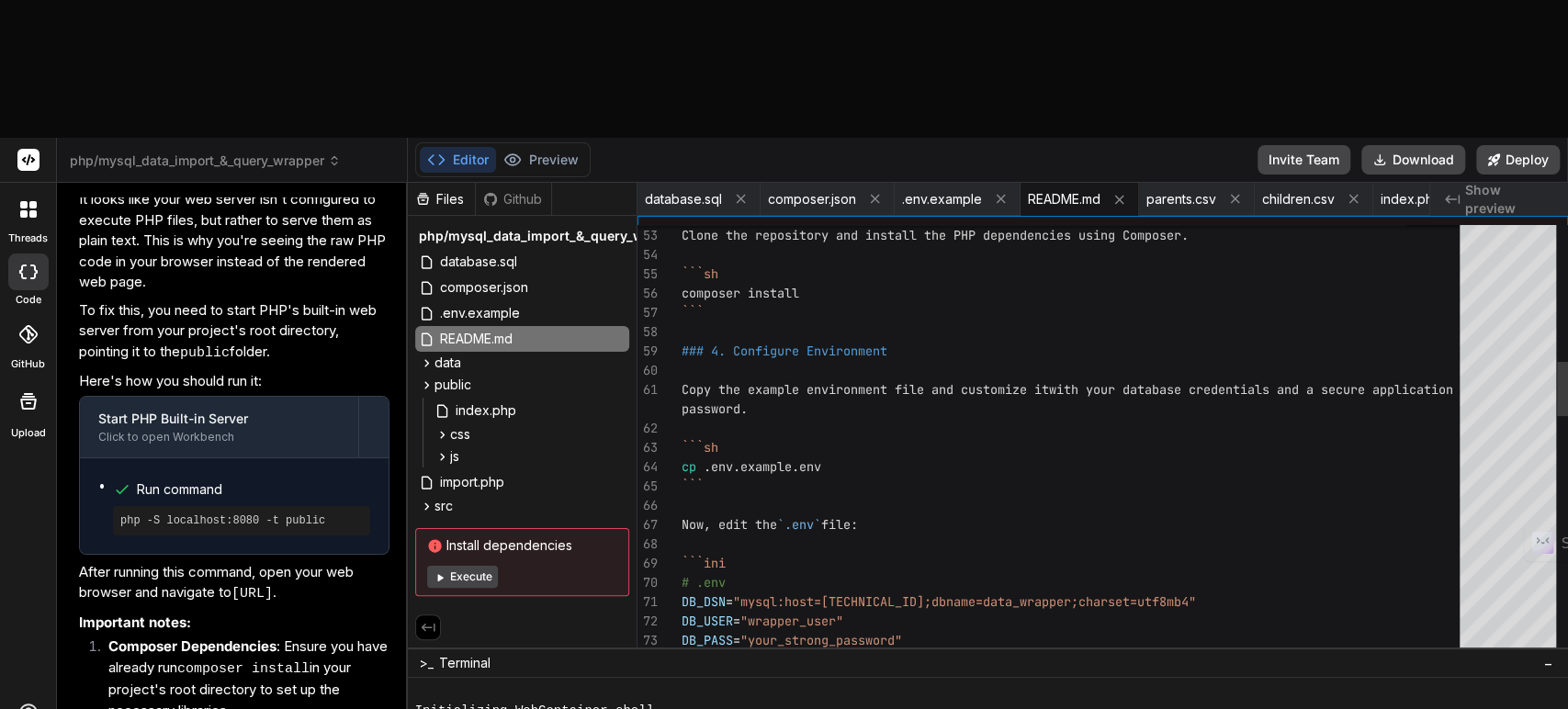
scroll to position [10148, 0]
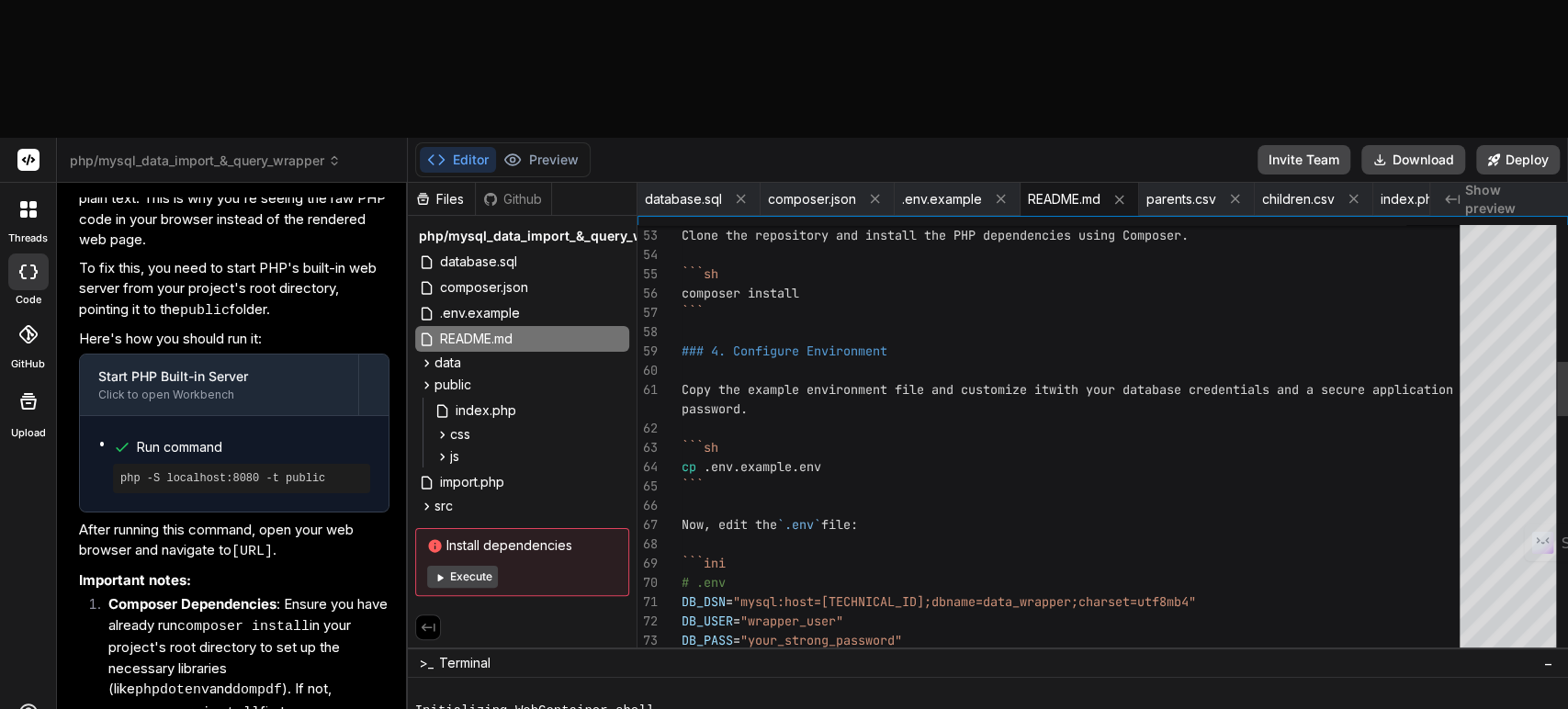
drag, startPoint x: 554, startPoint y: 179, endPoint x: 364, endPoint y: 168, distance: 190.3
click at [364, 182] on div "Bind AI Web Search Created with Pixso. Code Generator You Bind AI 🔹 Project : P…" at bounding box center [232, 514] width 351 height 664
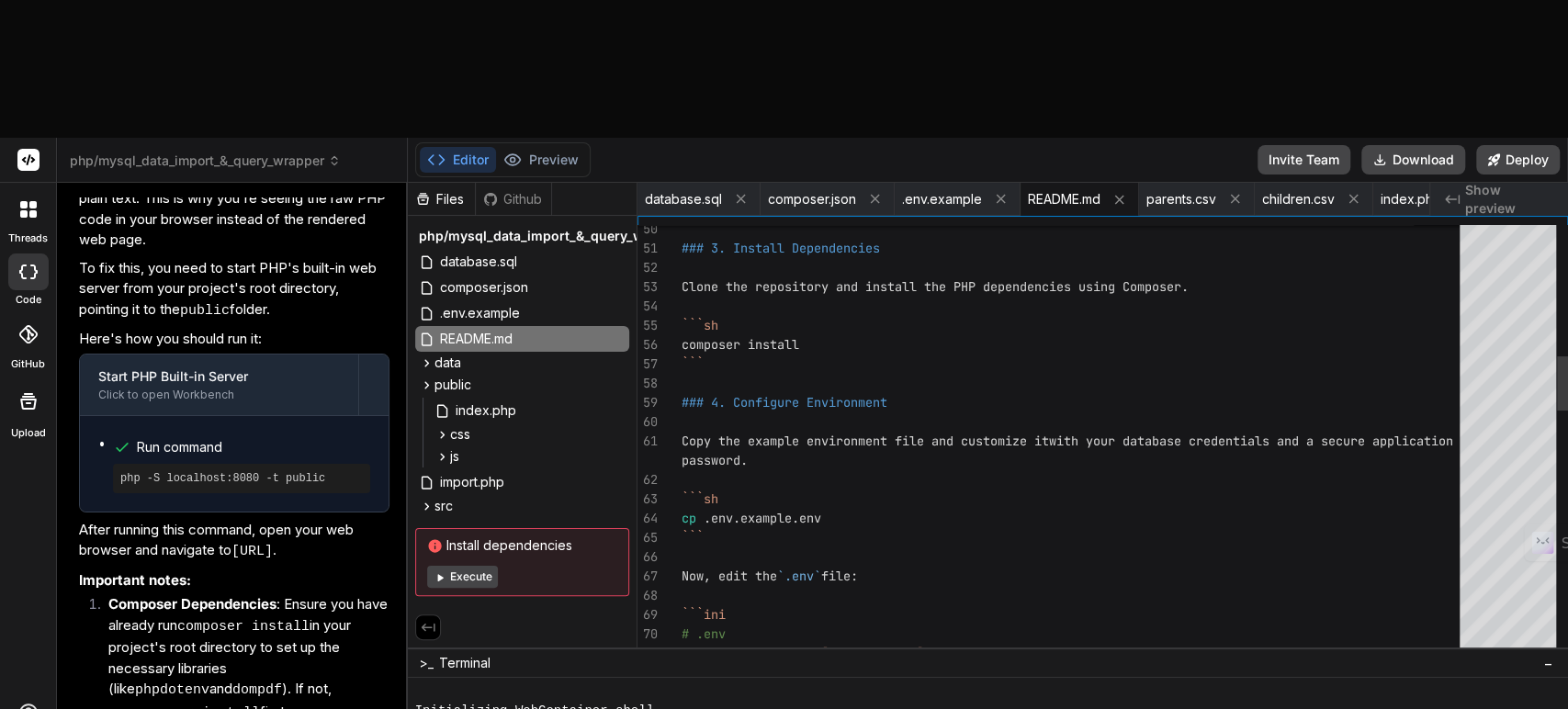
drag, startPoint x: 678, startPoint y: 302, endPoint x: 790, endPoint y: 342, distance: 118.9
click at [791, 342] on div "52 53 54 55 56 57 58 59 60 61 62 63 64 65 66 67 68 69 70 71 50 51 Clone the rep…" at bounding box center [1102, 441] width 930 height 431
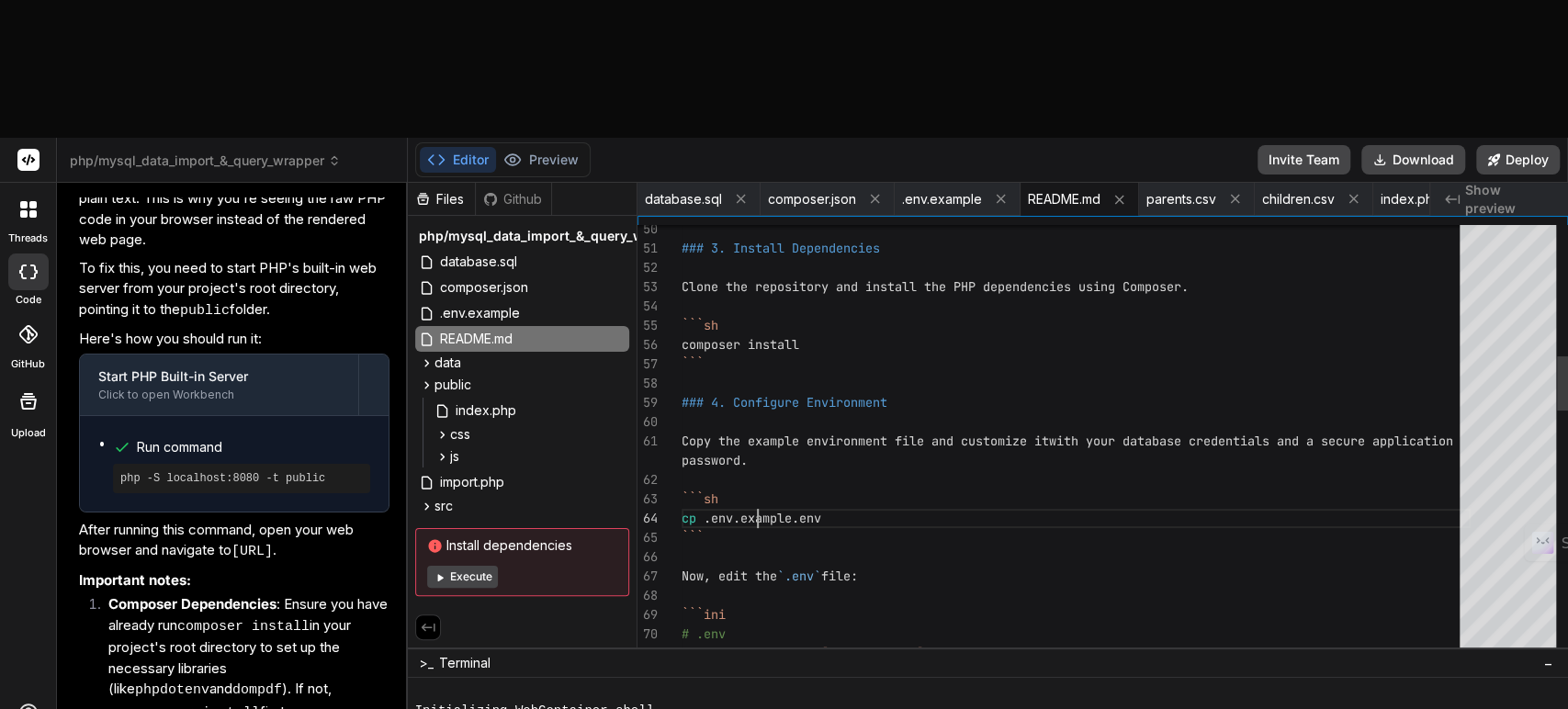
drag, startPoint x: 795, startPoint y: 378, endPoint x: 802, endPoint y: 396, distance: 19.3
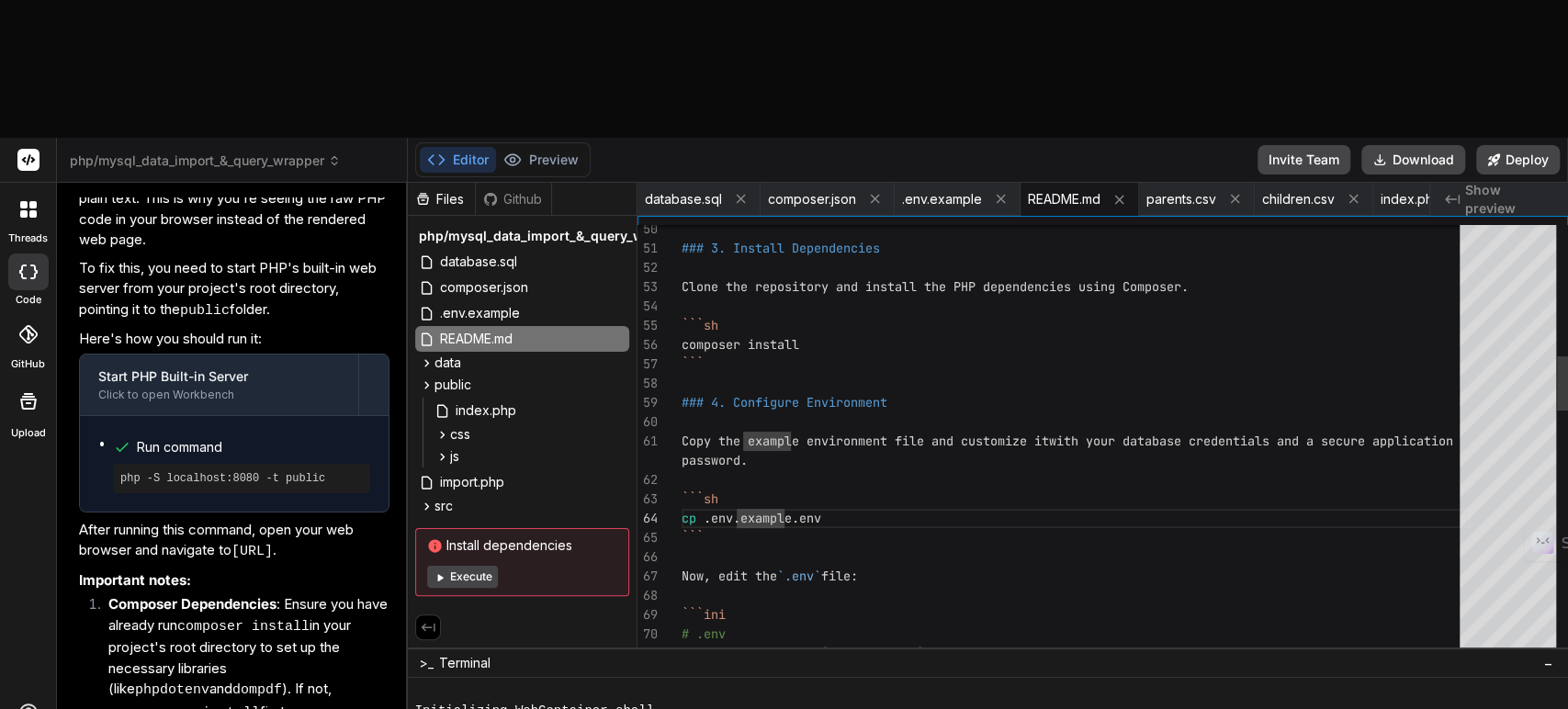
drag, startPoint x: 1125, startPoint y: 304, endPoint x: 1491, endPoint y: 301, distance: 366.0
drag, startPoint x: 1445, startPoint y: 304, endPoint x: 1484, endPoint y: 305, distance: 39.0
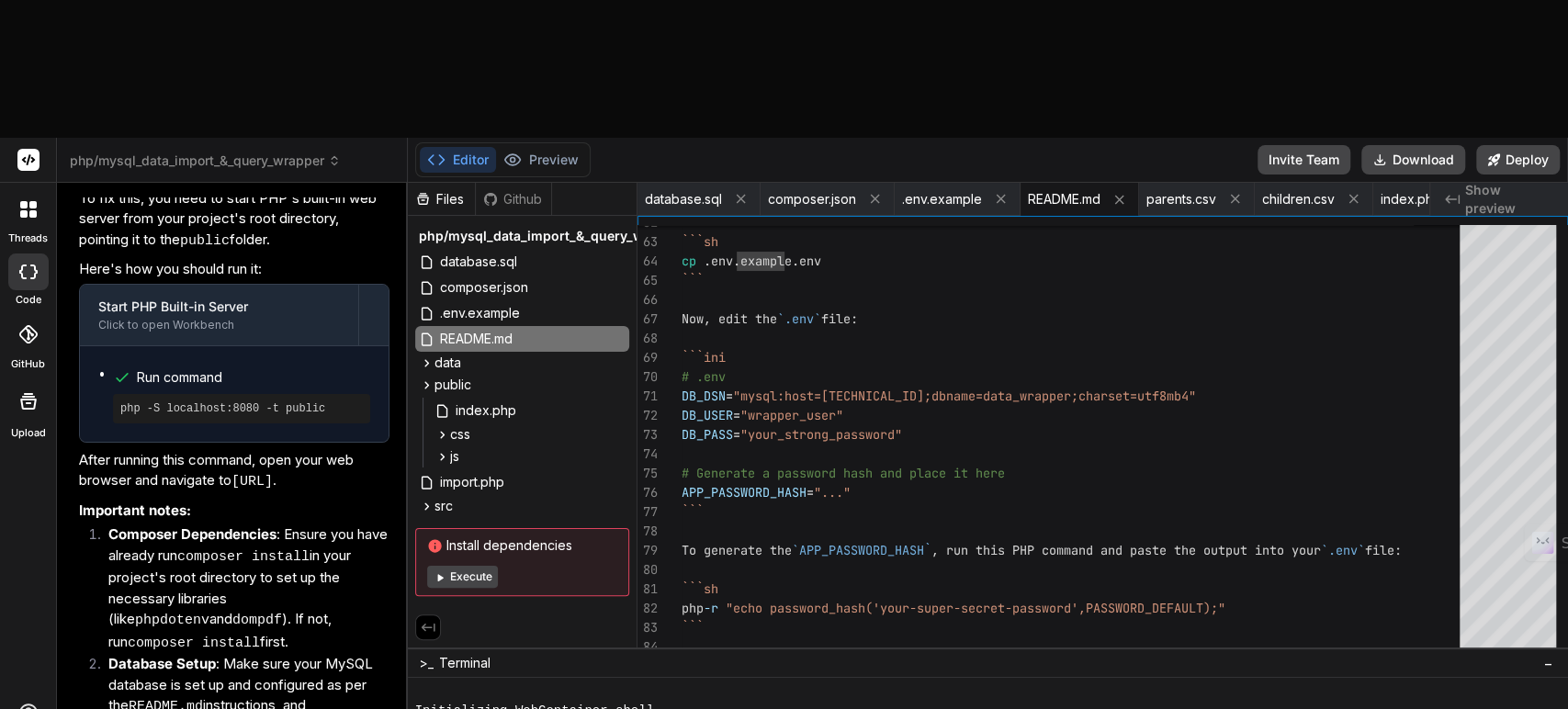
scroll to position [10249, 0]
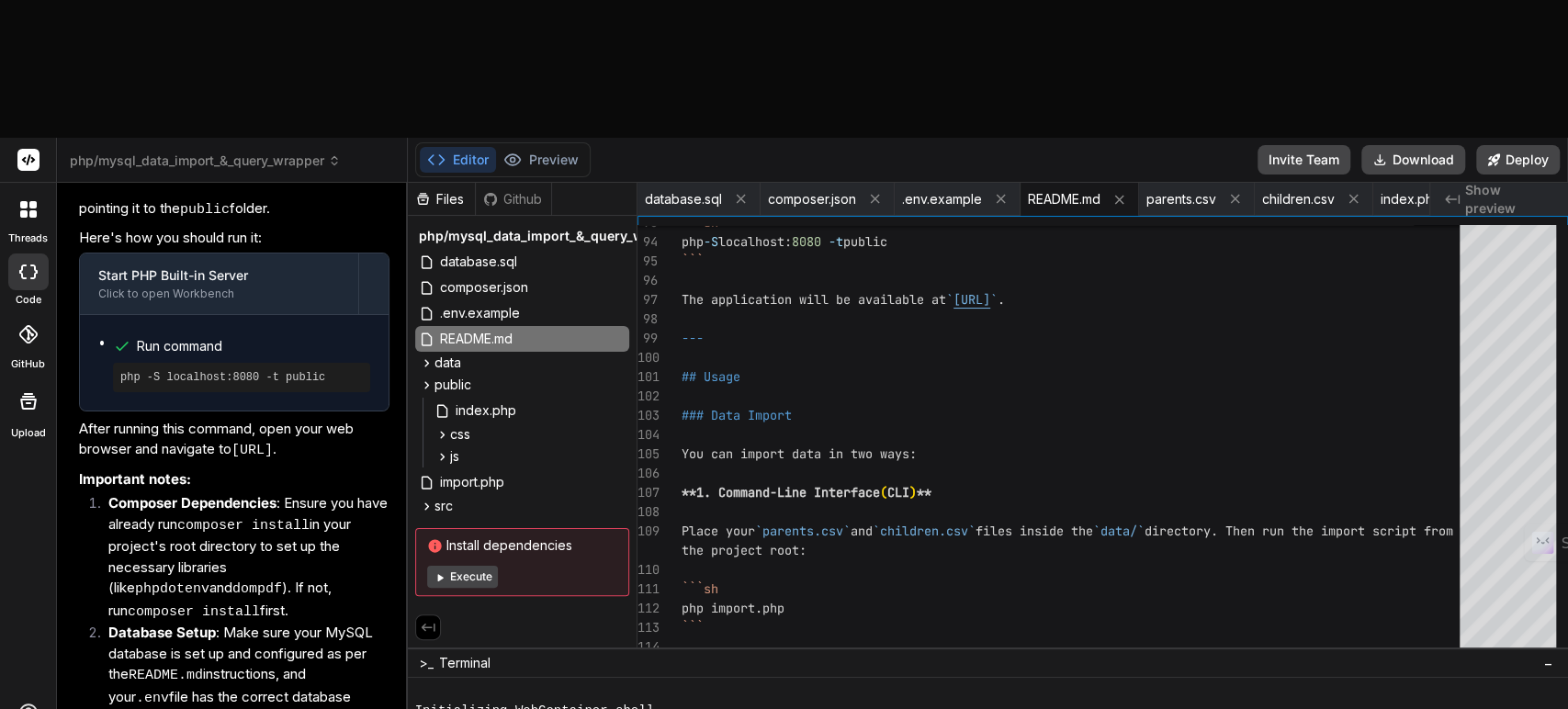
paste textarea "<?php declare(strict_types=1); // Basic session management and security headers…"
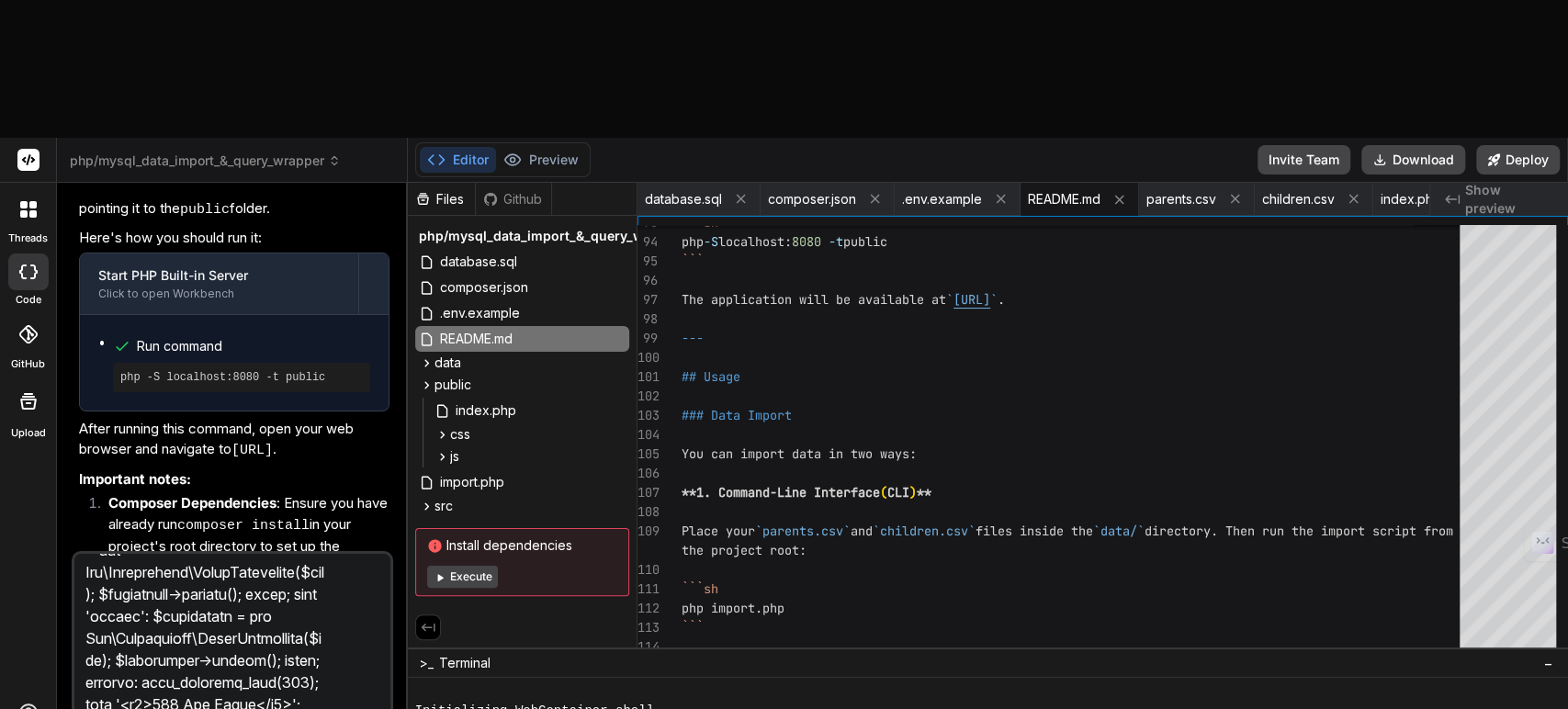
scroll to position [1919, 0]
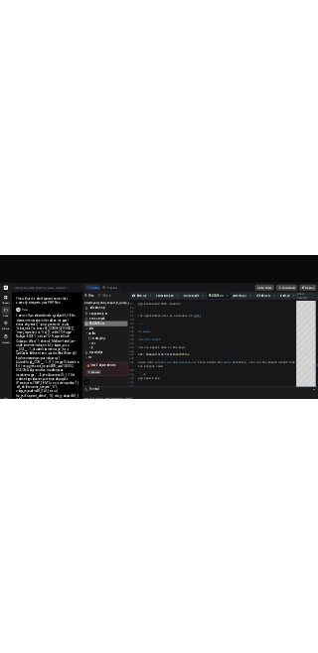
scroll to position [11682, 0]
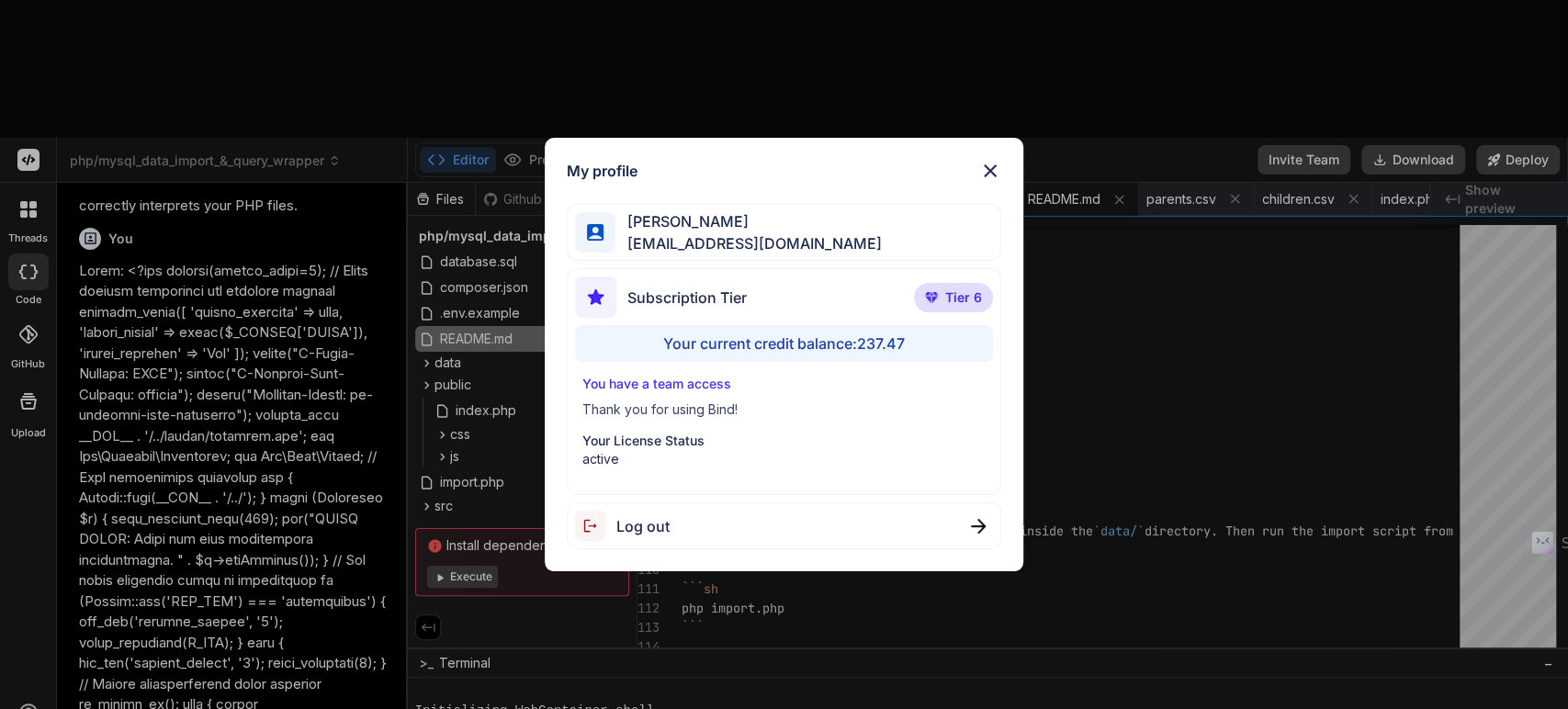
click at [991, 173] on img at bounding box center [990, 171] width 22 height 22
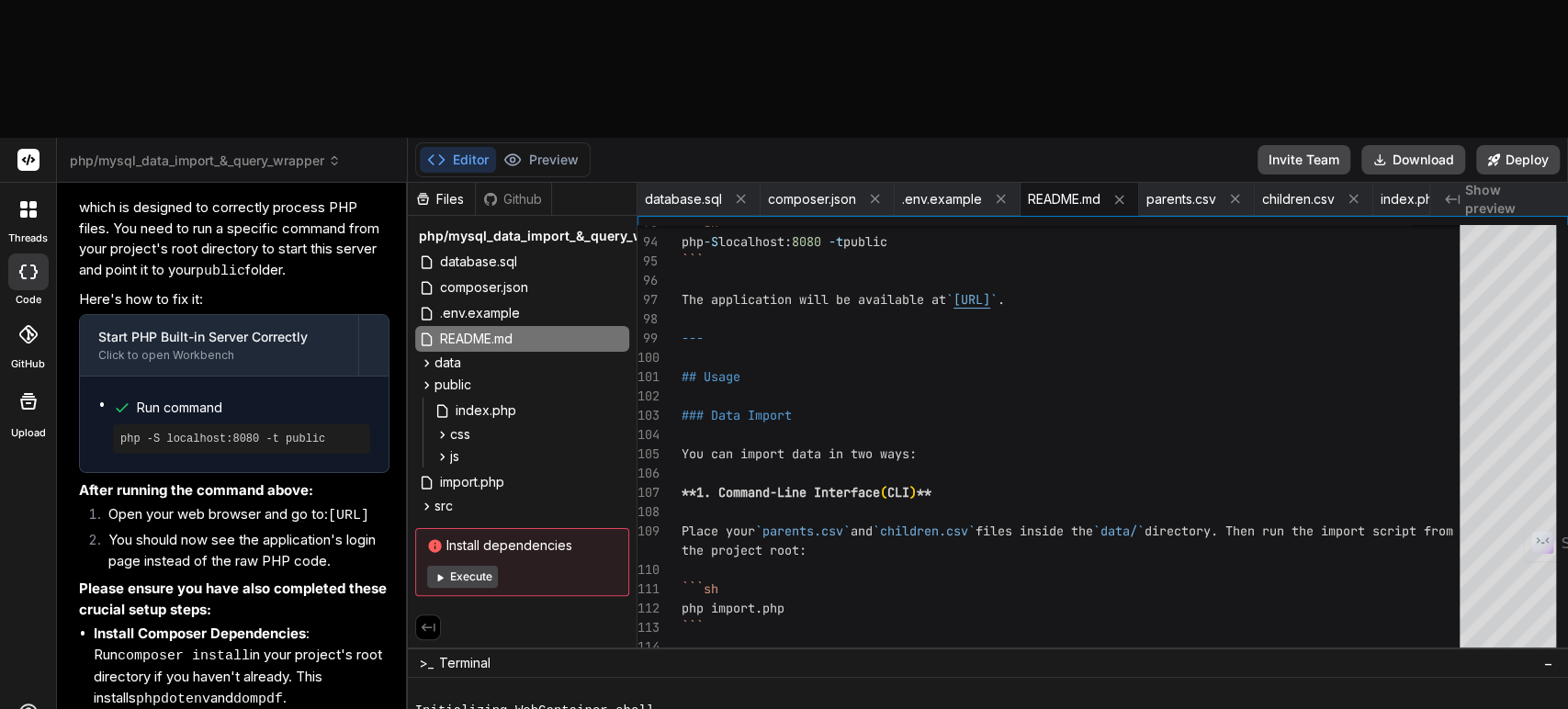
scroll to position [12530, 0]
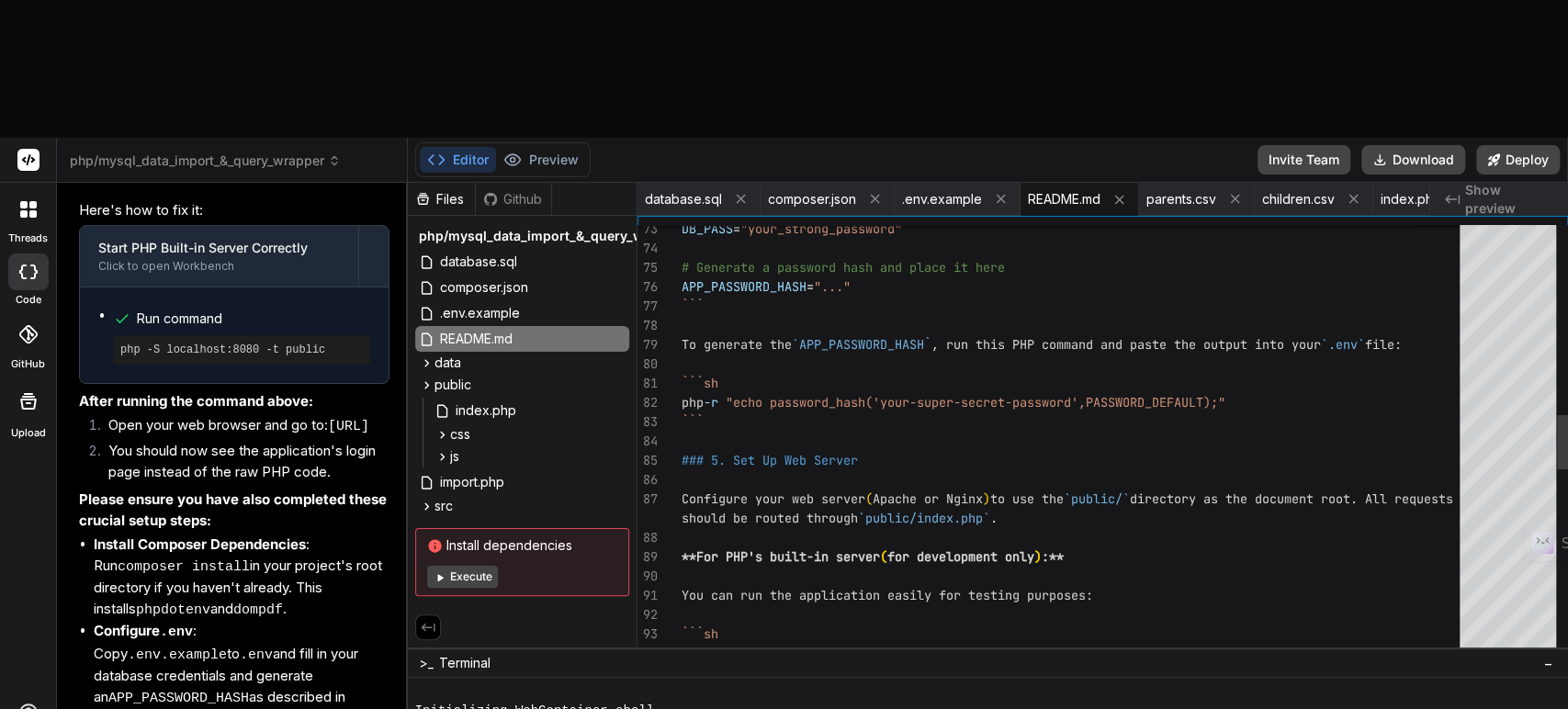
drag, startPoint x: 680, startPoint y: 241, endPoint x: 714, endPoint y: 273, distance: 46.7
click at [714, 273] on div "```sh php -S localhost: 8080 -t public You can run the application easily for t…" at bounding box center [1076, 431] width 789 height 3395
click at [1254, 280] on div "```sh php -S localhost: 8080 -t public You can run the application easily for t…" at bounding box center [1076, 431] width 789 height 3395
drag, startPoint x: 1257, startPoint y: 260, endPoint x: 1125, endPoint y: 248, distance: 132.5
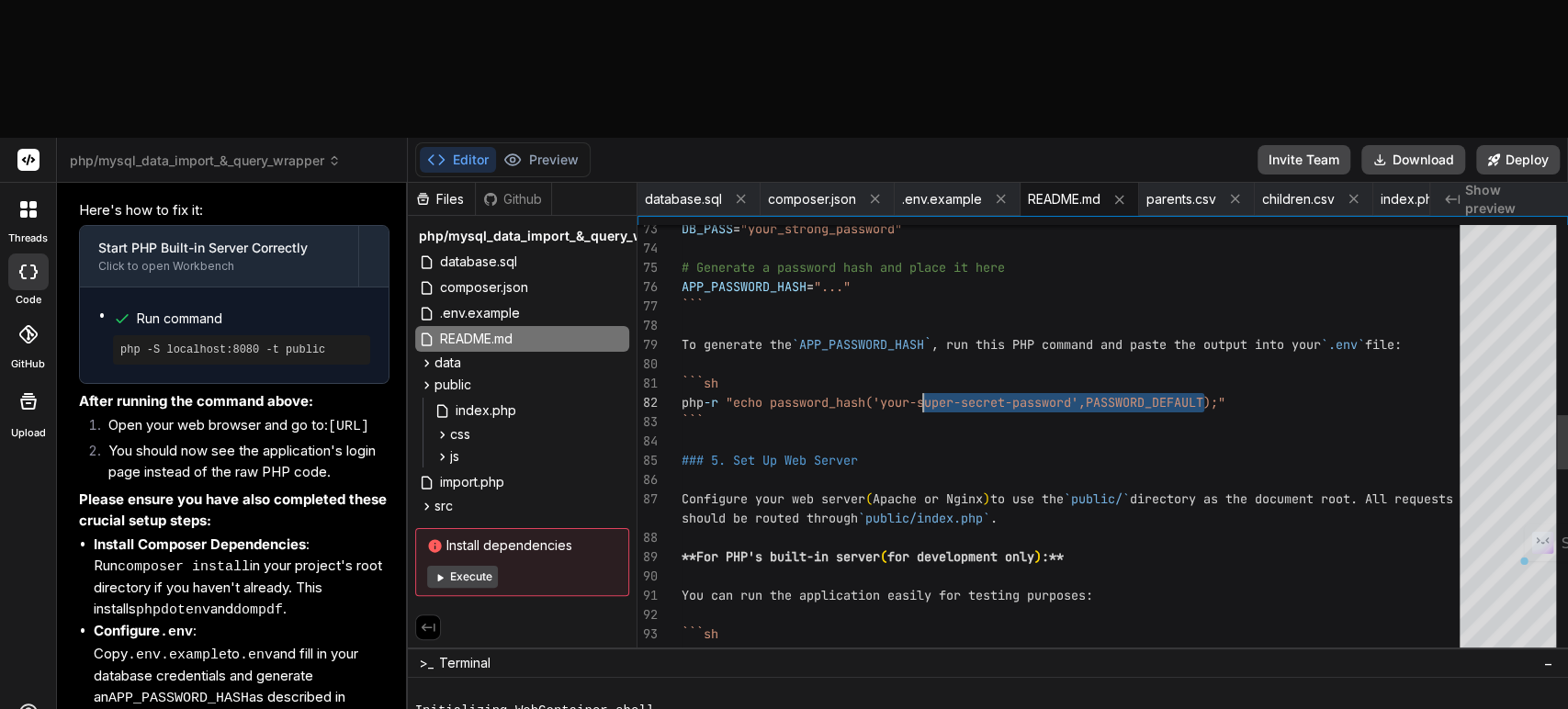
click at [945, 251] on div "```sh php -S localhost: 8080 -t public You can run the application easily for t…" at bounding box center [1076, 431] width 789 height 3395
click at [1286, 270] on div "```sh php -S localhost: 8080 -t public You can run the application easily for t…" at bounding box center [1076, 431] width 789 height 3395
drag, startPoint x: 1326, startPoint y: 268, endPoint x: 702, endPoint y: 244, distance: 624.5
click at [702, 244] on div "```sh php -S localhost: 8080 -t public You can run the application easily for t…" at bounding box center [1076, 431] width 789 height 3395
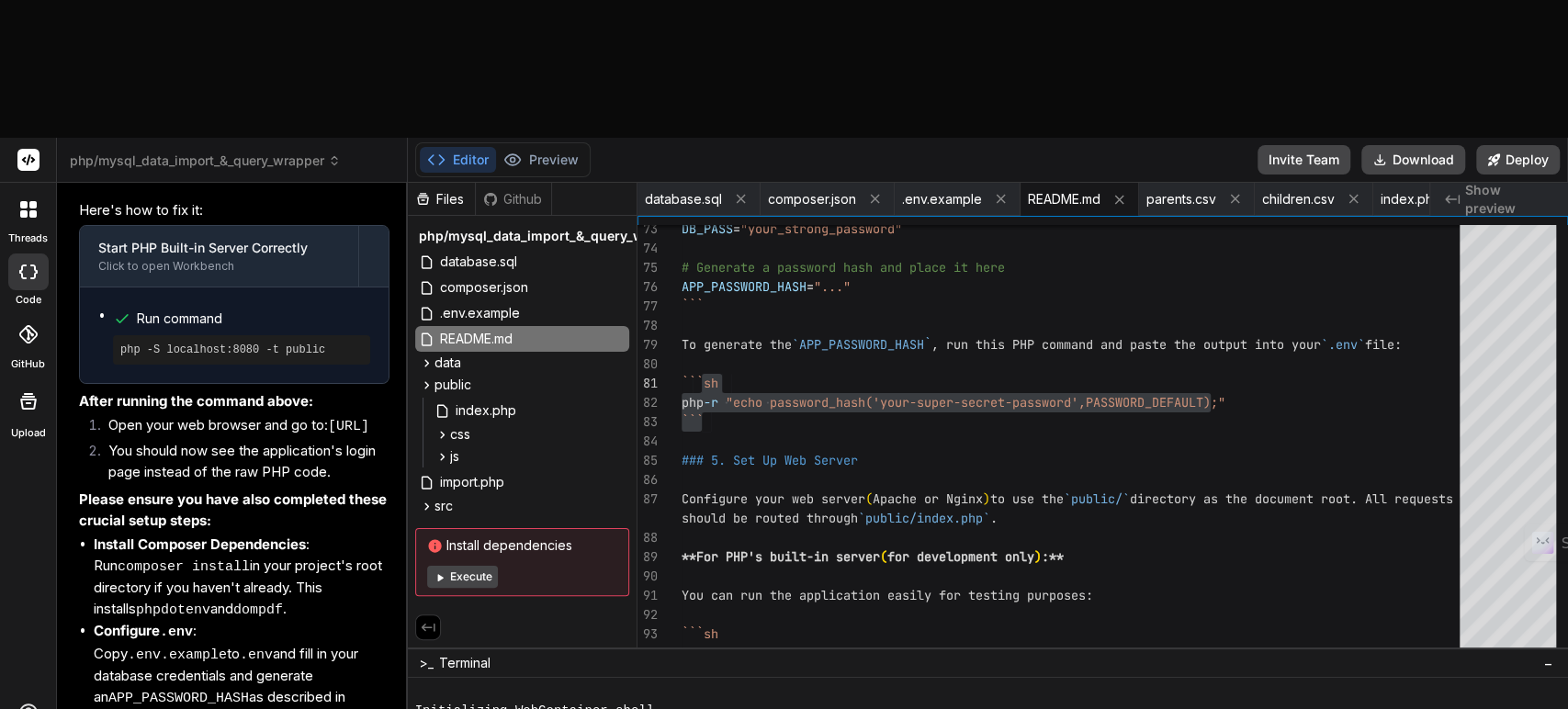
click at [691, 703] on div "Initializing WebContainer shell..." at bounding box center [979, 711] width 1127 height 18
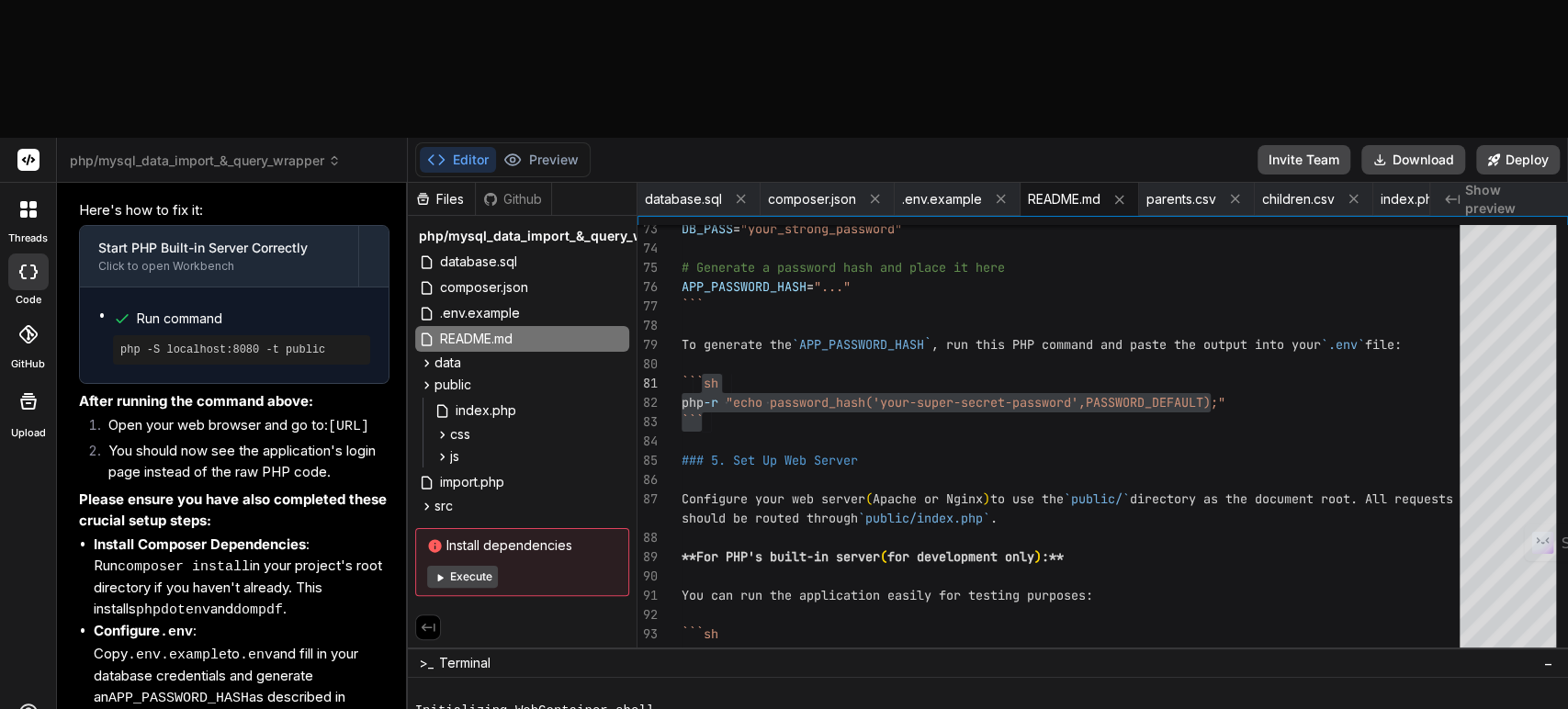
click at [425, 654] on span ">_" at bounding box center [427, 664] width 15 height 19
click at [464, 654] on span "Terminal" at bounding box center [465, 664] width 52 height 19
click at [470, 566] on button "Execute" at bounding box center [462, 577] width 70 height 22
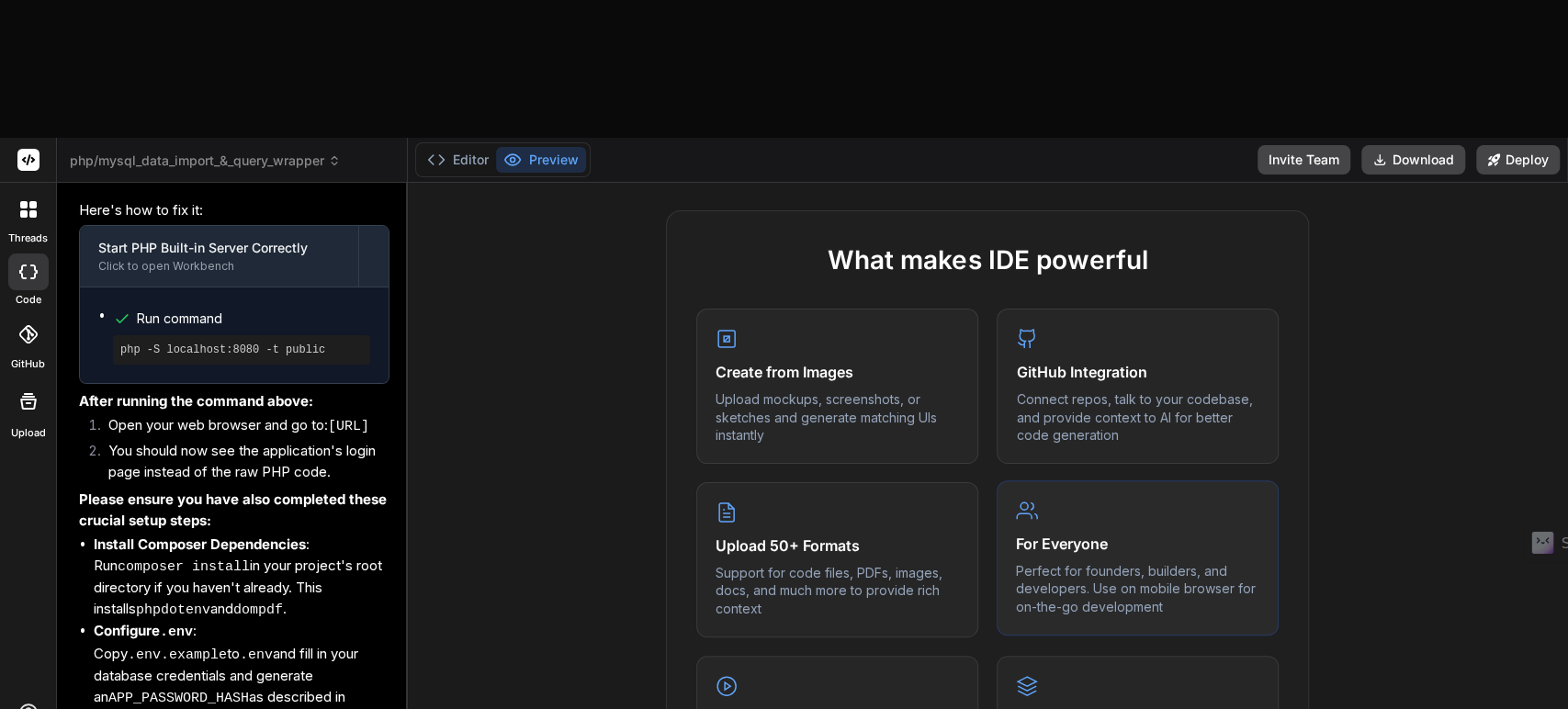
scroll to position [660, 0]
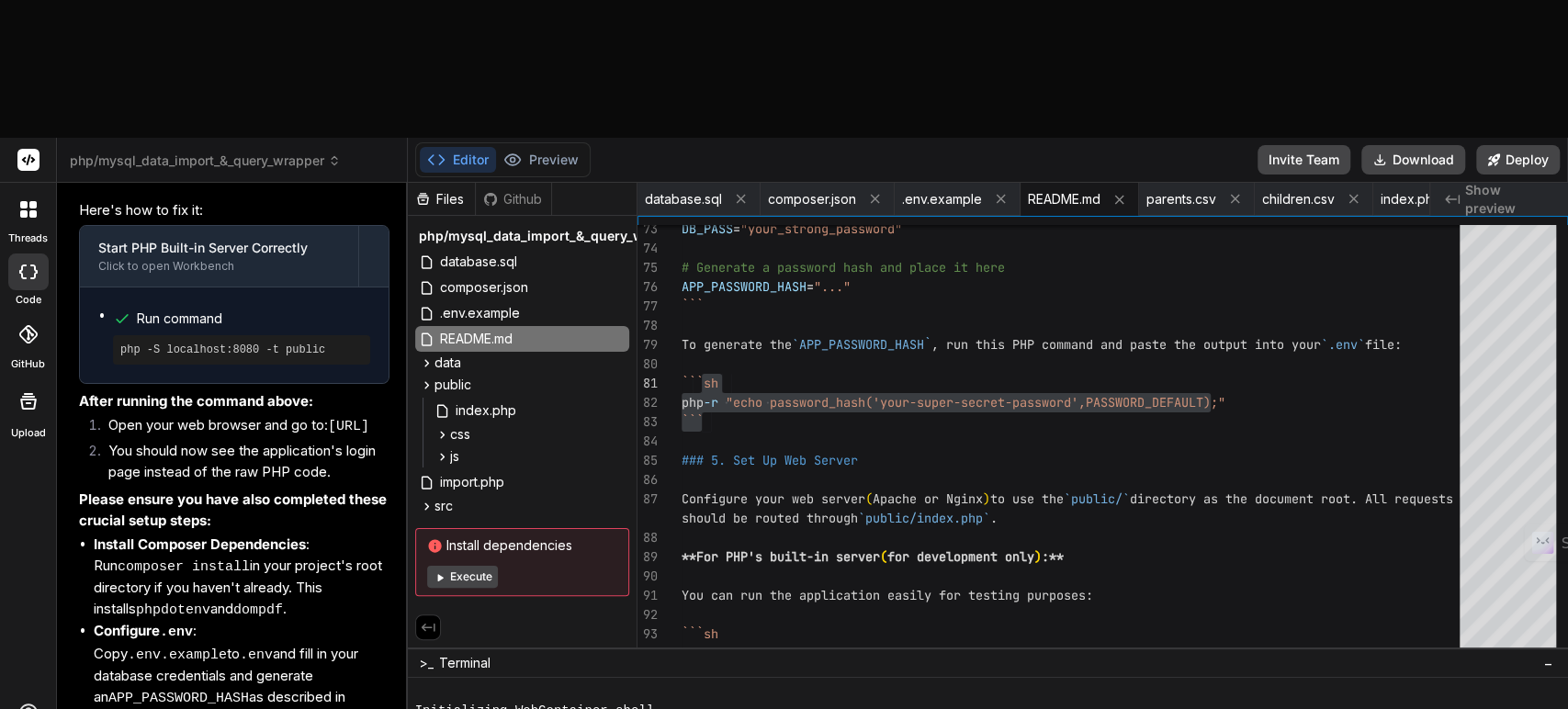
click at [246, 152] on span "php/mysql_data_import_&_query_wrapper" at bounding box center [205, 161] width 271 height 19
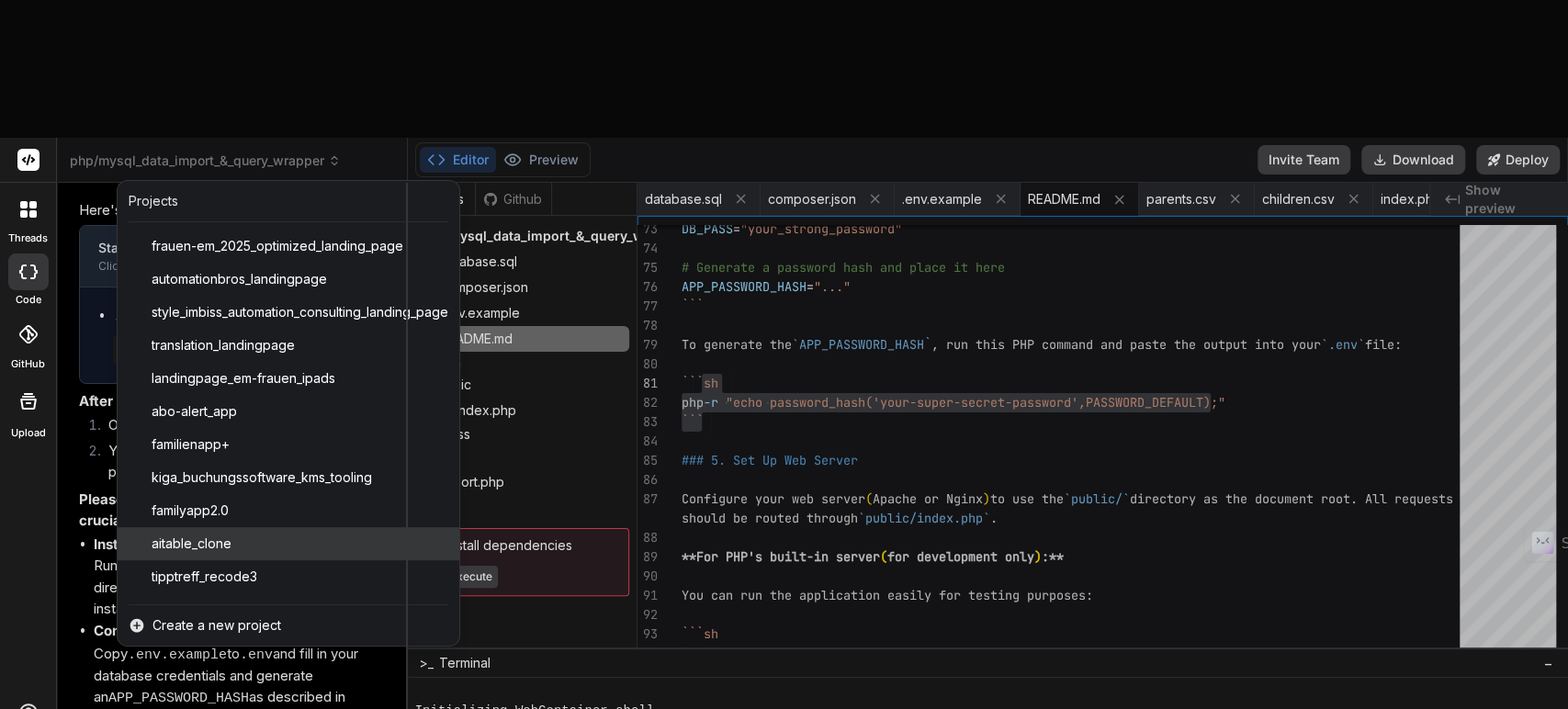
click at [241, 528] on div "aitable_clone" at bounding box center [288, 544] width 342 height 33
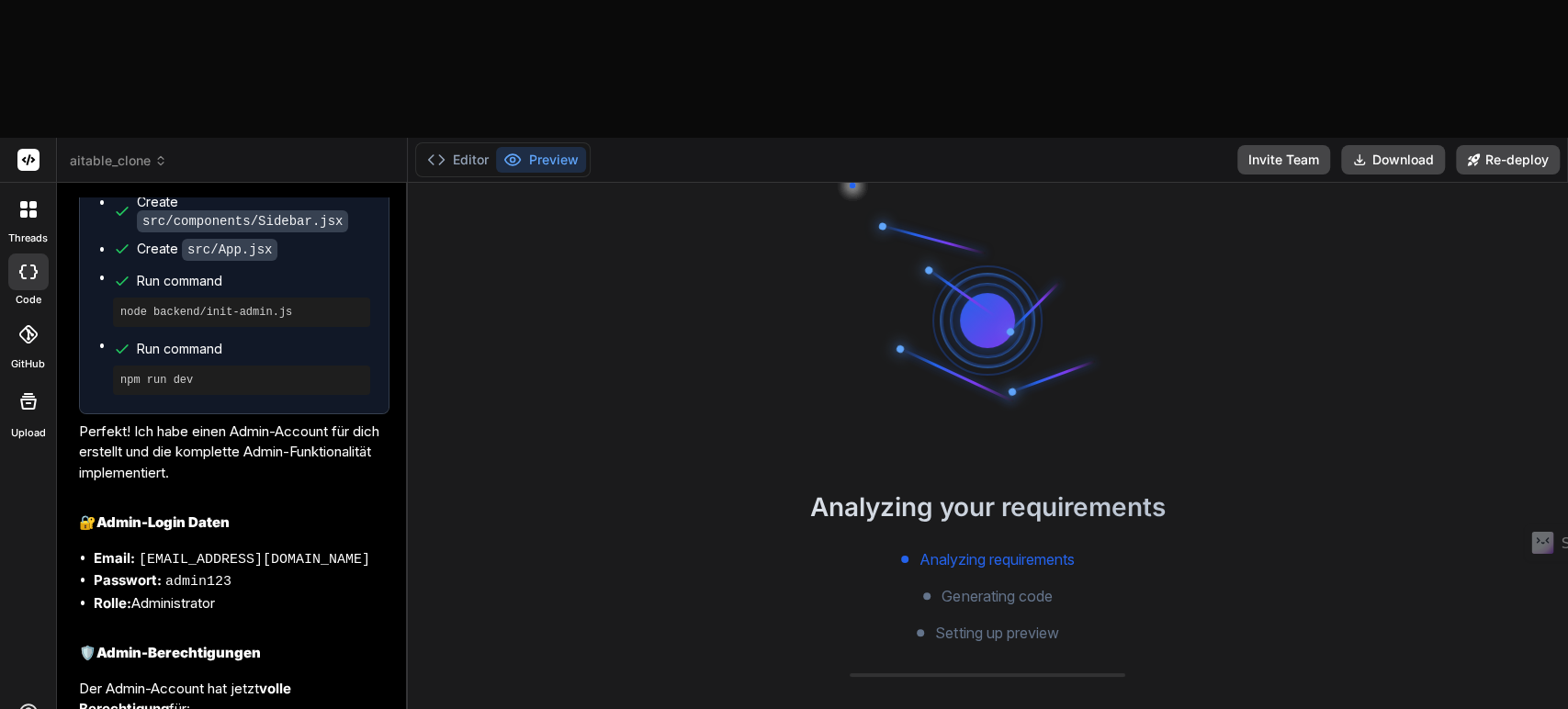
scroll to position [7049, 0]
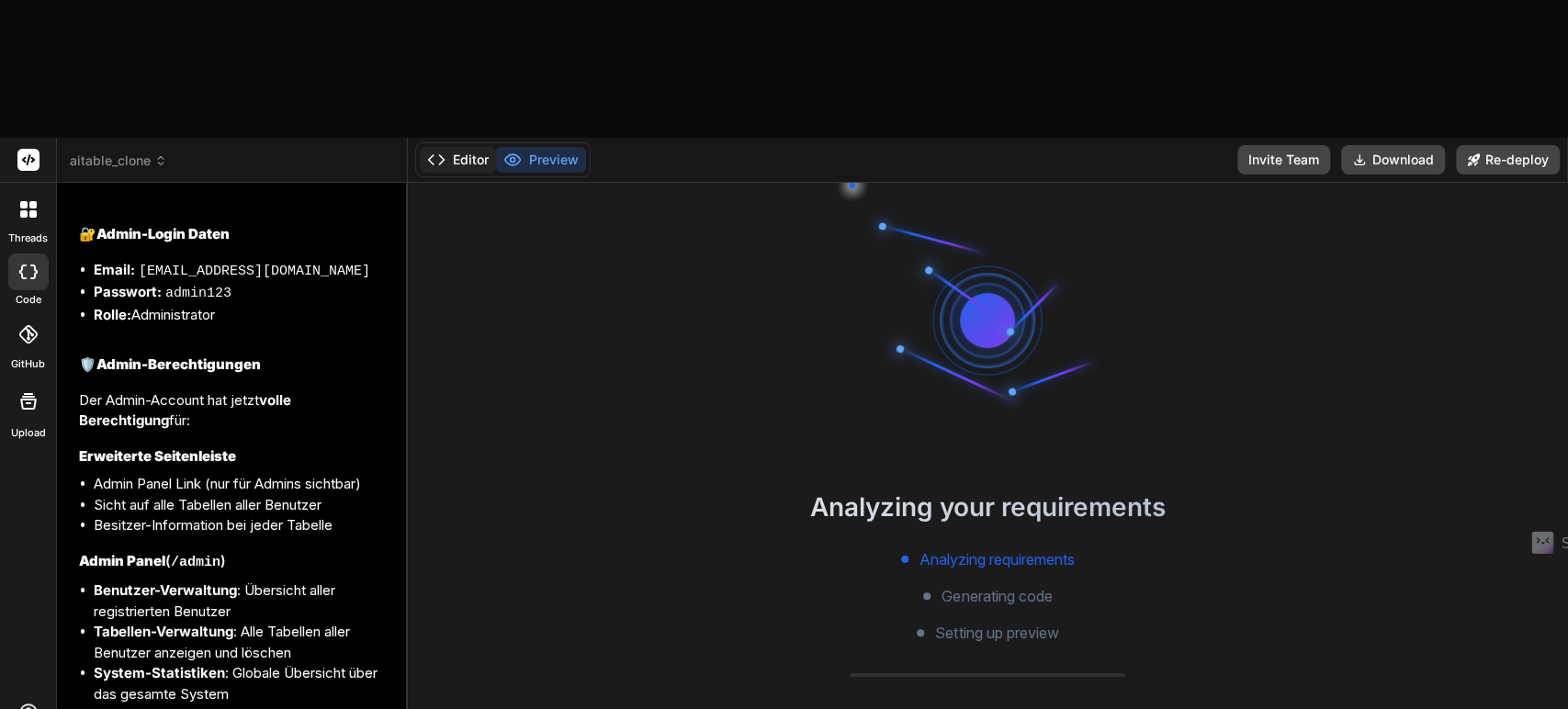
click at [453, 147] on button "Editor" at bounding box center [458, 160] width 76 height 26
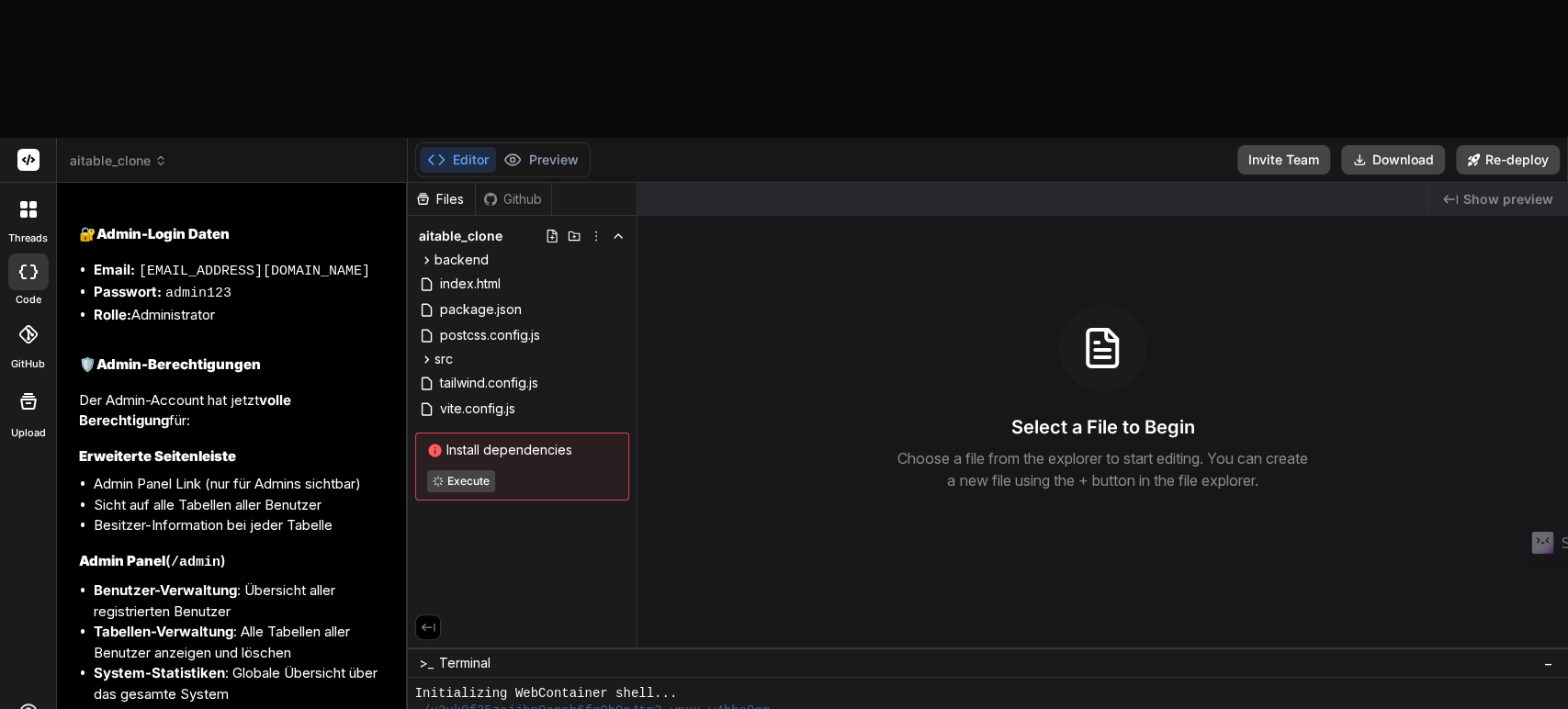
click at [591, 229] on icon at bounding box center [596, 236] width 15 height 15
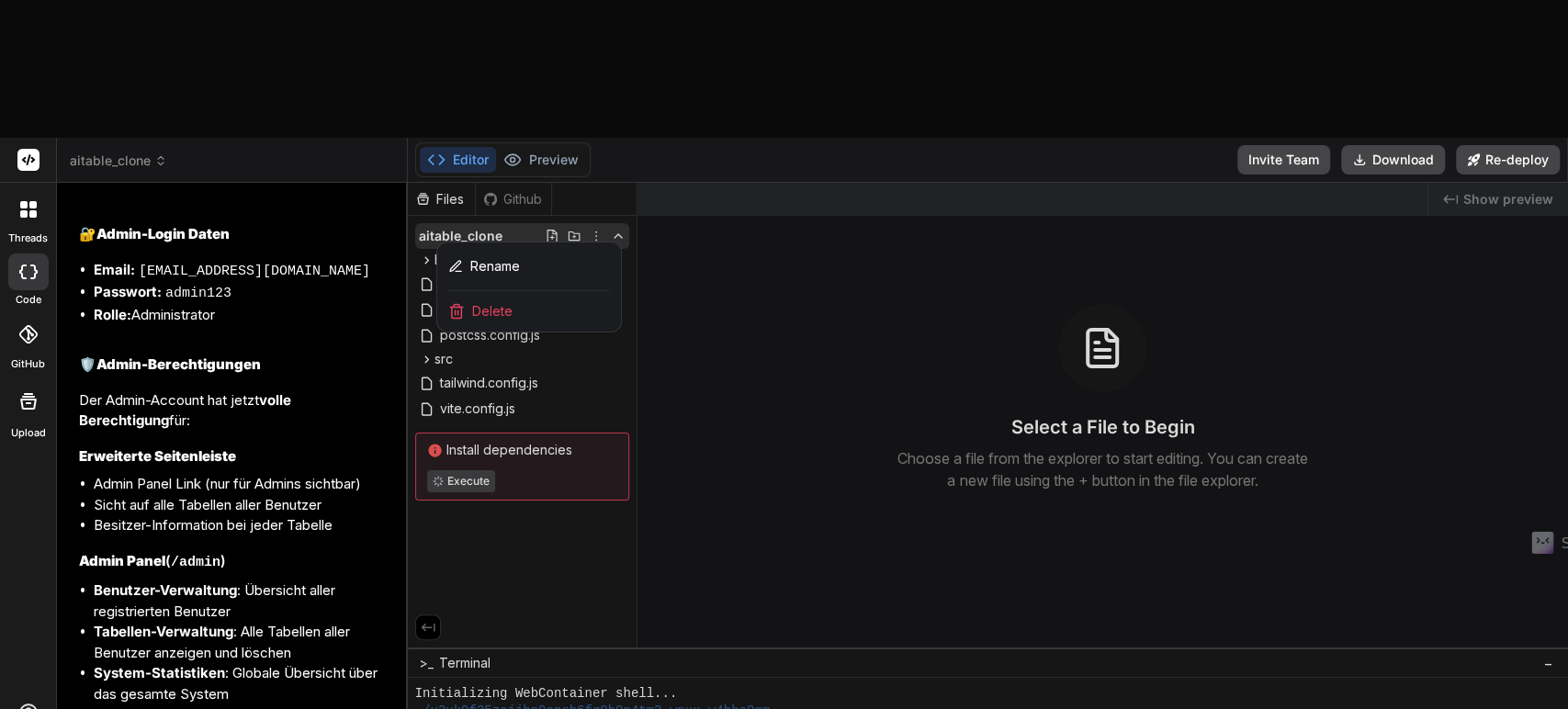
click at [495, 302] on span "Delete" at bounding box center [492, 311] width 41 height 19
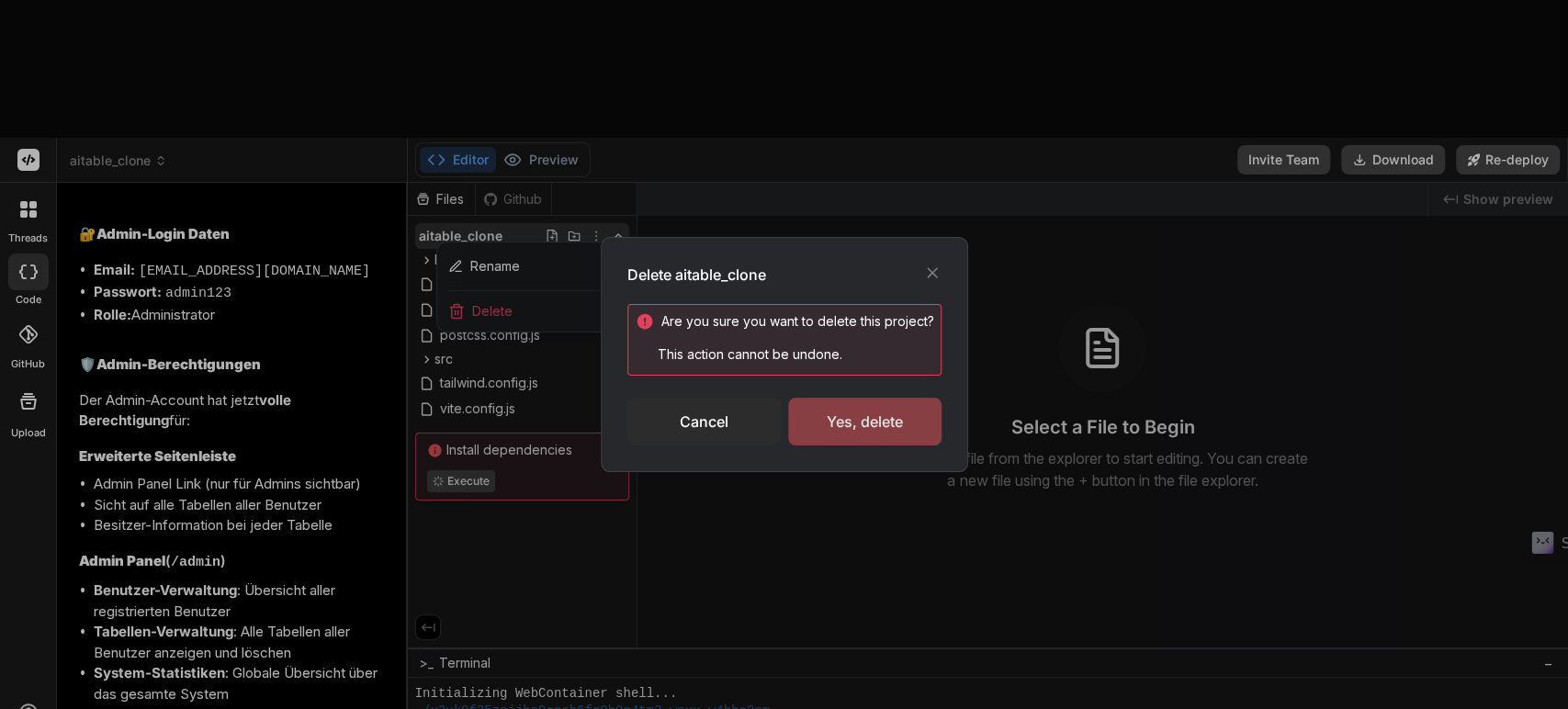
click at [836, 409] on div "Yes, delete" at bounding box center [865, 422] width 154 height 48
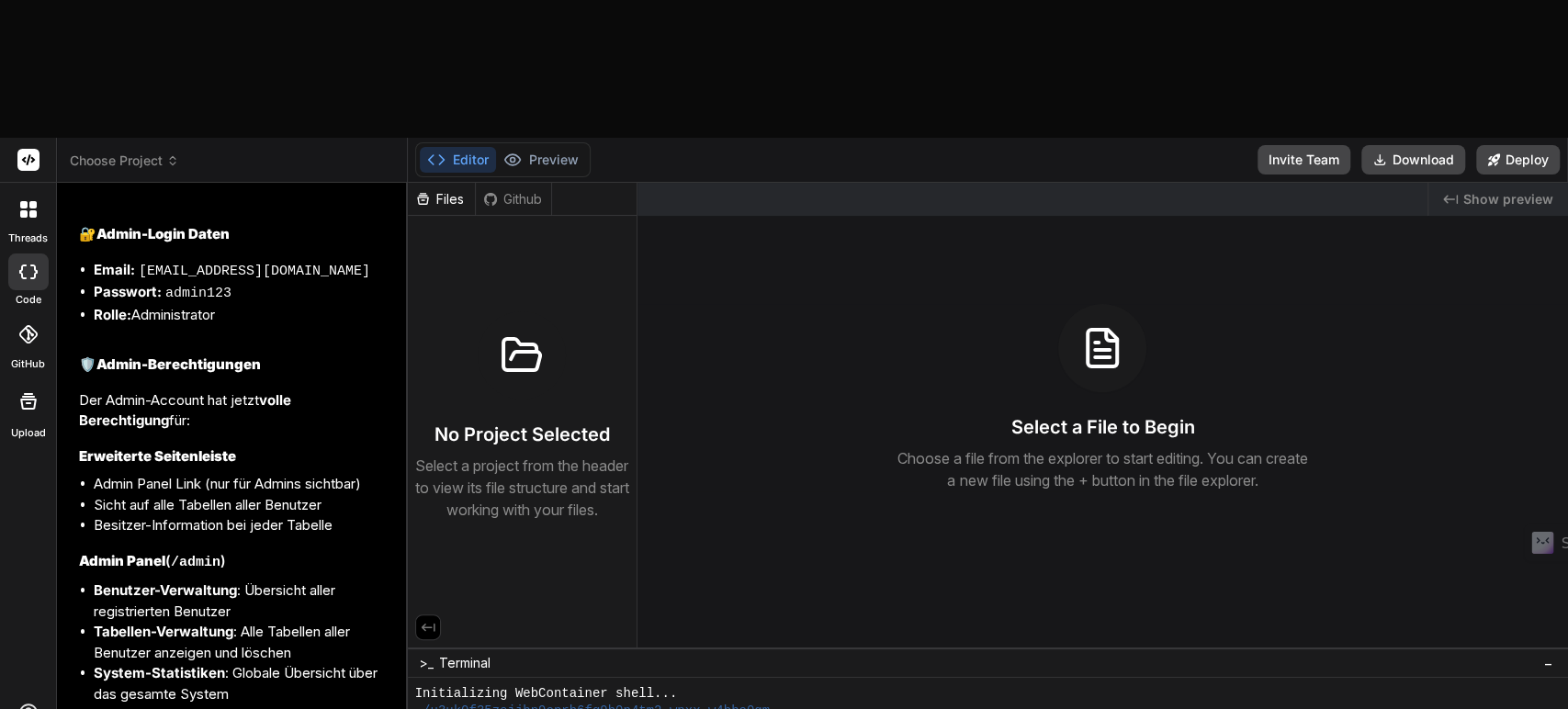
click at [120, 152] on span "Choose Project" at bounding box center [124, 161] width 109 height 19
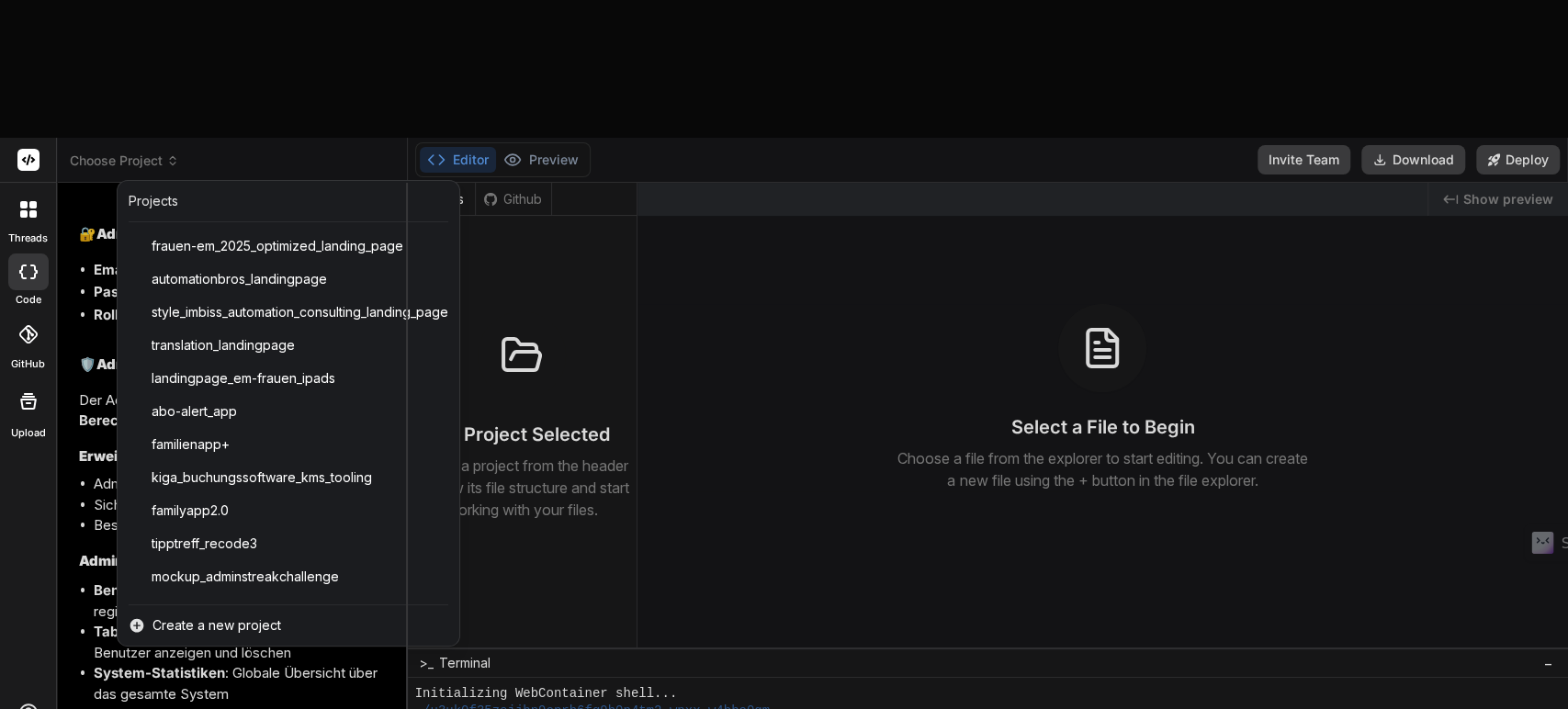
click at [101, 17] on div at bounding box center [784, 354] width 1568 height 709
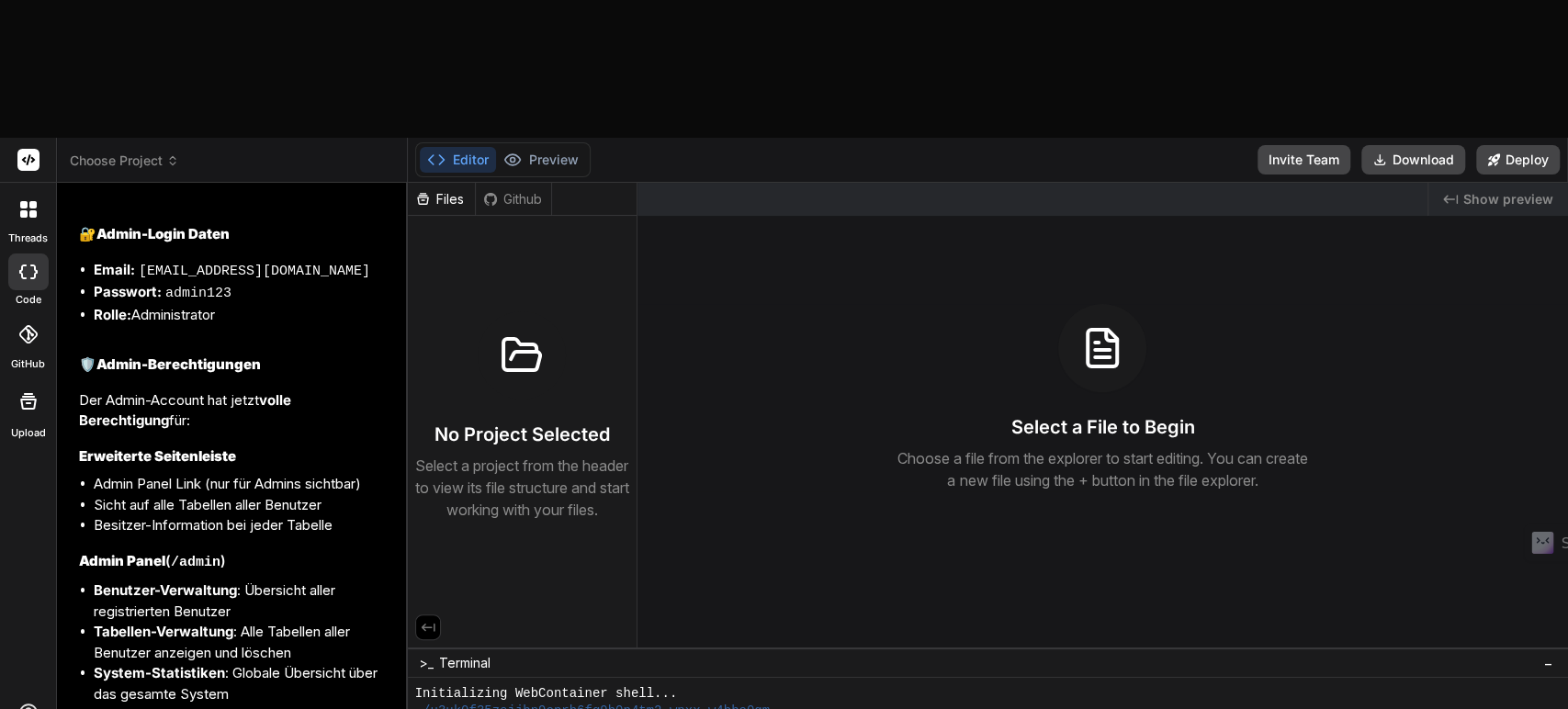
click at [31, 210] on icon at bounding box center [33, 214] width 7 height 7
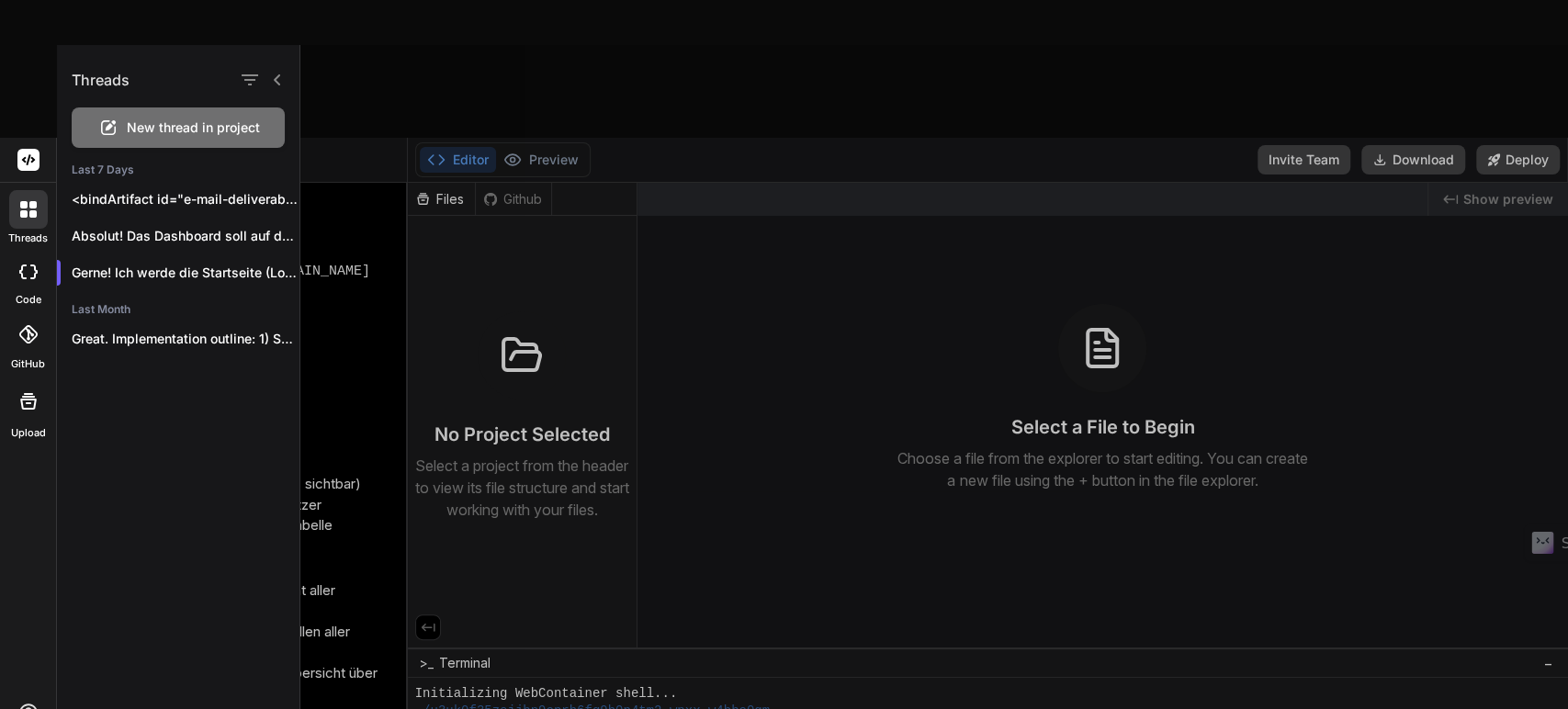
click at [149, 123] on span "New thread in project" at bounding box center [193, 128] width 133 height 19
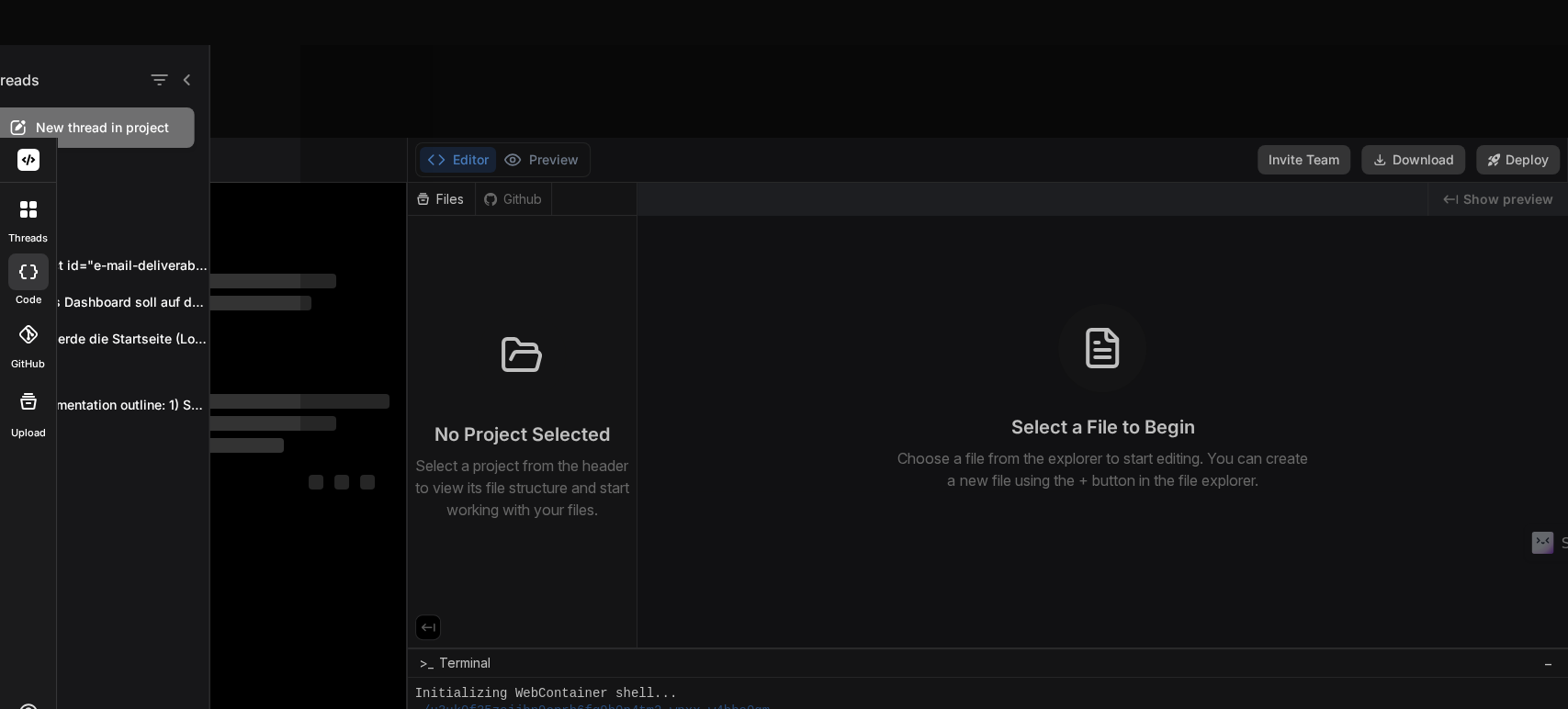
scroll to position [34, 0]
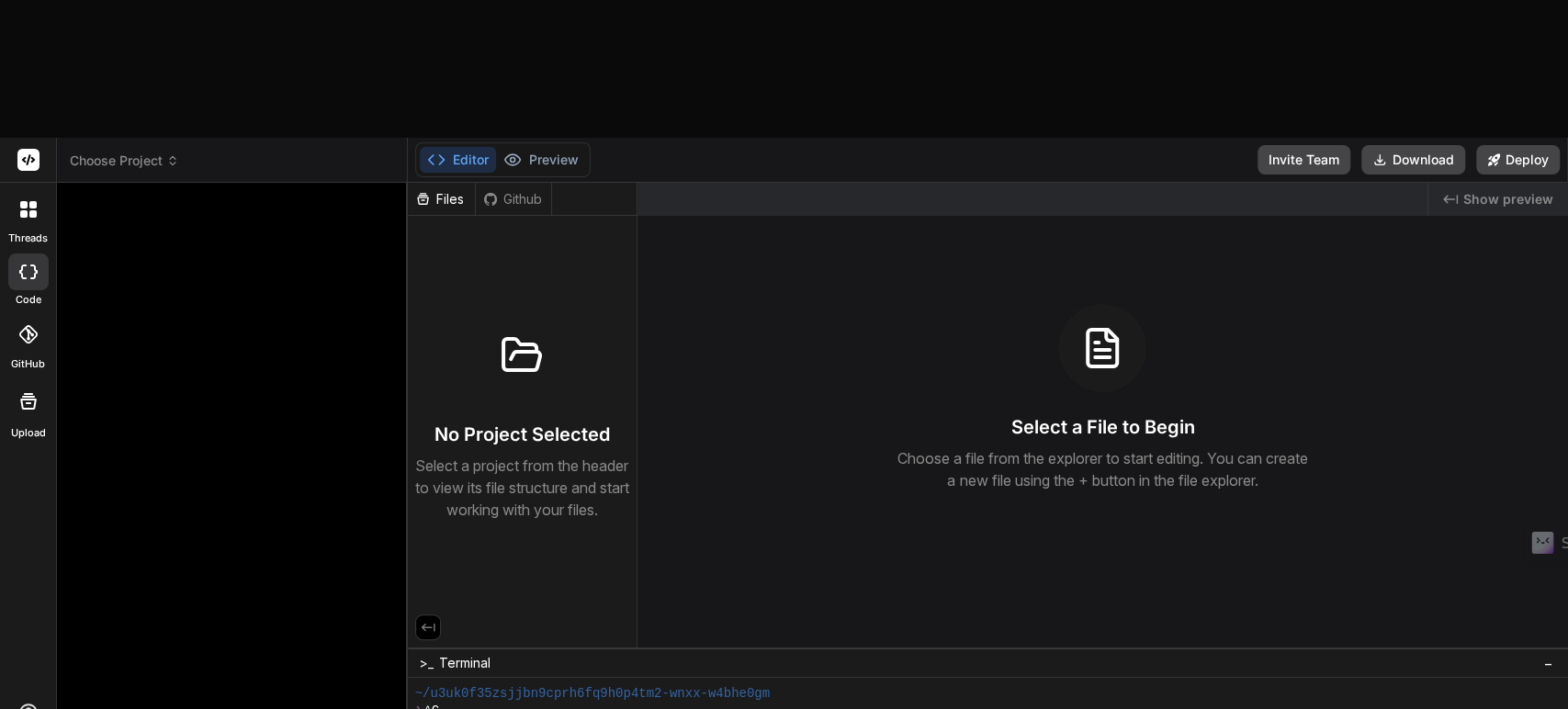
click at [112, 152] on span "Choose Project" at bounding box center [124, 161] width 109 height 19
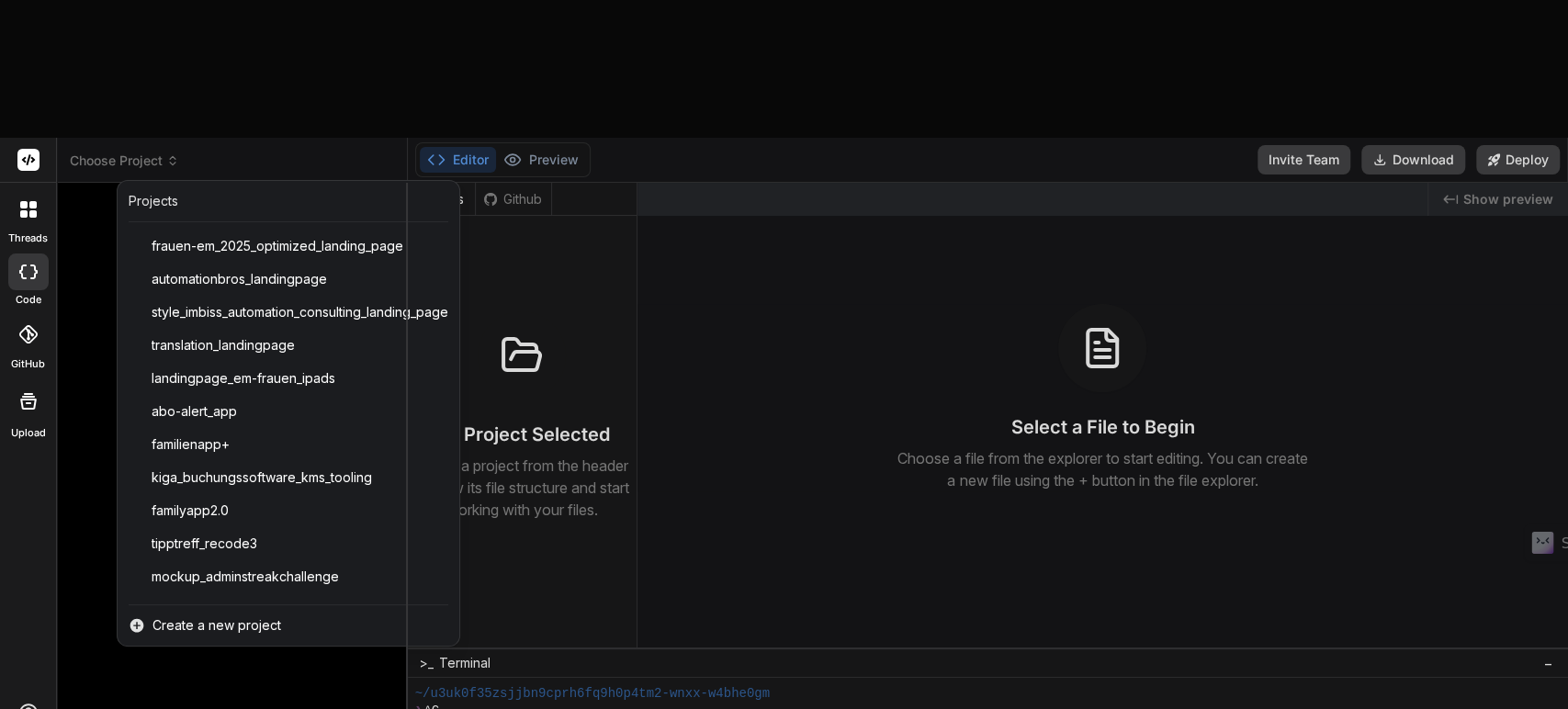
click at [277, 543] on div at bounding box center [784, 354] width 1568 height 709
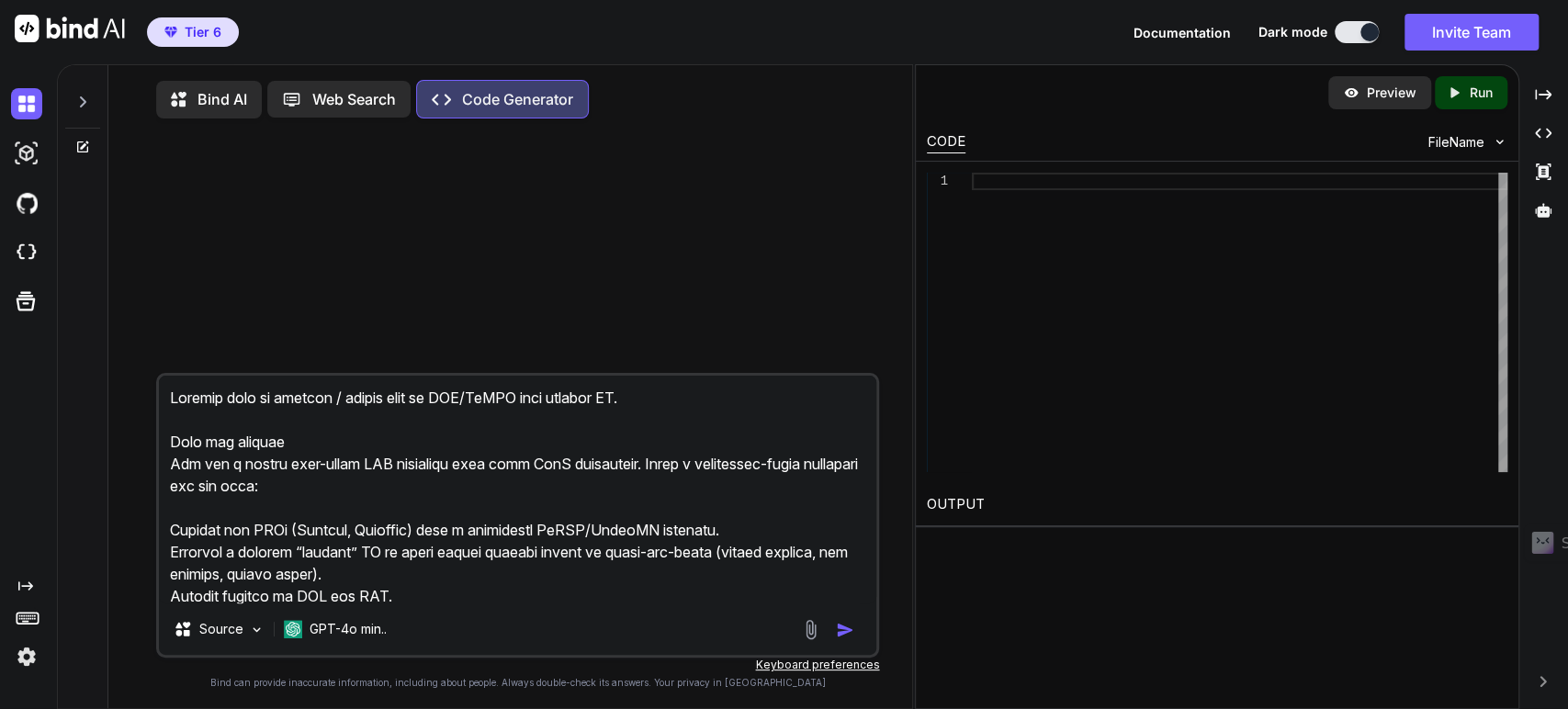
click at [220, 100] on p "Bind AI" at bounding box center [222, 99] width 50 height 22
type textarea "x"
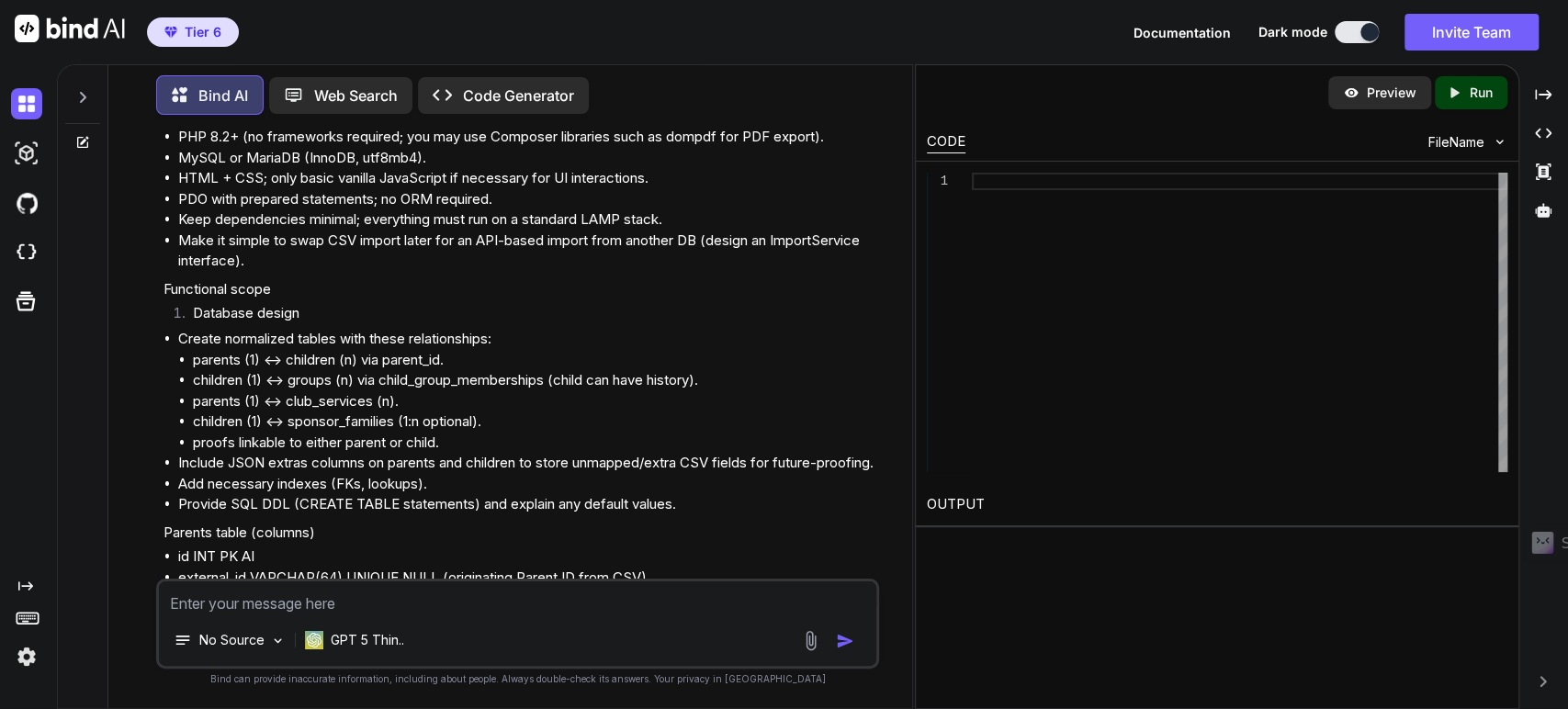
scroll to position [14390, 0]
